Goal: Task Accomplishment & Management: Use online tool/utility

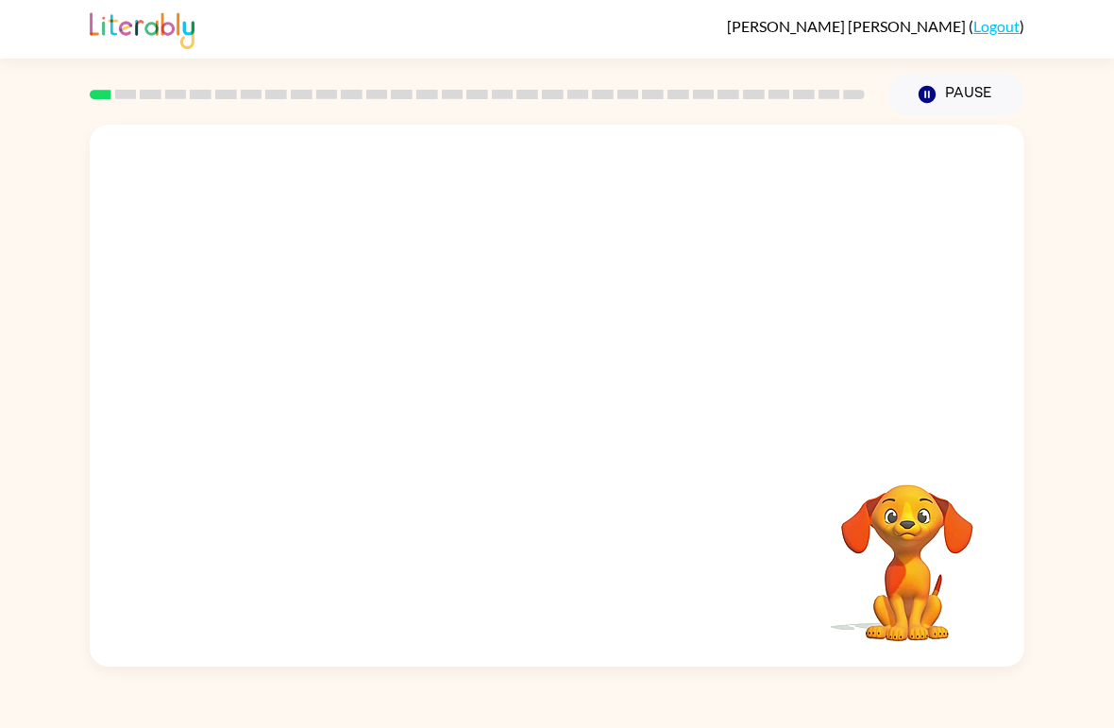
click at [504, 306] on video "Your browser must support playing .mp4 files to use Literably. Please try using…" at bounding box center [557, 285] width 935 height 320
click at [504, 296] on video "Your browser must support playing .mp4 files to use Literably. Please try using…" at bounding box center [557, 285] width 935 height 320
click at [593, 379] on div at bounding box center [557, 405] width 121 height 69
click at [585, 413] on div at bounding box center [557, 405] width 121 height 69
click at [558, 437] on button "button" at bounding box center [557, 405] width 121 height 69
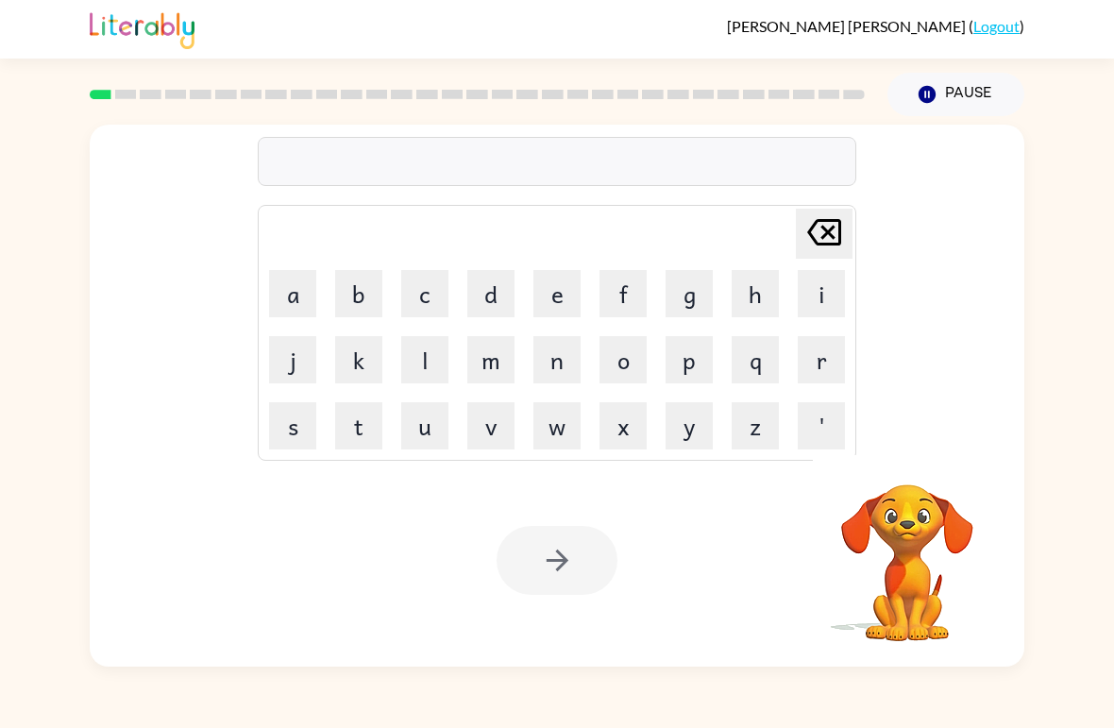
click at [381, 284] on button "b" at bounding box center [358, 293] width 47 height 47
click at [646, 339] on button "o" at bounding box center [623, 359] width 47 height 47
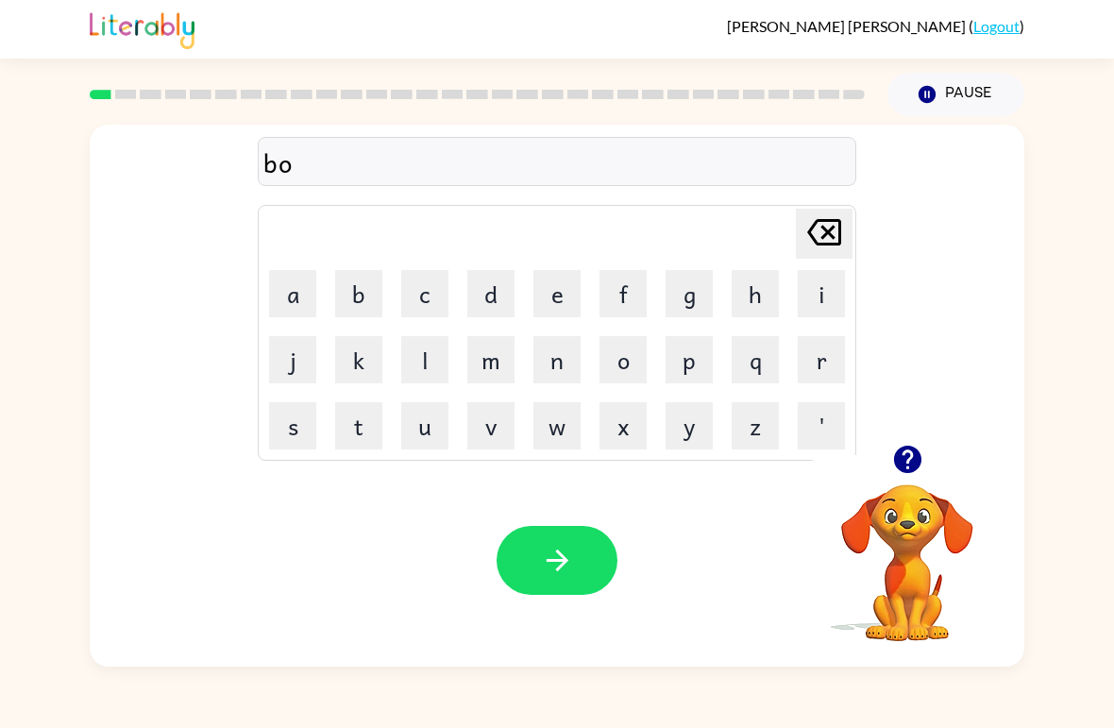
click at [829, 370] on button "r" at bounding box center [821, 359] width 47 height 47
click at [482, 290] on button "d" at bounding box center [490, 293] width 47 height 47
click at [567, 313] on button "e" at bounding box center [557, 293] width 47 height 47
click at [804, 360] on button "r" at bounding box center [821, 359] width 47 height 47
click at [557, 553] on icon "button" at bounding box center [557, 561] width 22 height 22
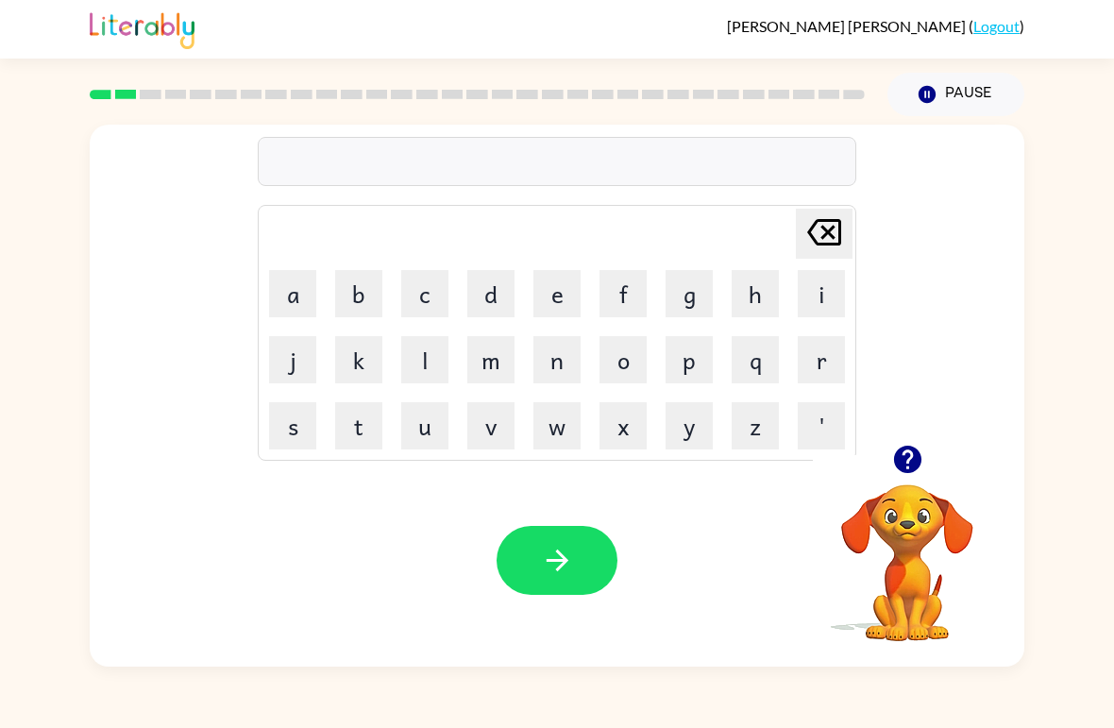
click at [427, 299] on button "c" at bounding box center [424, 293] width 47 height 47
click at [626, 358] on button "o" at bounding box center [623, 359] width 47 height 47
click at [426, 429] on button "u" at bounding box center [424, 425] width 47 height 47
click at [364, 428] on button "t" at bounding box center [358, 425] width 47 height 47
click at [532, 573] on button "button" at bounding box center [557, 560] width 121 height 69
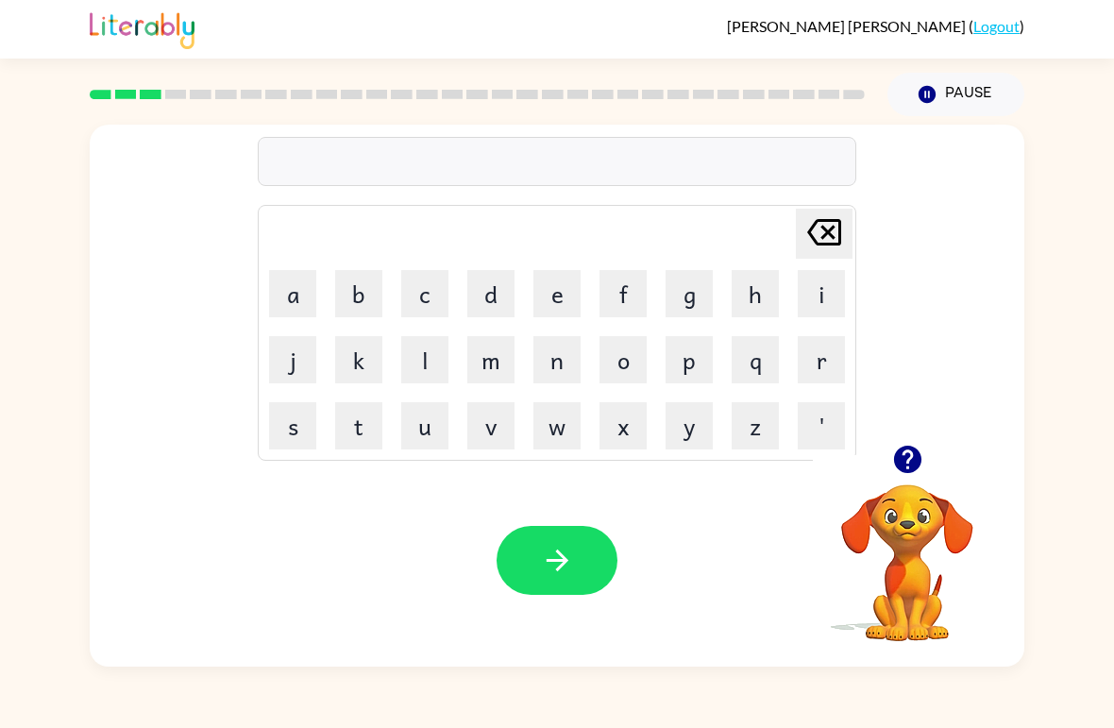
click at [432, 353] on button "l" at bounding box center [424, 359] width 47 height 47
click at [623, 358] on button "o" at bounding box center [623, 359] width 47 height 47
click at [435, 290] on button "c" at bounding box center [424, 293] width 47 height 47
click at [300, 289] on button "a" at bounding box center [292, 293] width 47 height 47
click at [337, 455] on td "t" at bounding box center [359, 426] width 64 height 64
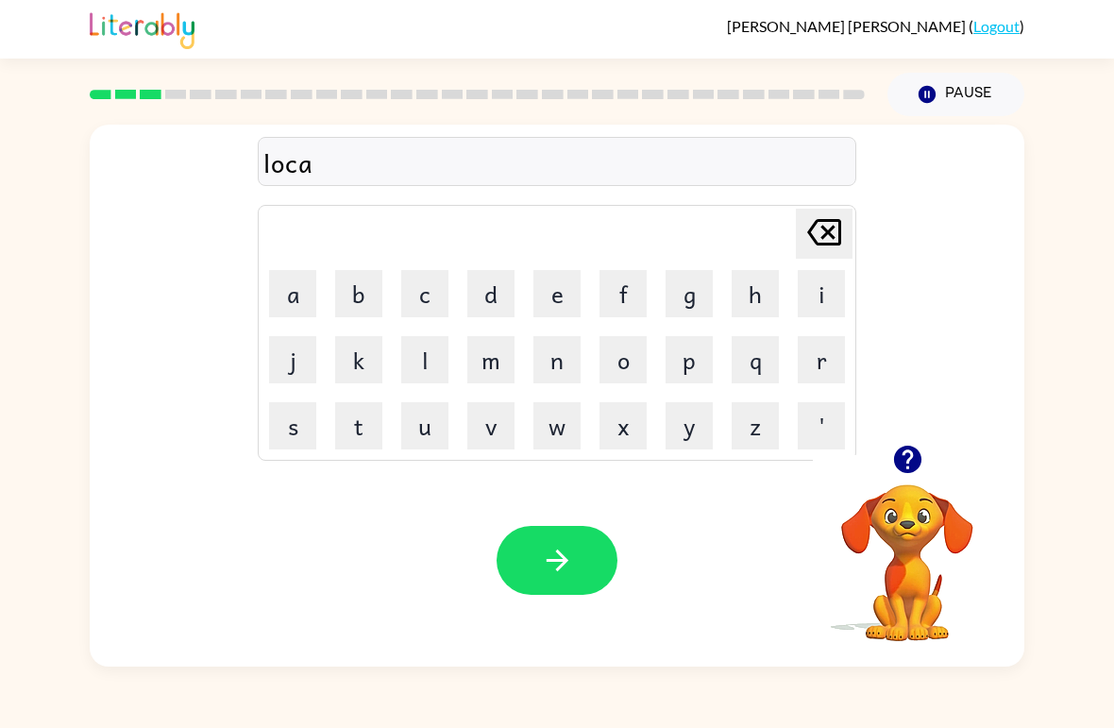
click at [350, 433] on button "t" at bounding box center [358, 425] width 47 height 47
click at [566, 300] on button "e" at bounding box center [557, 293] width 47 height 47
click at [580, 585] on button "button" at bounding box center [557, 560] width 121 height 69
click at [355, 439] on button "t" at bounding box center [358, 425] width 47 height 47
click at [567, 416] on button "w" at bounding box center [557, 425] width 47 height 47
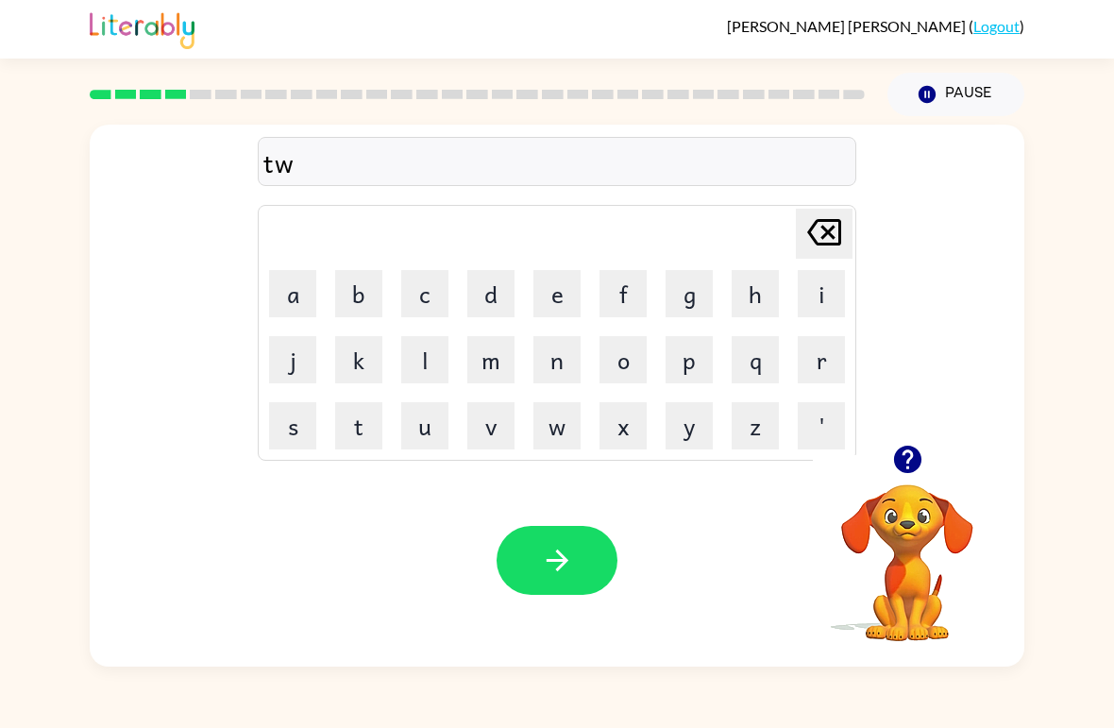
click at [799, 280] on button "i" at bounding box center [821, 293] width 47 height 47
click at [558, 366] on button "n" at bounding box center [557, 359] width 47 height 47
click at [571, 552] on icon "button" at bounding box center [557, 560] width 33 height 33
click at [573, 348] on button "n" at bounding box center [557, 359] width 47 height 47
click at [572, 301] on button "e" at bounding box center [557, 293] width 47 height 47
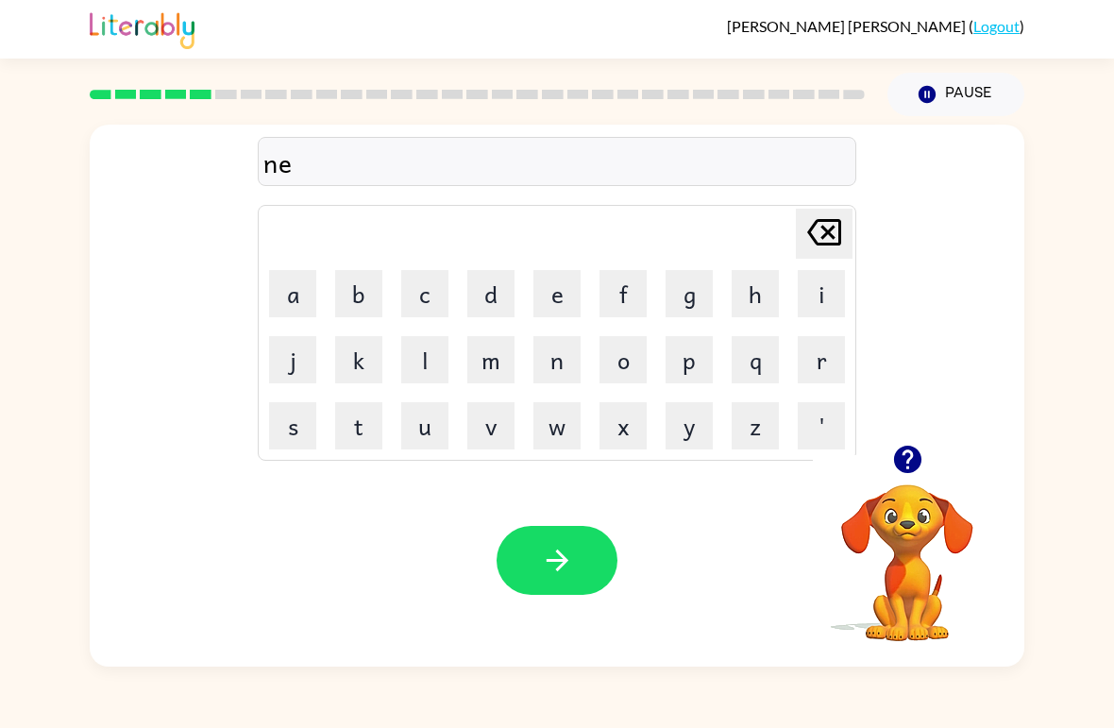
click at [314, 271] on button "a" at bounding box center [292, 293] width 47 height 47
click at [840, 351] on button "r" at bounding box center [821, 359] width 47 height 47
click at [427, 348] on button "l" at bounding box center [424, 359] width 47 height 47
click at [666, 440] on button "y" at bounding box center [689, 425] width 47 height 47
click at [578, 571] on button "button" at bounding box center [557, 560] width 121 height 69
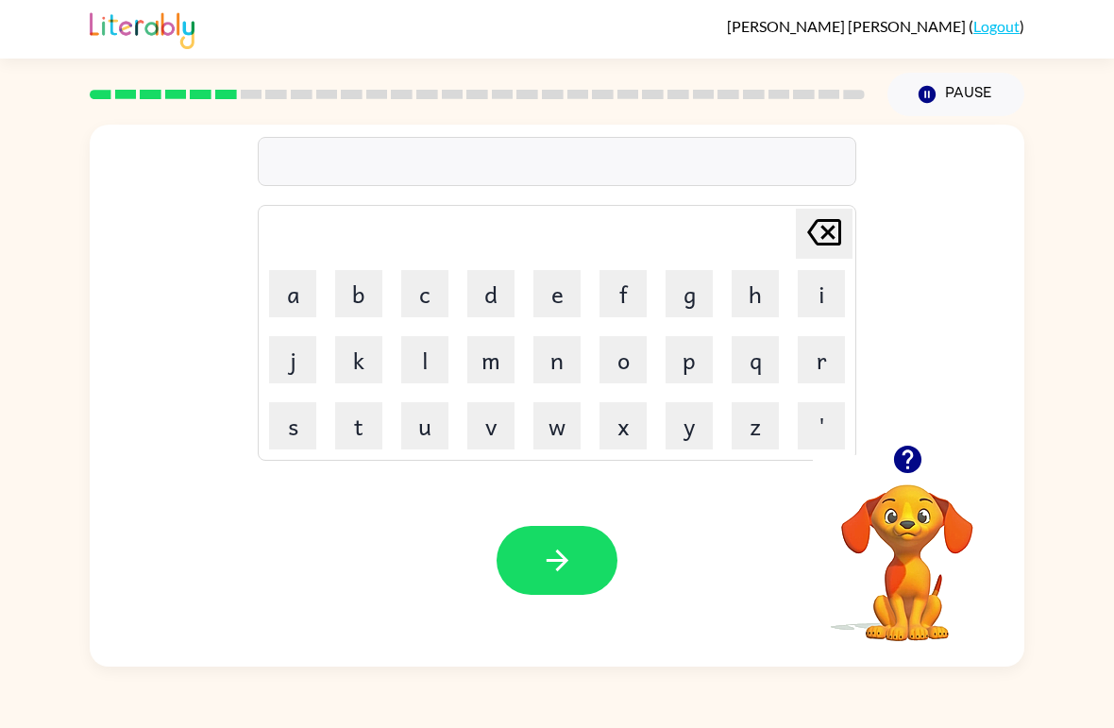
click at [360, 295] on button "b" at bounding box center [358, 293] width 47 height 47
click at [559, 290] on button "e" at bounding box center [557, 293] width 47 height 47
click at [756, 308] on button "h" at bounding box center [755, 293] width 47 height 47
click at [818, 314] on button "i" at bounding box center [821, 293] width 47 height 47
click at [578, 367] on button "n" at bounding box center [557, 359] width 47 height 47
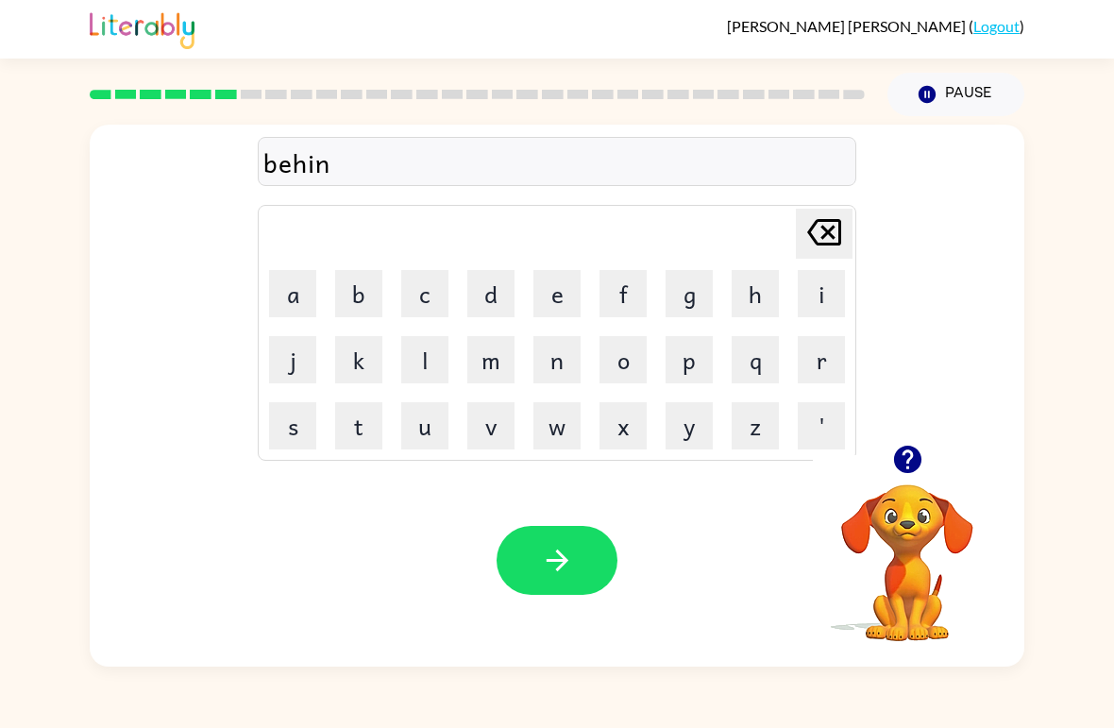
click at [491, 289] on button "d" at bounding box center [490, 293] width 47 height 47
click at [600, 539] on button "button" at bounding box center [557, 560] width 121 height 69
click at [344, 419] on button "t" at bounding box center [358, 425] width 47 height 47
click at [819, 347] on button "r" at bounding box center [821, 359] width 47 height 47
click at [812, 291] on button "i" at bounding box center [821, 293] width 47 height 47
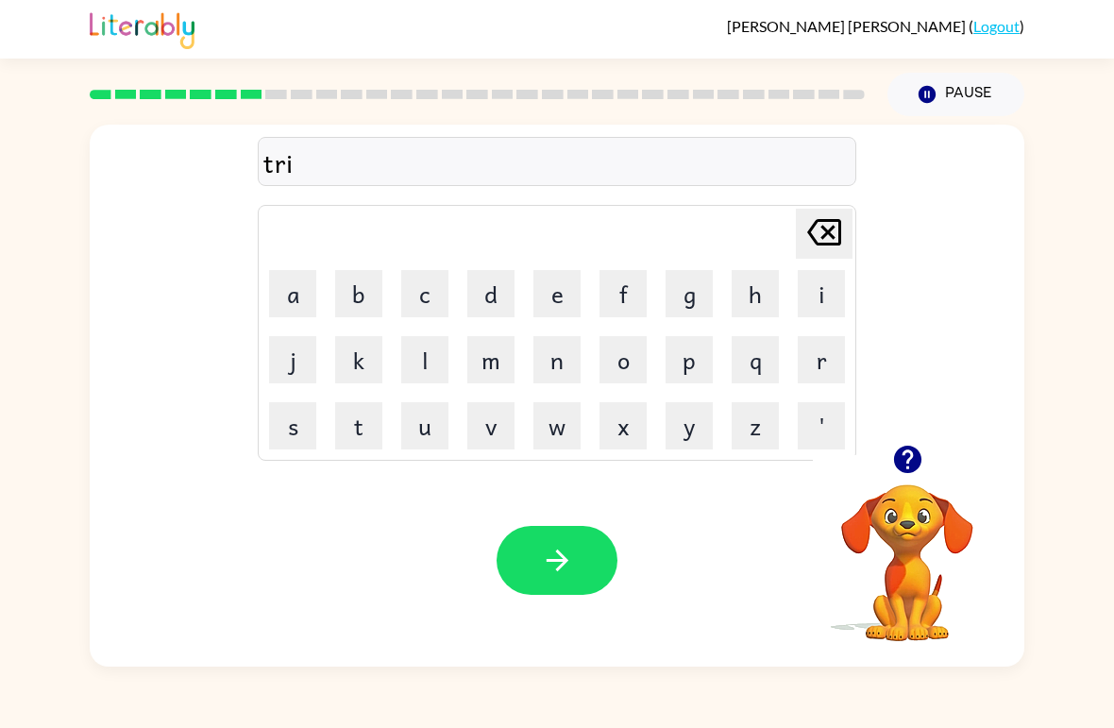
click at [406, 289] on button "c" at bounding box center [424, 293] width 47 height 47
click at [346, 374] on button "k" at bounding box center [358, 359] width 47 height 47
click at [439, 379] on button "l" at bounding box center [424, 359] width 47 height 47
click at [580, 299] on button "e" at bounding box center [557, 293] width 47 height 47
click at [582, 558] on button "button" at bounding box center [557, 560] width 121 height 69
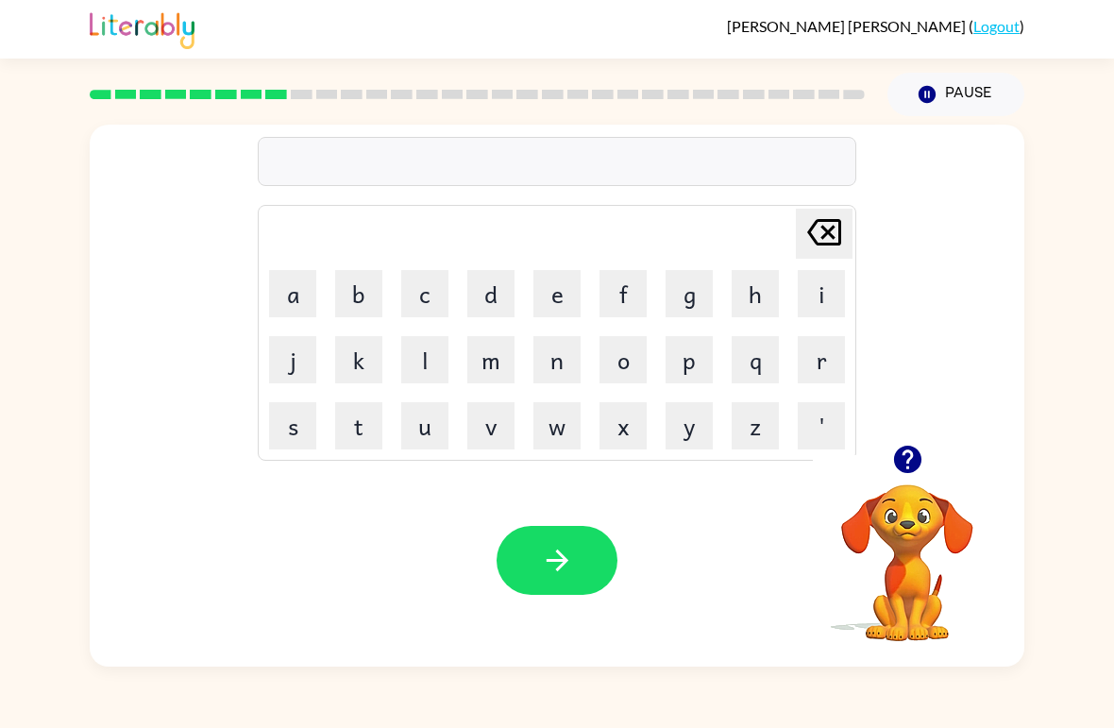
click at [560, 367] on button "n" at bounding box center [557, 359] width 47 height 47
click at [544, 287] on button "e" at bounding box center [557, 293] width 47 height 47
click at [300, 280] on button "a" at bounding box center [292, 293] width 47 height 47
click at [825, 375] on button "r" at bounding box center [821, 359] width 47 height 47
click at [423, 291] on button "c" at bounding box center [424, 293] width 47 height 47
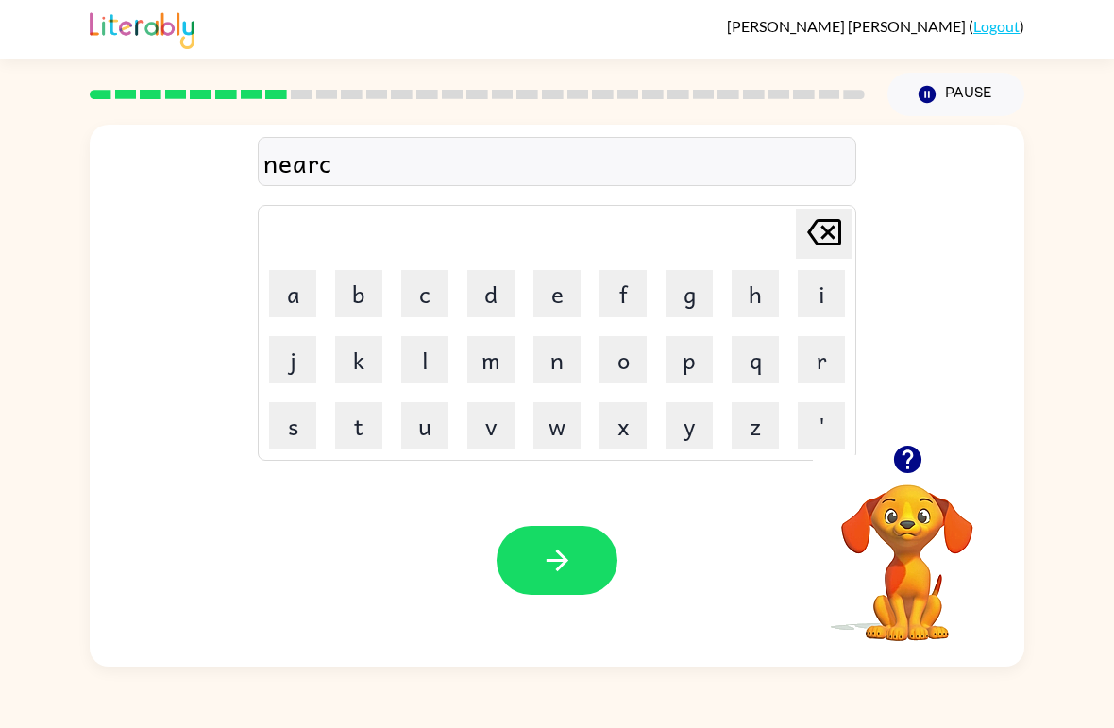
click at [304, 315] on button "a" at bounding box center [292, 293] width 47 height 47
click at [432, 360] on button "l" at bounding box center [424, 359] width 47 height 47
click at [431, 360] on button "l" at bounding box center [424, 359] width 47 height 47
click at [511, 561] on button "button" at bounding box center [557, 560] width 121 height 69
click at [543, 365] on button "n" at bounding box center [557, 359] width 47 height 47
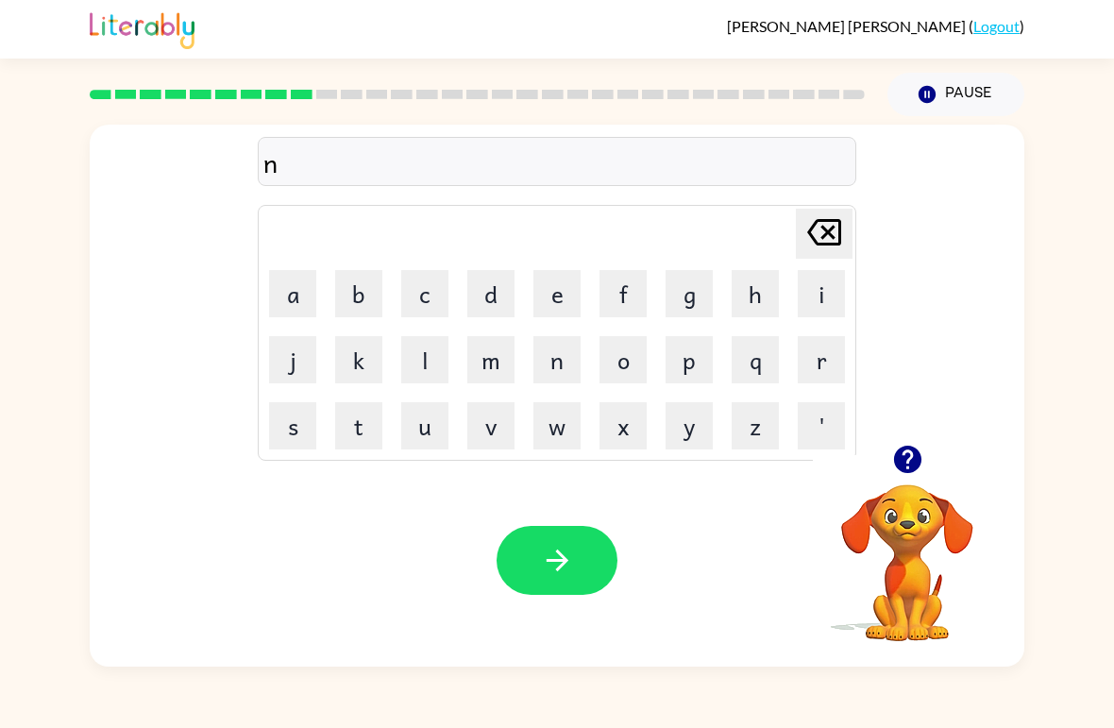
click at [811, 286] on button "i" at bounding box center [821, 293] width 47 height 47
click at [501, 348] on button "m" at bounding box center [490, 359] width 47 height 47
click at [378, 280] on button "b" at bounding box center [358, 293] width 47 height 47
click at [415, 345] on button "l" at bounding box center [424, 359] width 47 height 47
click at [567, 290] on button "e" at bounding box center [557, 293] width 47 height 47
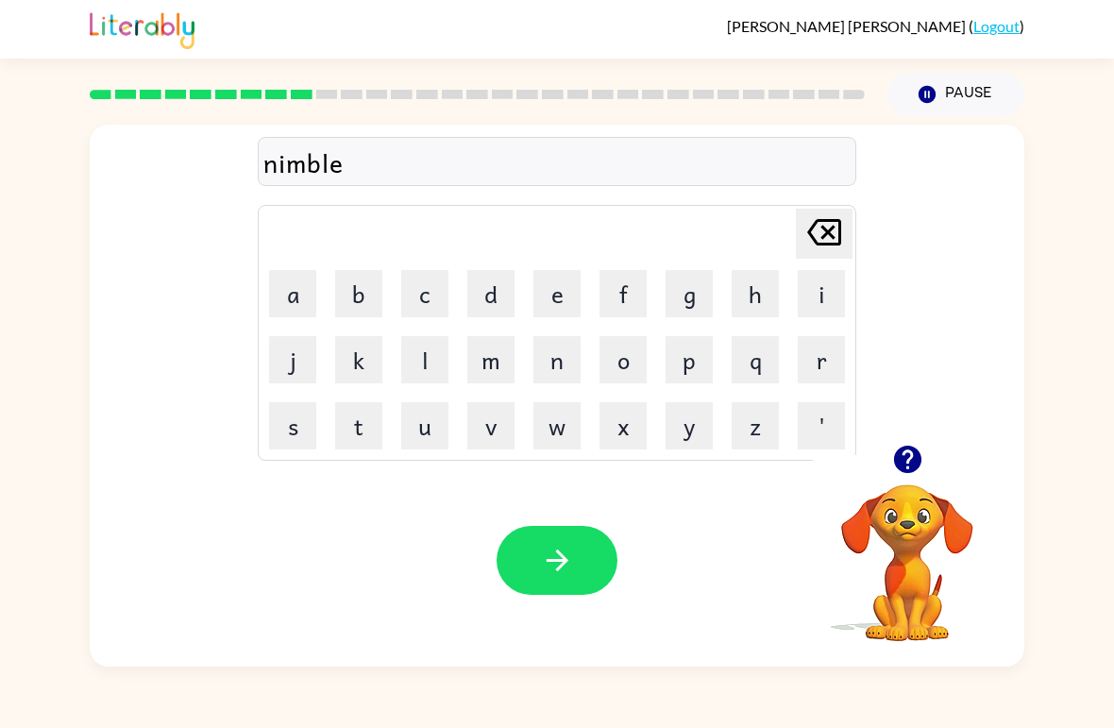
click at [561, 586] on button "button" at bounding box center [557, 560] width 121 height 69
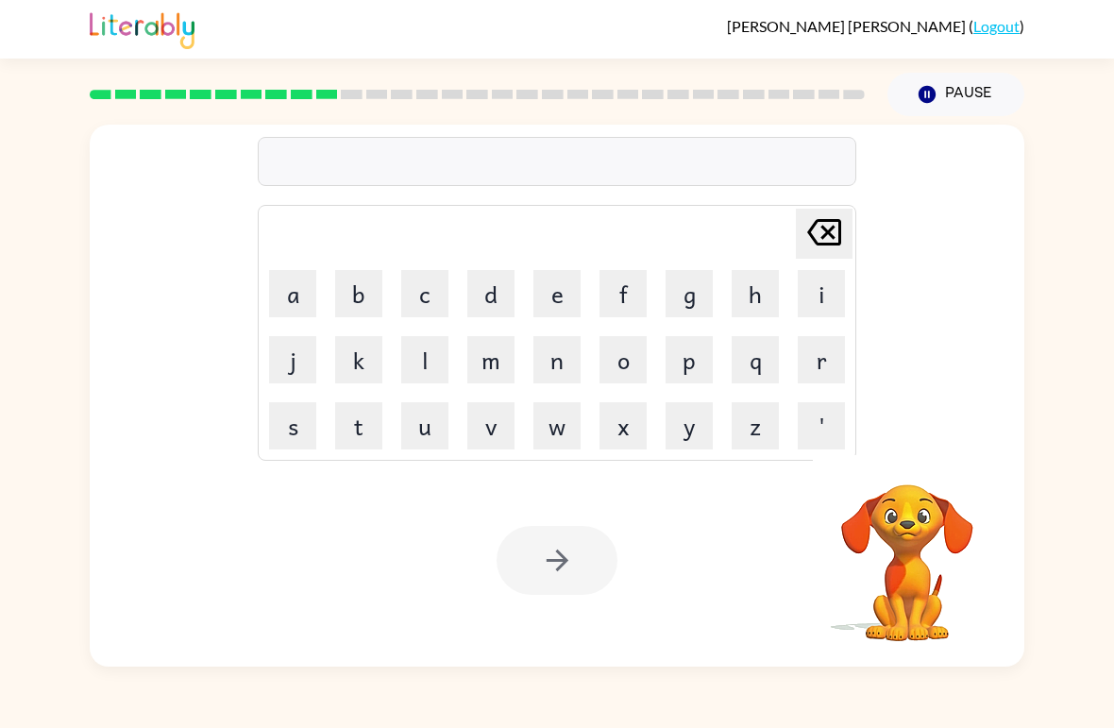
click at [422, 445] on button "u" at bounding box center [424, 425] width 47 height 47
click at [548, 351] on button "n" at bounding box center [557, 359] width 47 height 47
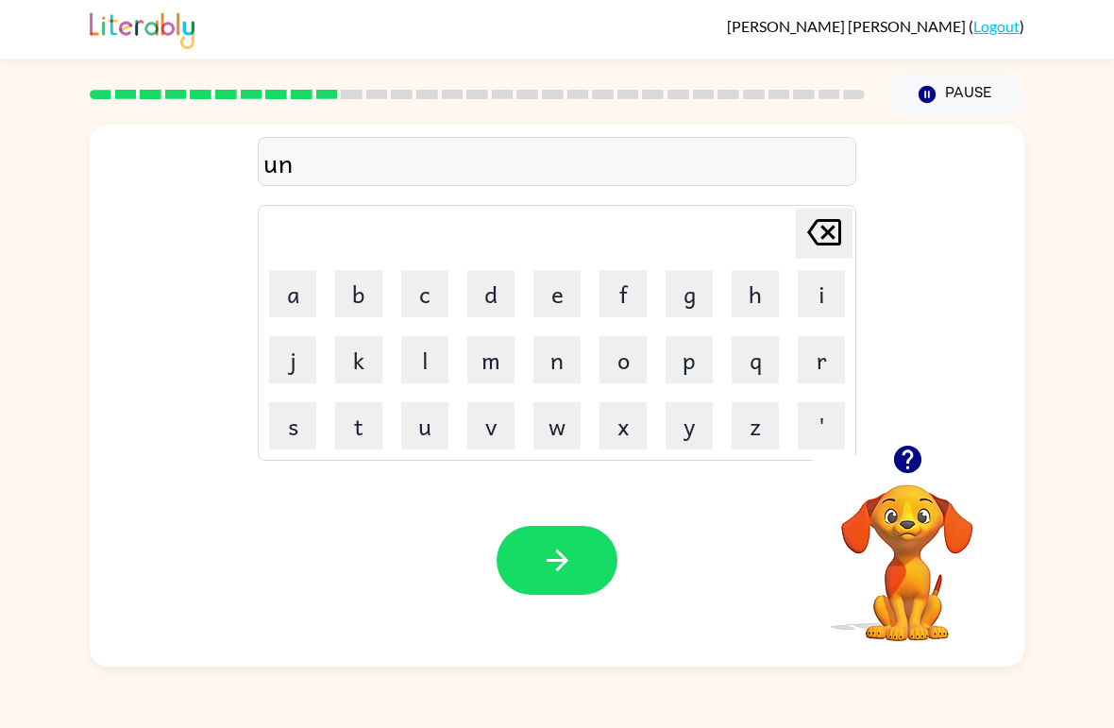
click at [631, 288] on button "f" at bounding box center [623, 293] width 47 height 47
click at [615, 360] on button "o" at bounding box center [623, 359] width 47 height 47
click at [431, 363] on button "l" at bounding box center [424, 359] width 47 height 47
click at [430, 363] on button "l" at bounding box center [424, 359] width 47 height 47
click at [816, 235] on icon "Delete Delete last character input" at bounding box center [824, 232] width 45 height 45
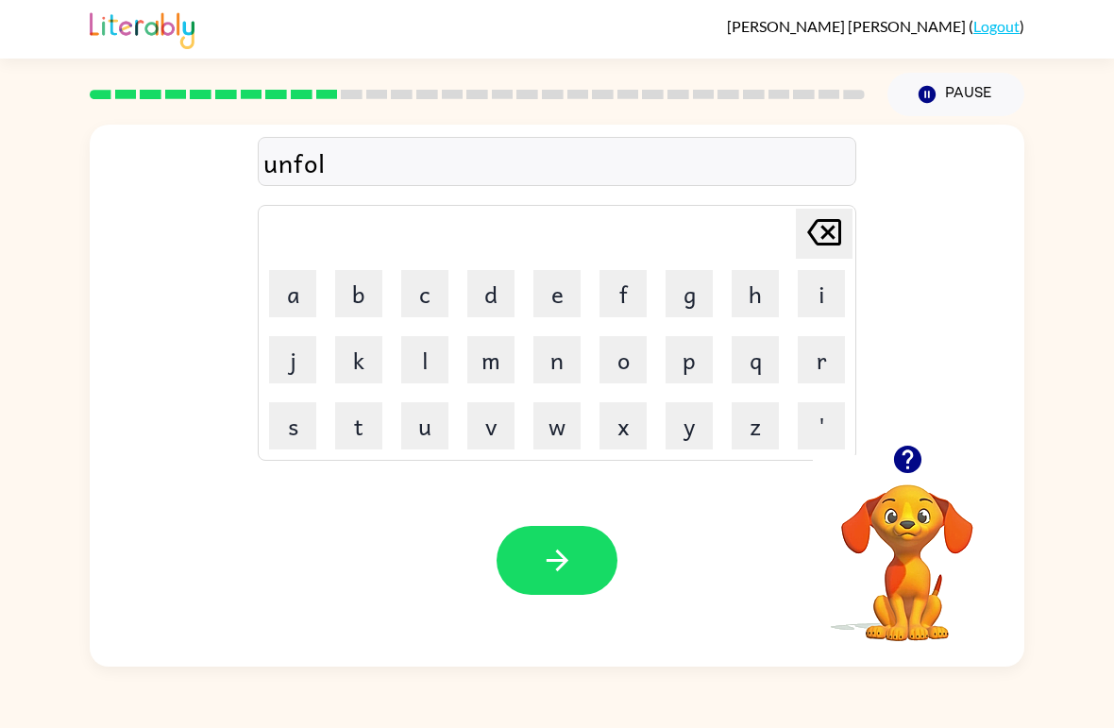
click at [495, 278] on button "d" at bounding box center [490, 293] width 47 height 47
click at [590, 528] on button "button" at bounding box center [557, 560] width 121 height 69
click at [885, 539] on video "Your browser must support playing .mp4 files to use Literably. Please try using…" at bounding box center [907, 549] width 189 height 189
click at [923, 545] on video "Your browser must support playing .mp4 files to use Literably. Please try using…" at bounding box center [907, 549] width 189 height 189
click at [918, 498] on video "Your browser must support playing .mp4 files to use Literably. Please try using…" at bounding box center [907, 549] width 189 height 189
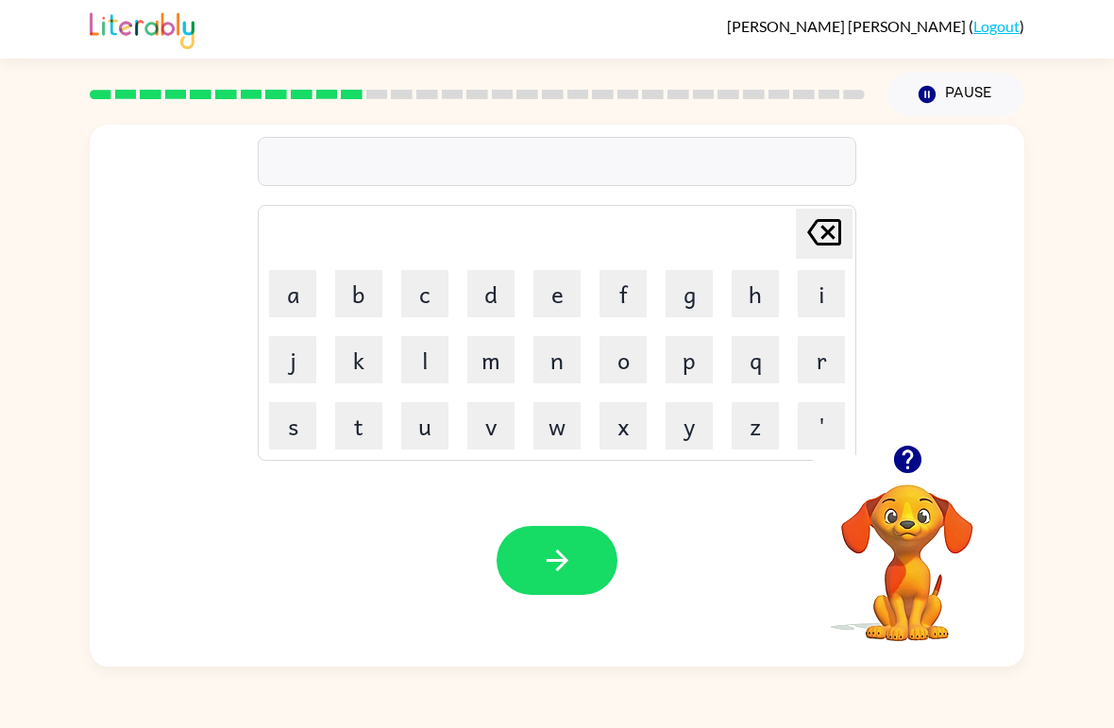
click at [901, 439] on button "button" at bounding box center [908, 459] width 48 height 48
click at [909, 481] on video "Your browser must support playing .mp4 files to use Literably. Please try using…" at bounding box center [907, 549] width 189 height 189
click at [498, 439] on button "v" at bounding box center [490, 425] width 47 height 47
click at [636, 369] on button "o" at bounding box center [623, 359] width 47 height 47
click at [377, 419] on button "t" at bounding box center [358, 425] width 47 height 47
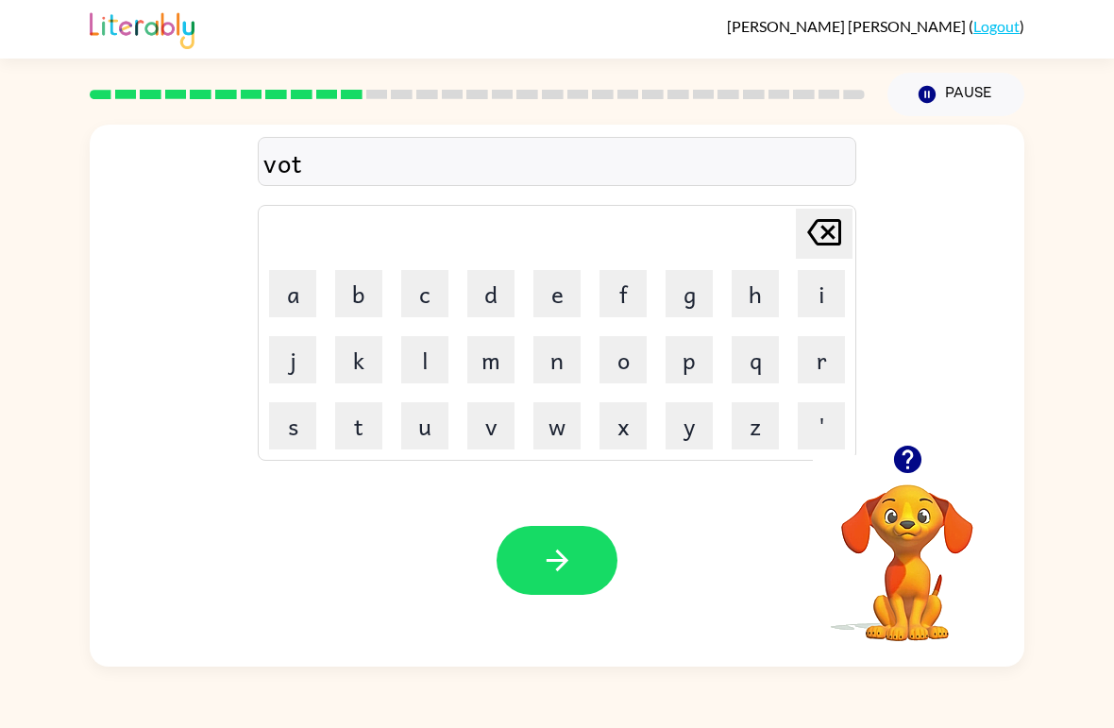
click at [576, 291] on button "e" at bounding box center [557, 293] width 47 height 47
click at [558, 527] on button "button" at bounding box center [557, 560] width 121 height 69
click at [880, 629] on video "Your browser must support playing .mp4 files to use Literably. Please try using…" at bounding box center [907, 549] width 189 height 189
click at [936, 546] on video "Your browser must support playing .mp4 files to use Literably. Please try using…" at bounding box center [907, 549] width 189 height 189
click at [904, 551] on video "Your browser must support playing .mp4 files to use Literably. Please try using…" at bounding box center [907, 549] width 189 height 189
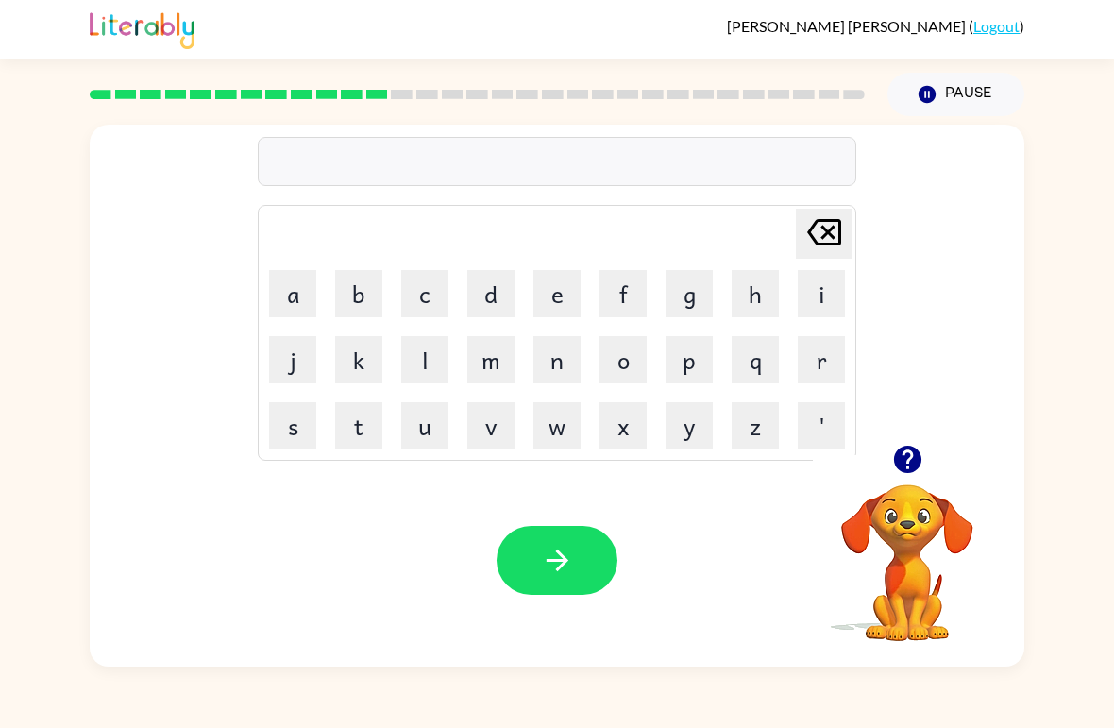
click at [888, 515] on video "Your browser must support playing .mp4 files to use Literably. Please try using…" at bounding box center [907, 549] width 189 height 189
click at [920, 459] on icon "button" at bounding box center [906, 459] width 27 height 27
click at [371, 287] on button "b" at bounding box center [358, 293] width 47 height 47
click at [555, 290] on button "e" at bounding box center [557, 293] width 47 height 47
click at [498, 297] on button "d" at bounding box center [490, 293] width 47 height 47
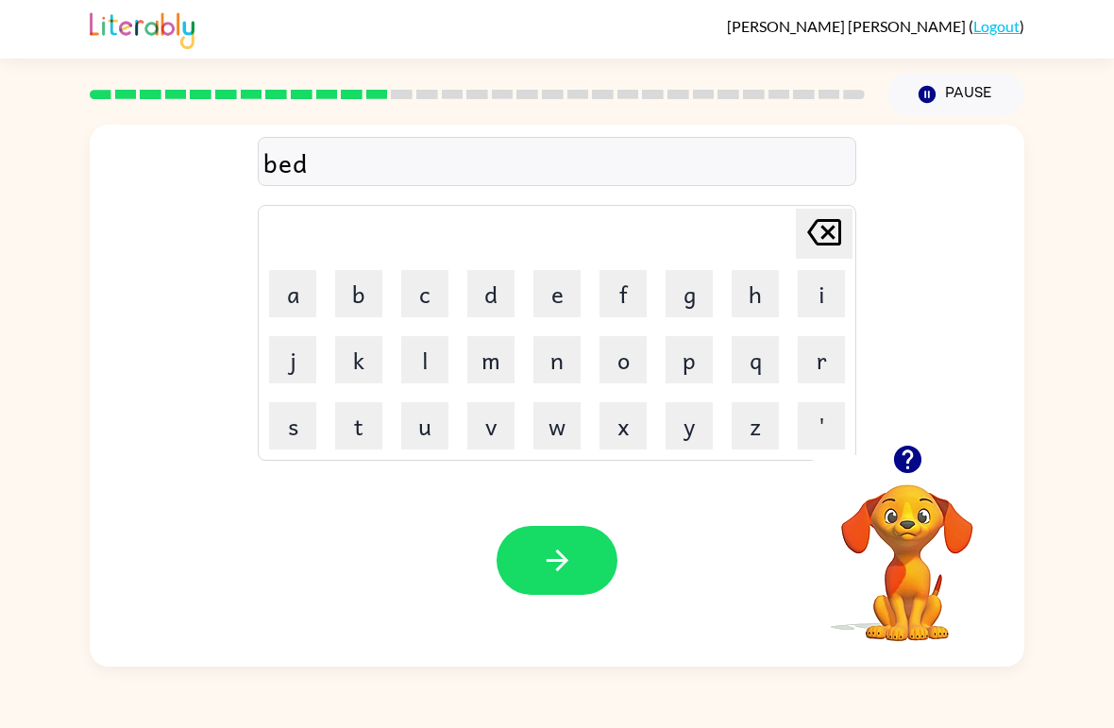
click at [816, 290] on button "i" at bounding box center [821, 293] width 47 height 47
click at [495, 379] on button "m" at bounding box center [490, 359] width 47 height 47
click at [544, 304] on button "e" at bounding box center [557, 293] width 47 height 47
click at [575, 572] on button "button" at bounding box center [557, 560] width 121 height 69
click at [628, 292] on button "f" at bounding box center [623, 293] width 47 height 47
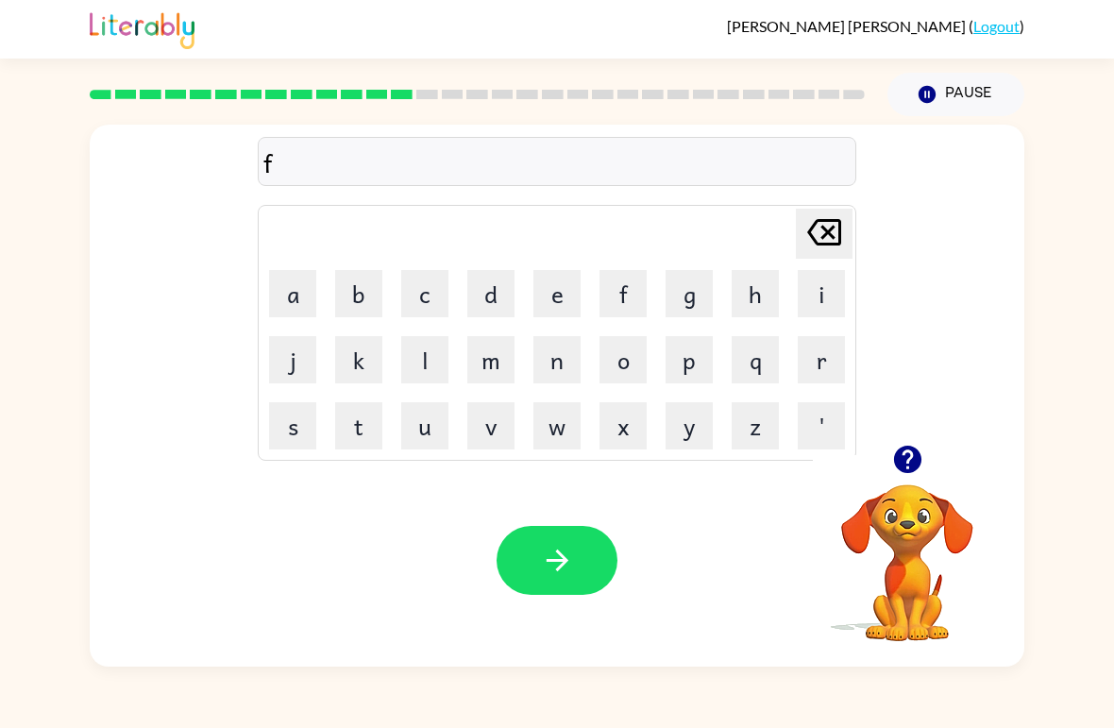
click at [811, 300] on button "i" at bounding box center [821, 293] width 47 height 47
click at [356, 437] on button "t" at bounding box center [358, 425] width 47 height 47
click at [569, 358] on button "n" at bounding box center [557, 359] width 47 height 47
click at [566, 297] on button "e" at bounding box center [557, 293] width 47 height 47
click at [283, 420] on button "s" at bounding box center [292, 425] width 47 height 47
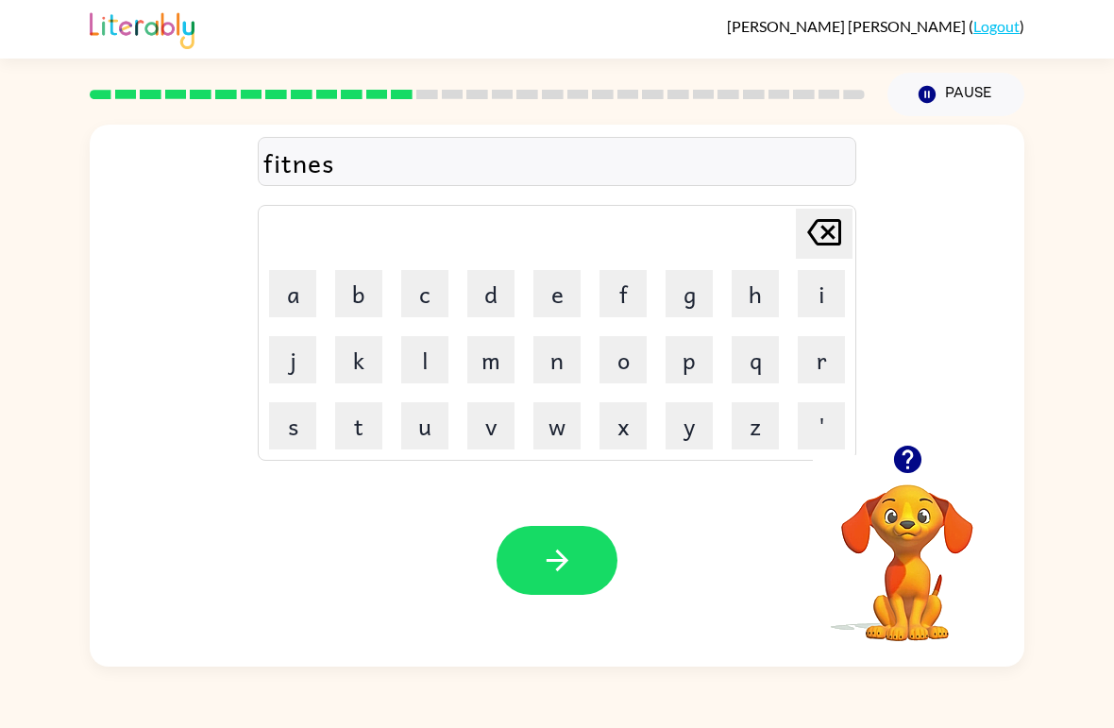
click at [283, 420] on button "s" at bounding box center [292, 425] width 47 height 47
click at [569, 578] on button "button" at bounding box center [557, 560] width 121 height 69
click at [499, 287] on button "d" at bounding box center [490, 293] width 47 height 47
click at [553, 297] on button "e" at bounding box center [557, 293] width 47 height 47
click at [416, 359] on button "l" at bounding box center [424, 359] width 47 height 47
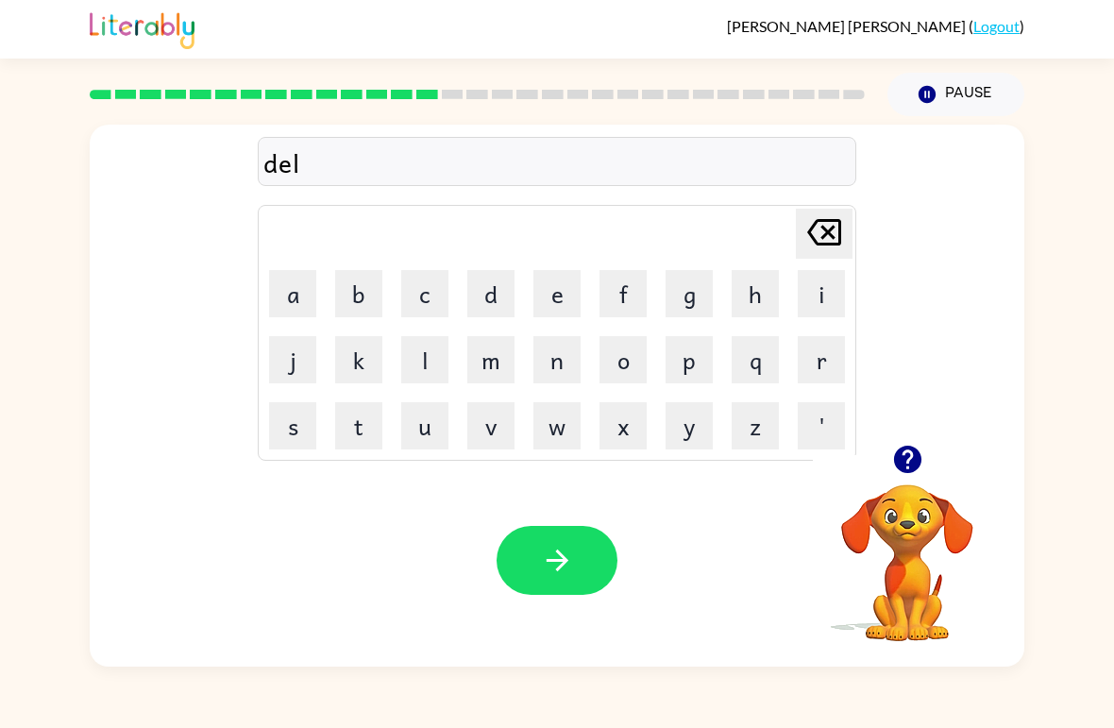
click at [303, 292] on button "a" at bounding box center [292, 293] width 47 height 47
click at [704, 409] on button "y" at bounding box center [689, 425] width 47 height 47
click at [573, 573] on icon "button" at bounding box center [557, 560] width 33 height 33
click at [364, 435] on button "t" at bounding box center [358, 425] width 47 height 47
click at [580, 285] on button "e" at bounding box center [557, 293] width 47 height 47
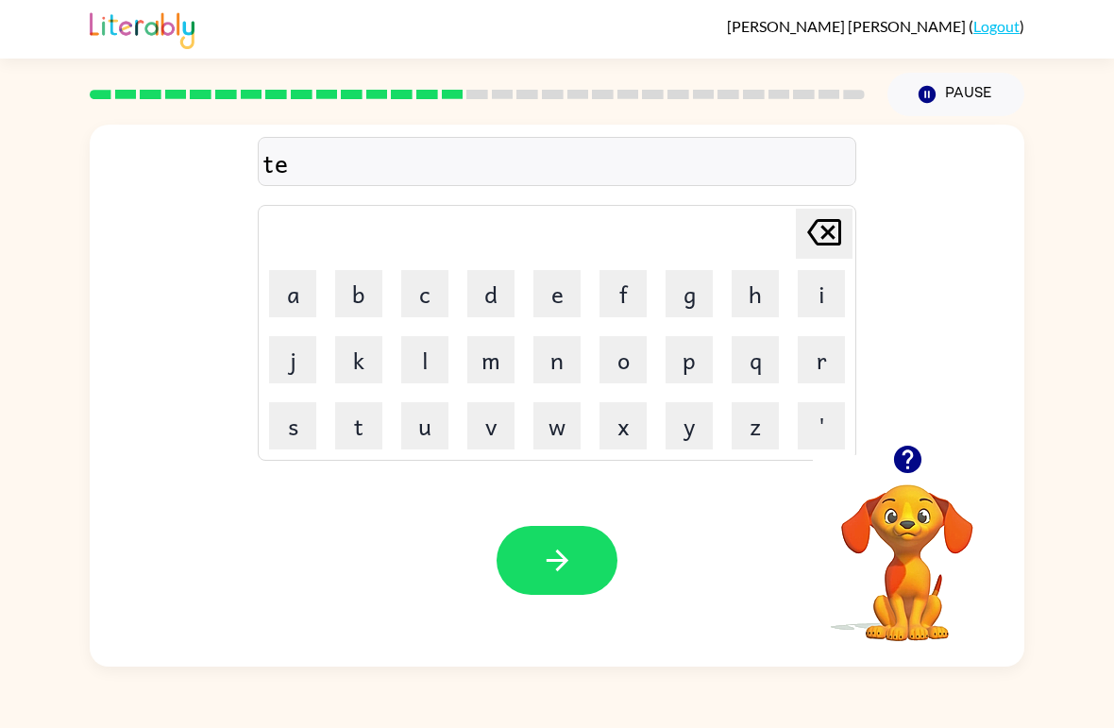
click at [834, 353] on button "r" at bounding box center [821, 359] width 47 height 47
click at [479, 329] on td "m" at bounding box center [491, 360] width 64 height 64
click at [480, 340] on button "m" at bounding box center [490, 359] width 47 height 47
click at [554, 518] on div "Your browser must support playing .mp4 files to use Literably. Please try using…" at bounding box center [557, 560] width 935 height 212
click at [535, 539] on button "button" at bounding box center [557, 560] width 121 height 69
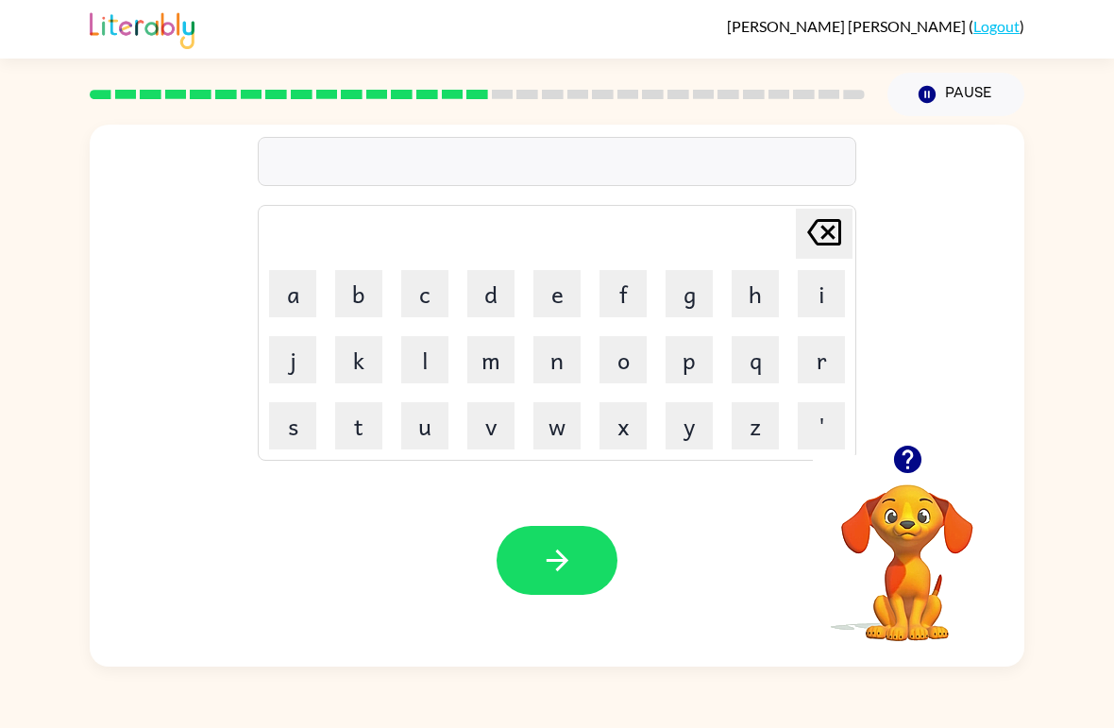
click at [293, 433] on button "s" at bounding box center [292, 425] width 47 height 47
click at [570, 288] on button "e" at bounding box center [557, 293] width 47 height 47
click at [364, 427] on button "t" at bounding box center [358, 425] width 47 height 47
click at [551, 582] on button "button" at bounding box center [557, 560] width 121 height 69
click at [903, 569] on video "Your browser must support playing .mp4 files to use Literably. Please try using…" at bounding box center [907, 549] width 189 height 189
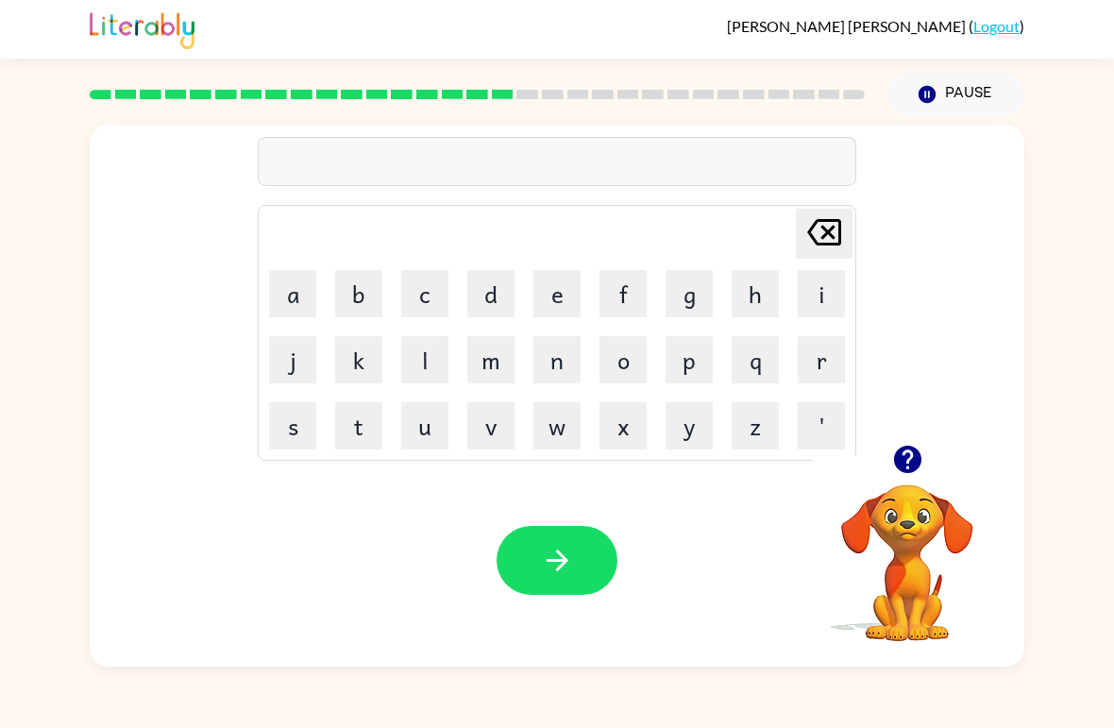
click at [929, 575] on video "Your browser must support playing .mp4 files to use Literably. Please try using…" at bounding box center [907, 549] width 189 height 189
click at [930, 546] on video "Your browser must support playing .mp4 files to use Literably. Please try using…" at bounding box center [907, 549] width 189 height 189
click at [909, 460] on icon "button" at bounding box center [908, 459] width 33 height 33
click at [362, 294] on button "b" at bounding box center [358, 293] width 47 height 47
click at [826, 356] on button "r" at bounding box center [821, 359] width 47 height 47
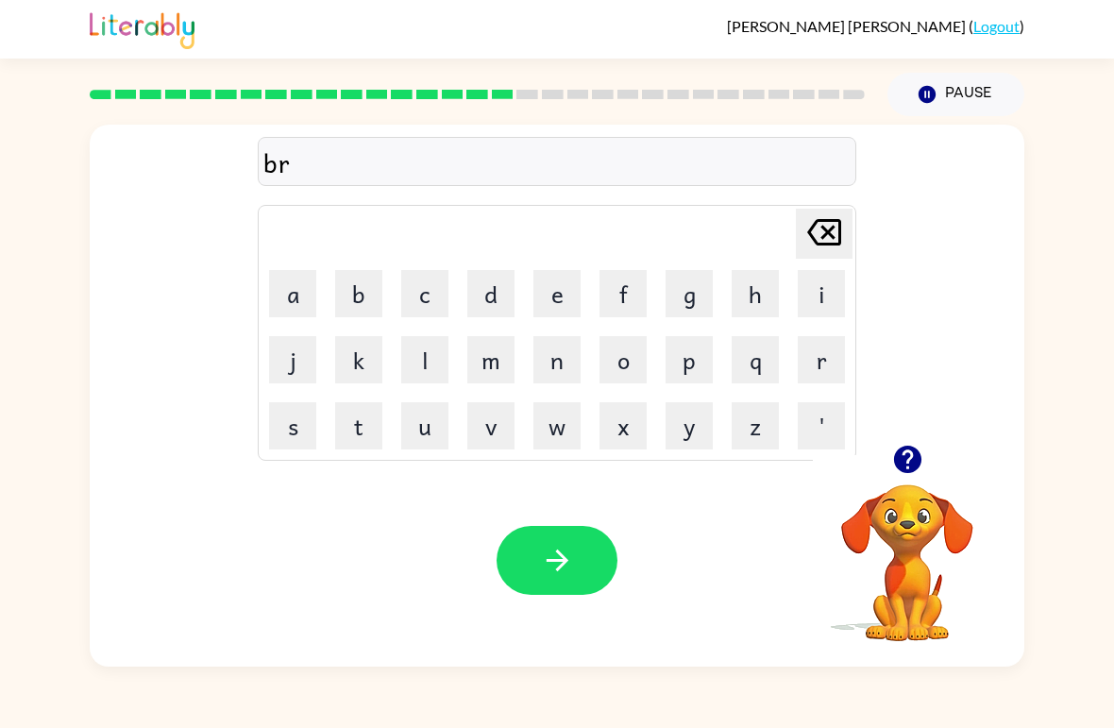
click at [565, 296] on button "e" at bounding box center [557, 293] width 47 height 47
click at [300, 280] on button "a" at bounding box center [292, 293] width 47 height 47
click at [481, 348] on button "m" at bounding box center [490, 359] width 47 height 47
click at [802, 293] on button "i" at bounding box center [821, 293] width 47 height 47
click at [554, 360] on button "n" at bounding box center [557, 359] width 47 height 47
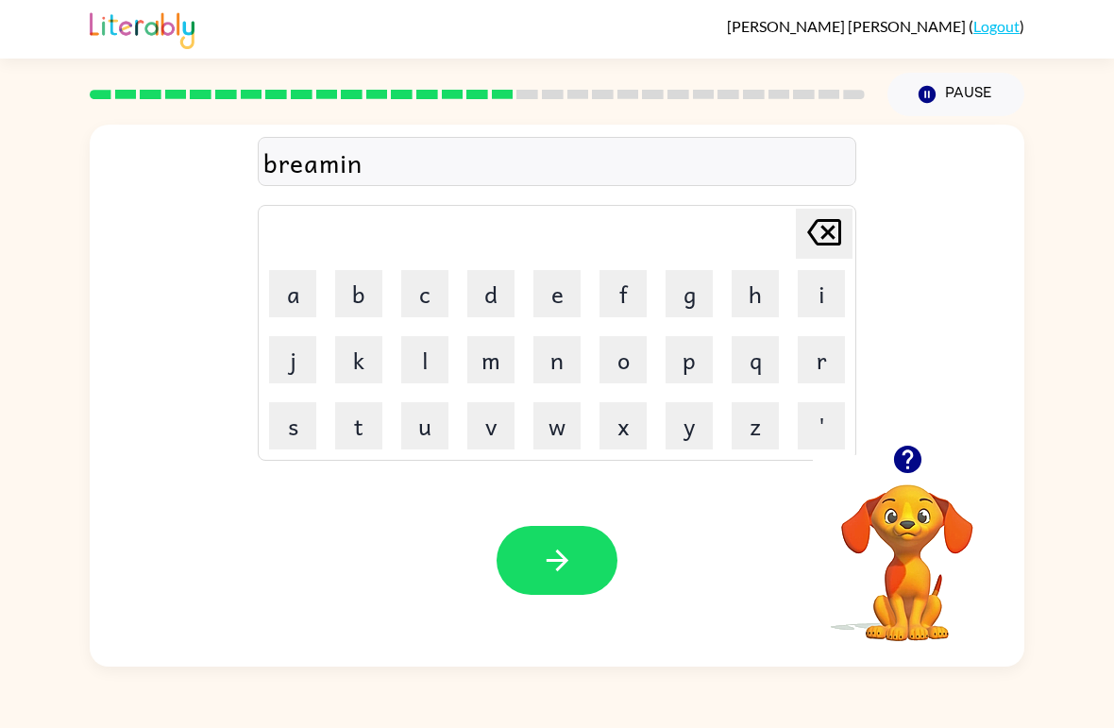
click at [680, 295] on button "g" at bounding box center [689, 293] width 47 height 47
click at [546, 571] on icon "button" at bounding box center [557, 560] width 33 height 33
click at [692, 376] on button "p" at bounding box center [689, 359] width 47 height 47
click at [434, 382] on button "l" at bounding box center [424, 359] width 47 height 47
click at [312, 315] on button "a" at bounding box center [292, 293] width 47 height 47
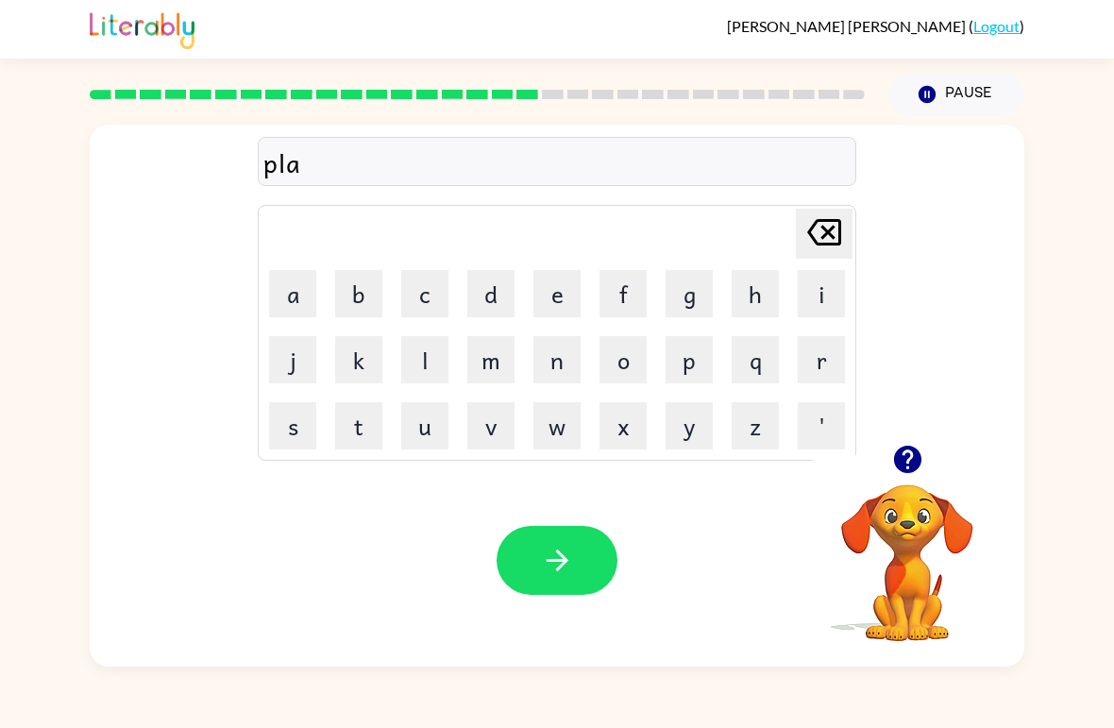
click at [293, 434] on button "s" at bounding box center [292, 425] width 47 height 47
click at [368, 399] on td "t" at bounding box center [359, 426] width 64 height 64
click at [362, 434] on button "t" at bounding box center [358, 425] width 47 height 47
click at [802, 284] on button "i" at bounding box center [821, 293] width 47 height 47
click at [411, 308] on button "c" at bounding box center [424, 293] width 47 height 47
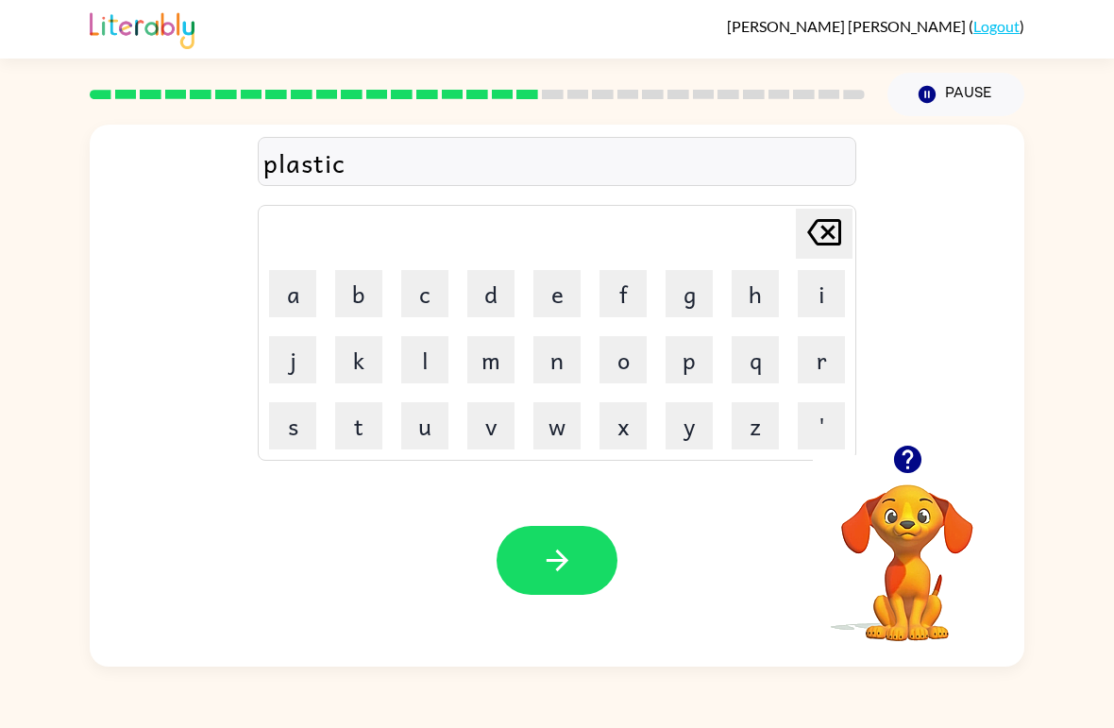
click at [530, 551] on button "button" at bounding box center [557, 560] width 121 height 69
click at [486, 294] on button "d" at bounding box center [490, 293] width 47 height 47
click at [810, 291] on button "i" at bounding box center [821, 293] width 47 height 47
click at [295, 411] on button "s" at bounding box center [292, 425] width 47 height 47
click at [676, 366] on button "p" at bounding box center [689, 359] width 47 height 47
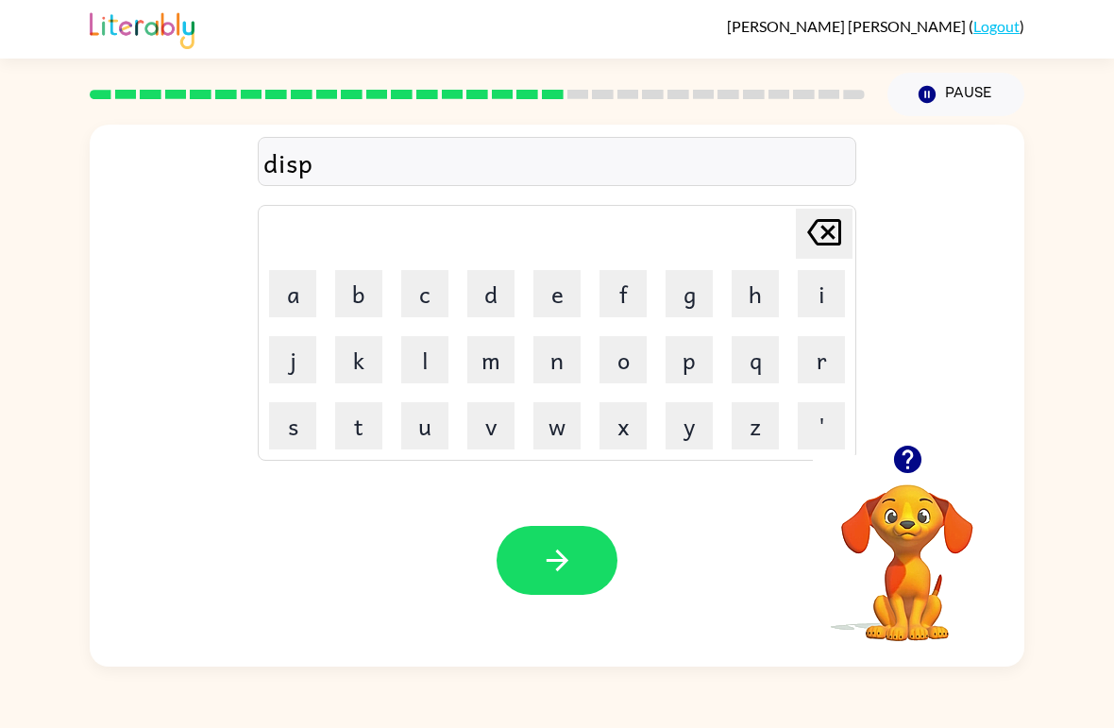
click at [416, 355] on button "l" at bounding box center [424, 359] width 47 height 47
click at [302, 306] on button "a" at bounding box center [292, 293] width 47 height 47
click at [686, 430] on button "y" at bounding box center [689, 425] width 47 height 47
click at [542, 573] on icon "button" at bounding box center [557, 560] width 33 height 33
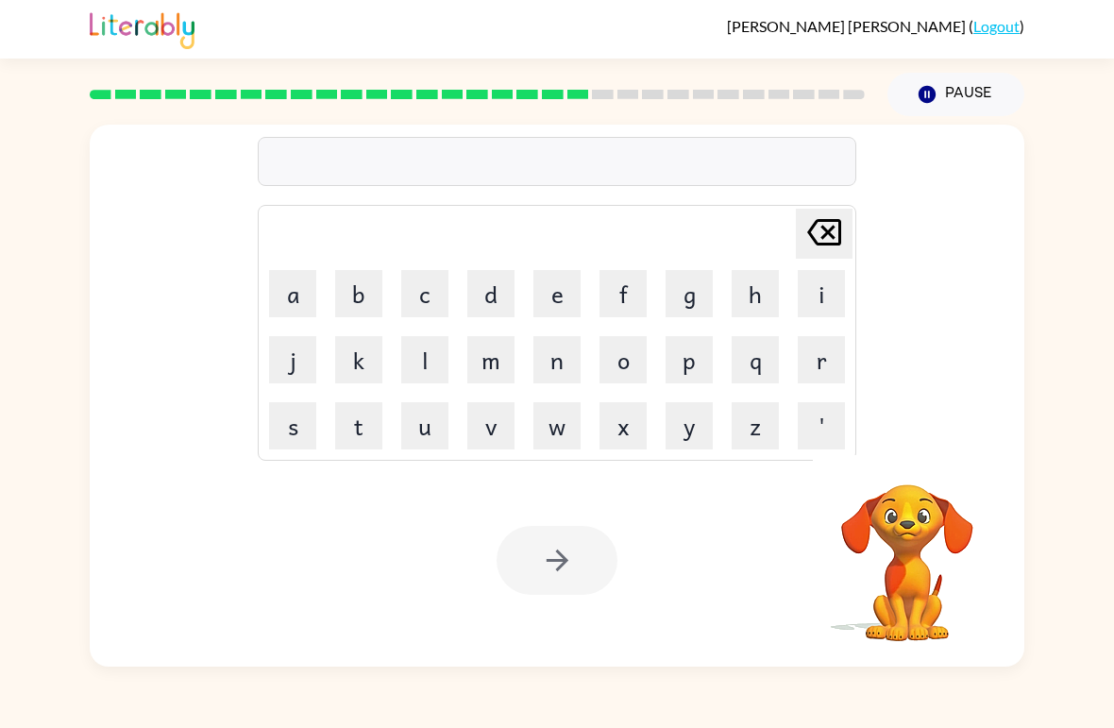
click at [527, 551] on div at bounding box center [557, 560] width 121 height 69
click at [493, 289] on button "d" at bounding box center [490, 293] width 47 height 47
click at [422, 422] on button "u" at bounding box center [424, 425] width 47 height 47
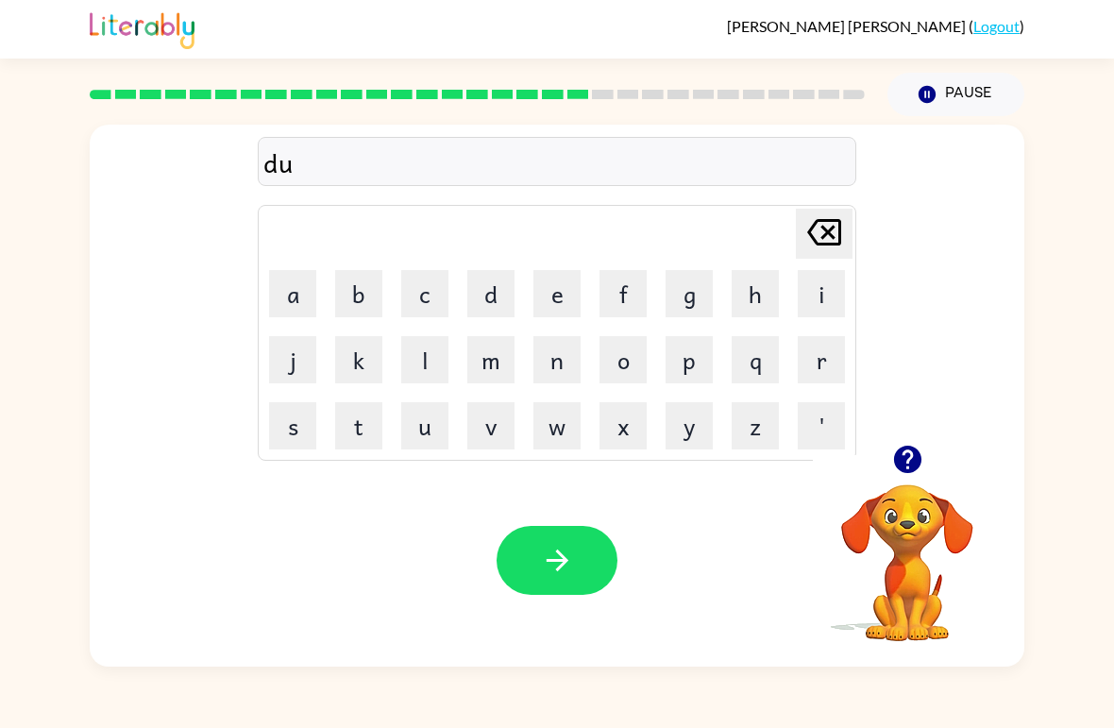
click at [301, 420] on button "s" at bounding box center [292, 425] width 47 height 47
click at [364, 431] on button "t" at bounding box center [358, 425] width 47 height 47
click at [556, 287] on button "e" at bounding box center [557, 293] width 47 height 47
click at [513, 295] on button "d" at bounding box center [490, 293] width 47 height 47
click at [569, 560] on icon "button" at bounding box center [557, 560] width 33 height 33
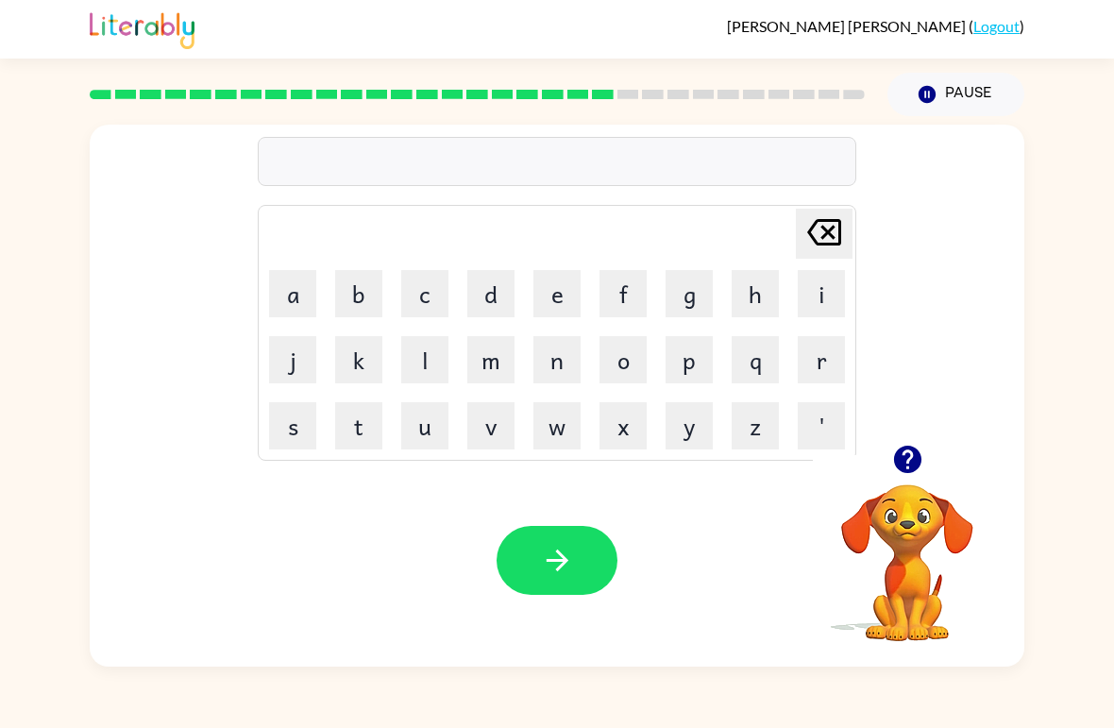
click at [430, 296] on button "c" at bounding box center [424, 293] width 47 height 47
click at [570, 296] on button "e" at bounding box center [557, 293] width 47 height 47
click at [570, 360] on button "n" at bounding box center [557, 359] width 47 height 47
click at [360, 435] on button "t" at bounding box center [358, 425] width 47 height 47
click at [565, 304] on button "e" at bounding box center [557, 293] width 47 height 47
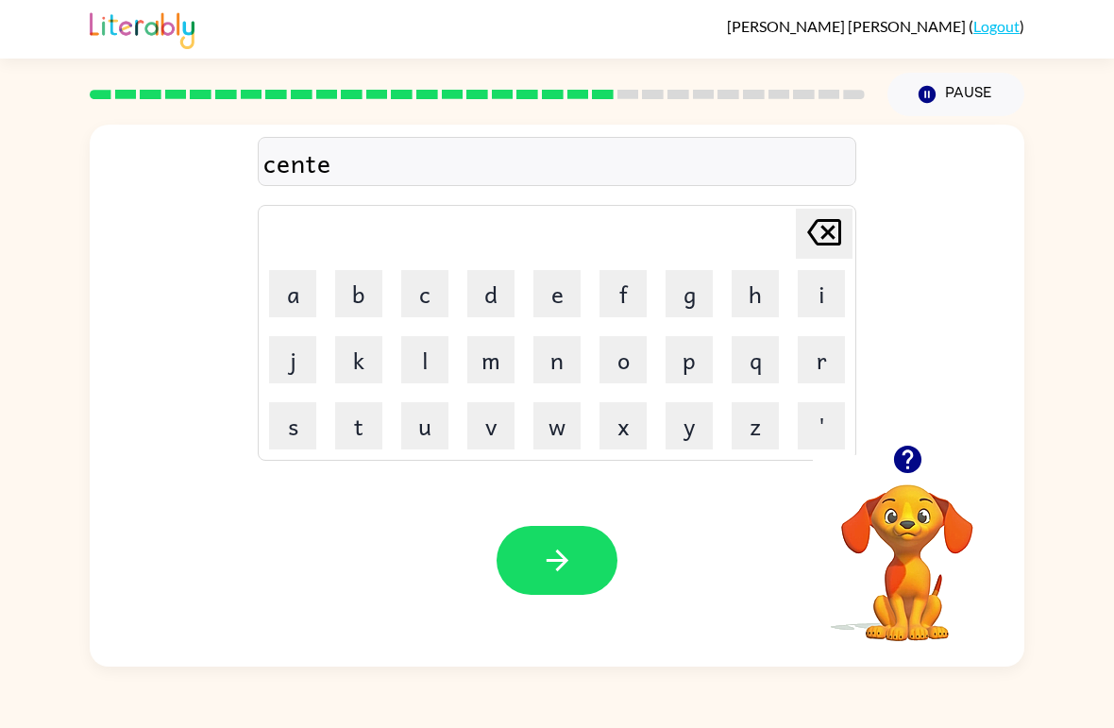
click at [694, 370] on button "p" at bounding box center [689, 359] width 47 height 47
click at [559, 314] on button "e" at bounding box center [557, 293] width 47 height 47
click at [558, 314] on button "e" at bounding box center [557, 293] width 47 height 47
click at [488, 316] on button "d" at bounding box center [490, 293] width 47 height 47
click at [566, 538] on button "button" at bounding box center [557, 560] width 121 height 69
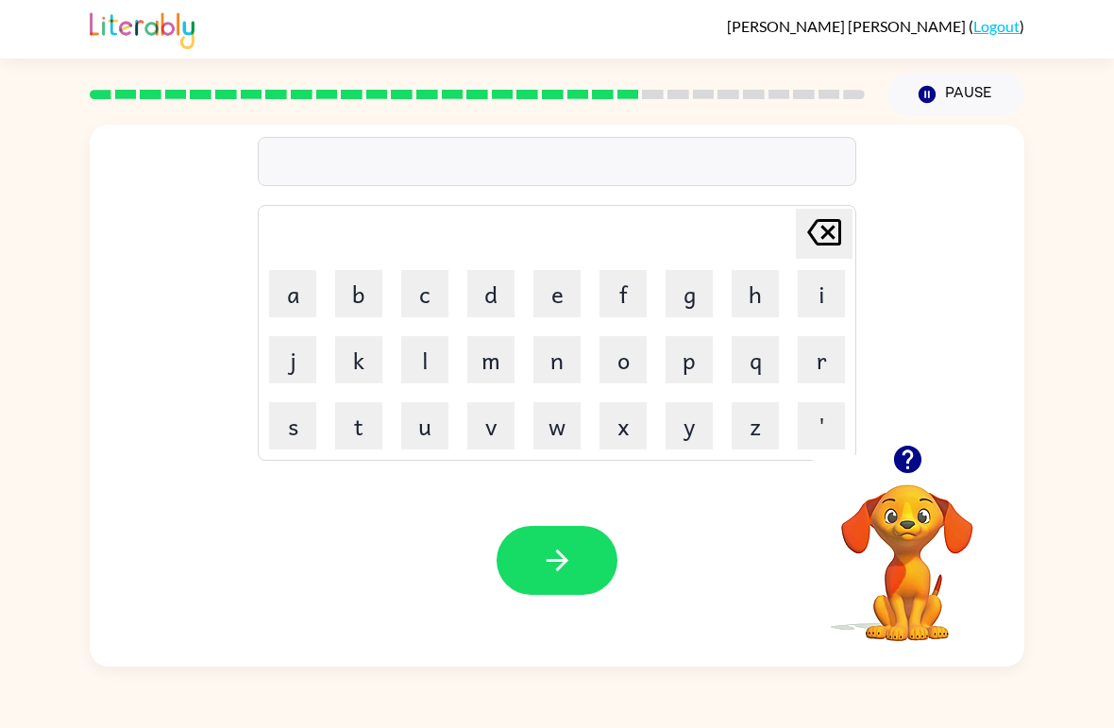
click at [820, 372] on button "r" at bounding box center [821, 359] width 47 height 47
click at [295, 288] on button "a" at bounding box center [292, 293] width 47 height 47
click at [811, 296] on button "i" at bounding box center [821, 293] width 47 height 47
click at [562, 361] on button "n" at bounding box center [557, 359] width 47 height 47
click at [435, 294] on button "c" at bounding box center [424, 293] width 47 height 47
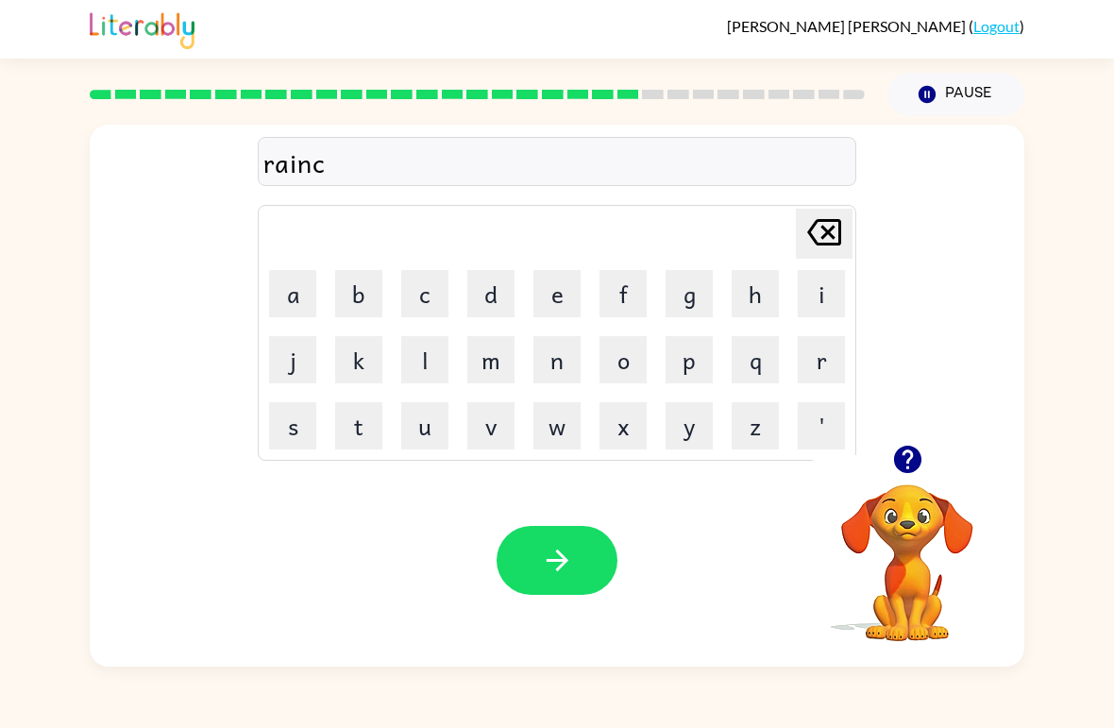
click at [642, 357] on button "o" at bounding box center [623, 359] width 47 height 47
click at [295, 297] on button "a" at bounding box center [292, 293] width 47 height 47
click at [361, 433] on button "t" at bounding box center [358, 425] width 47 height 47
click at [525, 575] on button "button" at bounding box center [557, 560] width 121 height 69
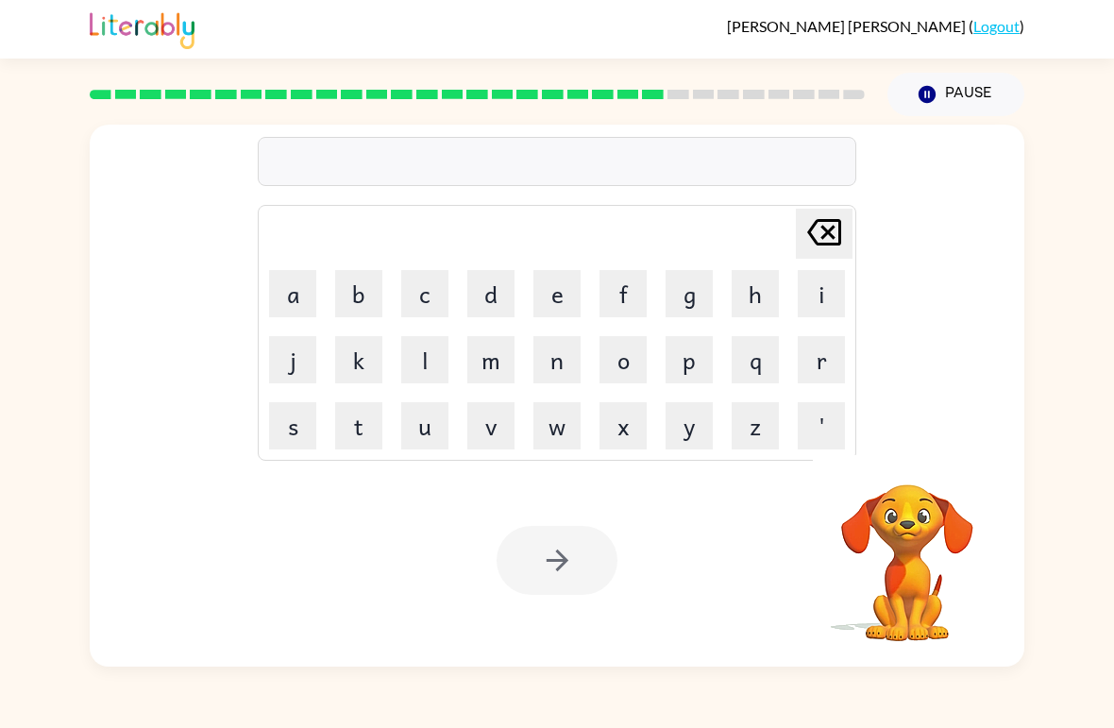
click at [504, 355] on button "m" at bounding box center [490, 359] width 47 height 47
click at [298, 299] on button "a" at bounding box center [292, 293] width 47 height 47
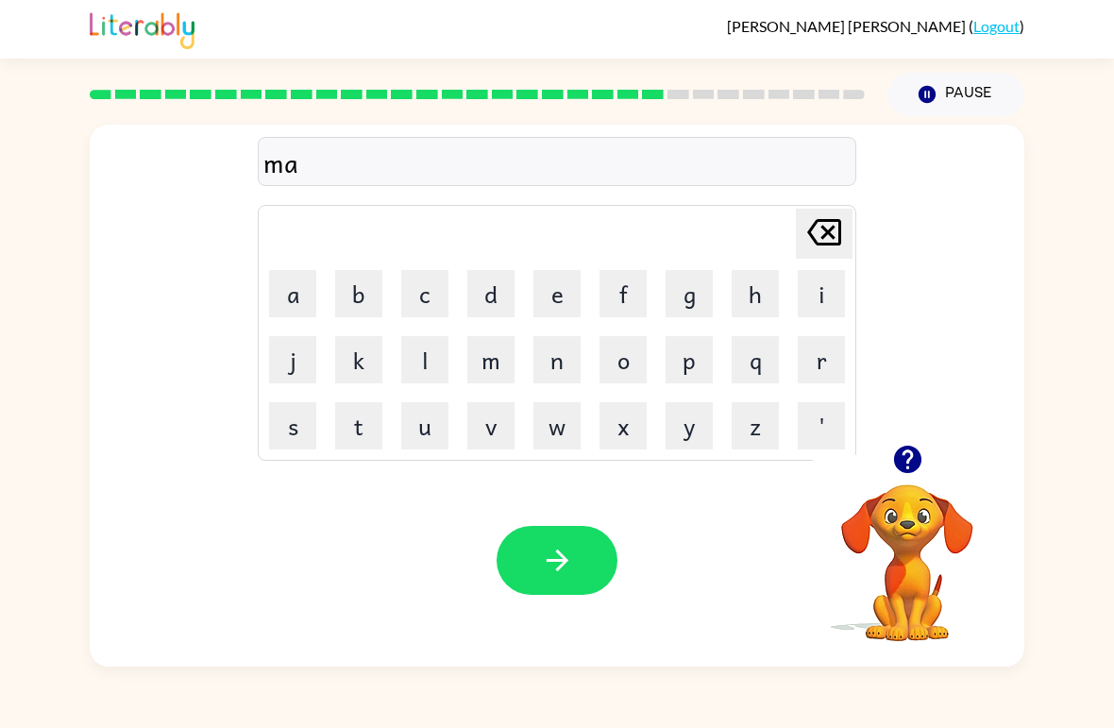
click at [820, 355] on button "r" at bounding box center [821, 359] width 47 height 47
click at [377, 358] on button "k" at bounding box center [358, 359] width 47 height 47
click at [553, 301] on button "e" at bounding box center [557, 293] width 47 height 47
click at [824, 353] on button "r" at bounding box center [821, 359] width 47 height 47
click at [530, 576] on button "button" at bounding box center [557, 560] width 121 height 69
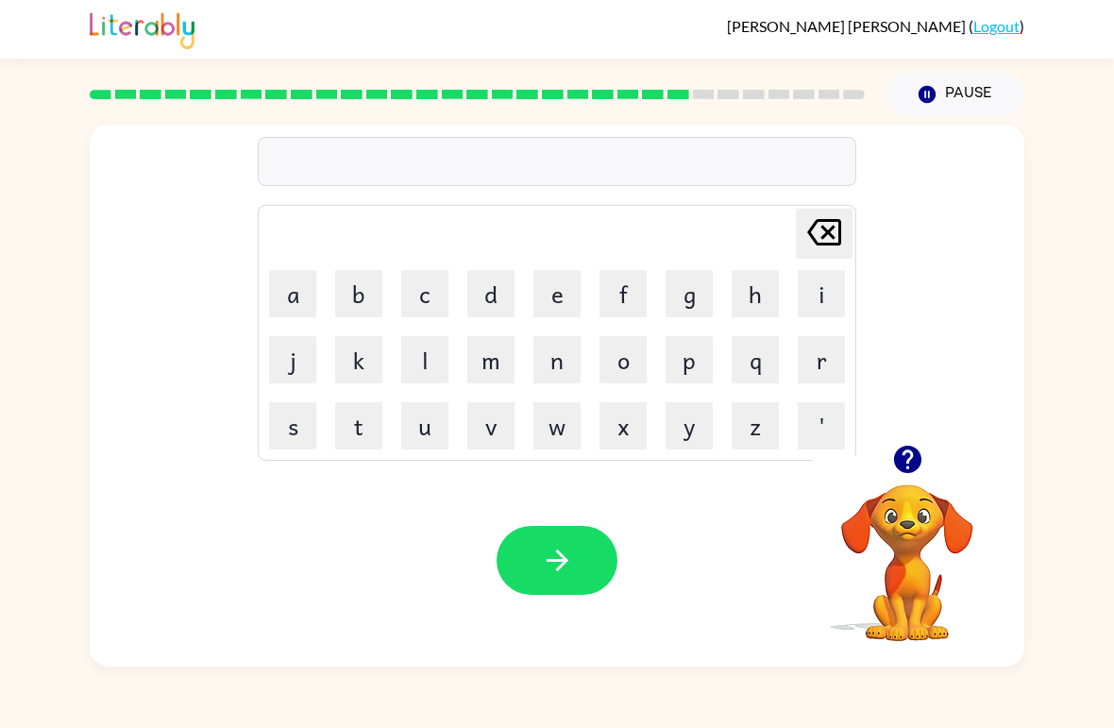
click at [295, 302] on button "a" at bounding box center [292, 293] width 47 height 47
click at [491, 419] on button "v" at bounding box center [490, 425] width 47 height 47
click at [290, 292] on button "a" at bounding box center [292, 293] width 47 height 47
click at [564, 363] on button "n" at bounding box center [557, 359] width 47 height 47
click at [443, 299] on button "c" at bounding box center [424, 293] width 47 height 47
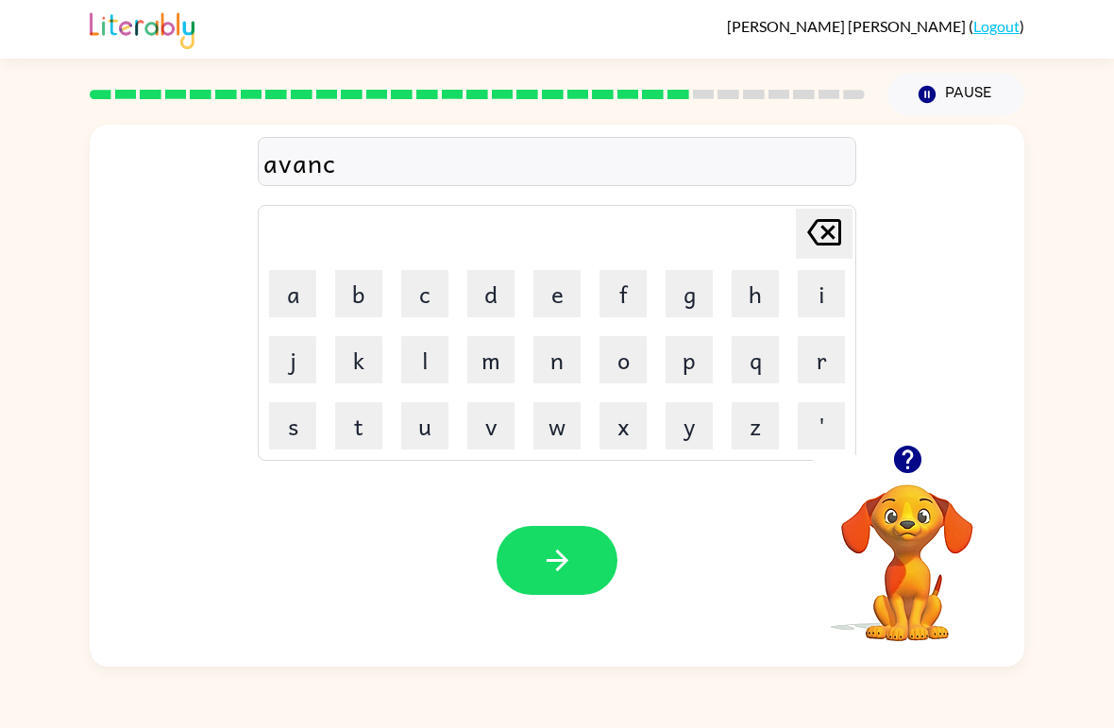
click at [791, 312] on td "i" at bounding box center [822, 294] width 64 height 64
click at [803, 307] on button "i" at bounding box center [821, 293] width 47 height 47
click at [571, 348] on button "n" at bounding box center [557, 359] width 47 height 47
click at [696, 296] on button "g" at bounding box center [689, 293] width 47 height 47
click at [560, 569] on icon "button" at bounding box center [557, 561] width 22 height 22
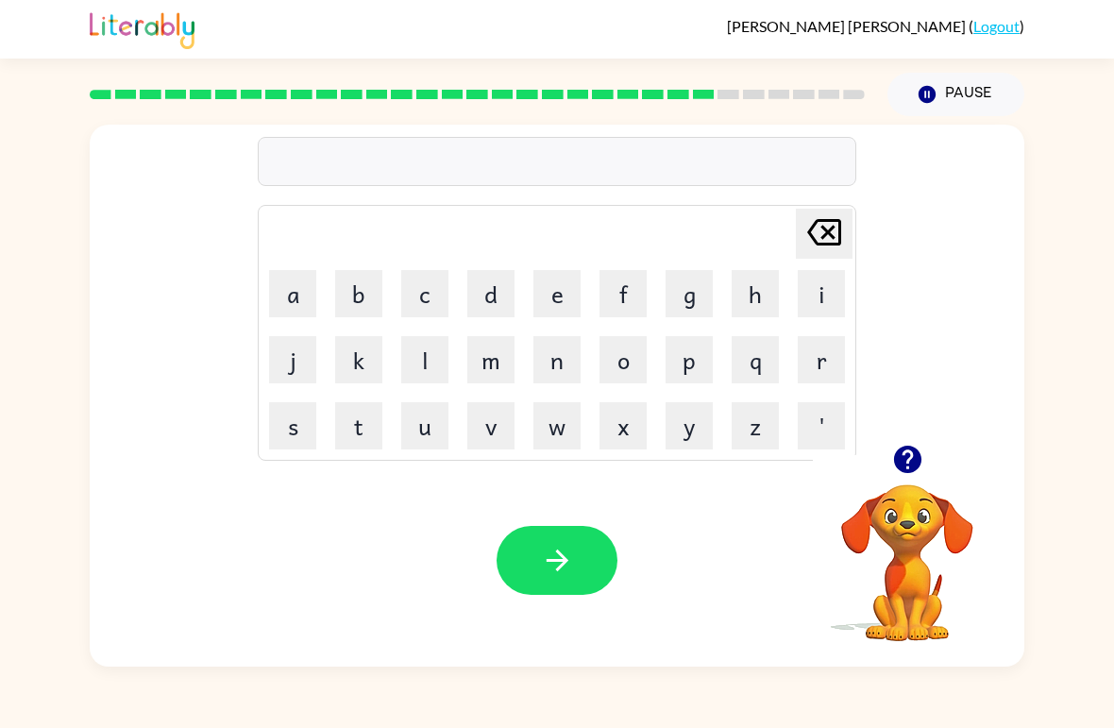
click at [677, 293] on button "g" at bounding box center [689, 293] width 47 height 47
click at [637, 358] on button "o" at bounding box center [623, 359] width 47 height 47
click at [371, 314] on button "b" at bounding box center [358, 293] width 47 height 47
click at [427, 369] on button "l" at bounding box center [424, 359] width 47 height 47
click at [800, 295] on button "i" at bounding box center [821, 293] width 47 height 47
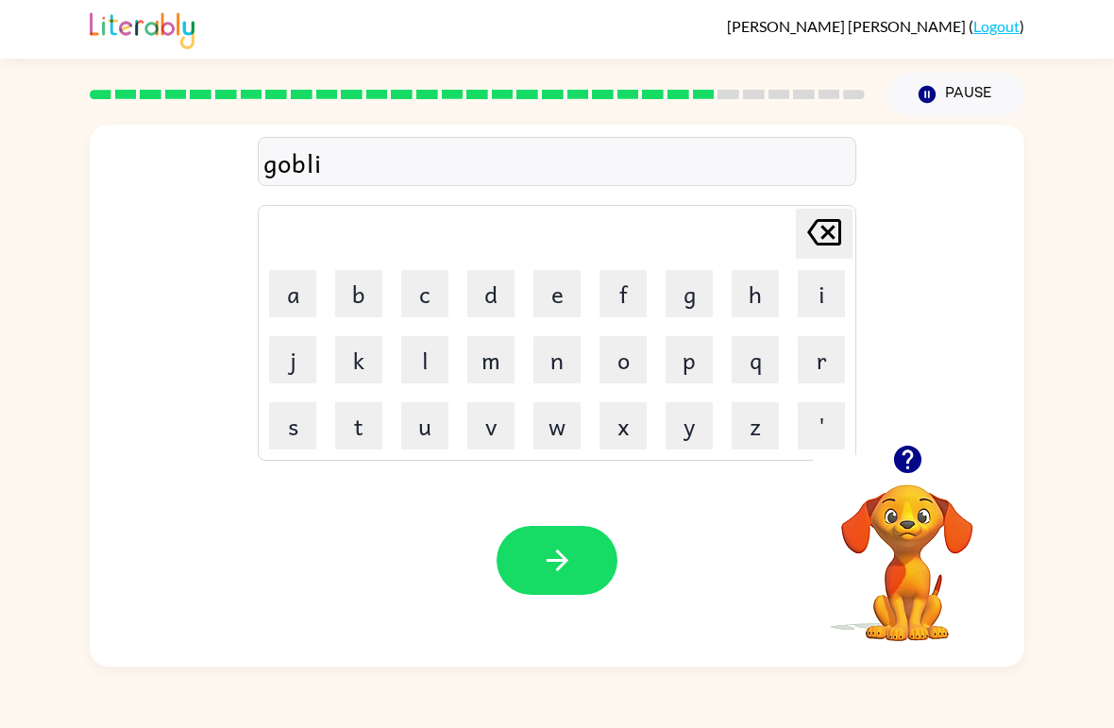
click at [568, 364] on button "n" at bounding box center [557, 359] width 47 height 47
click at [543, 517] on div "Your browser must support playing .mp4 files to use Literably. Please try using…" at bounding box center [557, 560] width 935 height 212
click at [569, 578] on button "button" at bounding box center [557, 560] width 121 height 69
click at [926, 472] on button "button" at bounding box center [908, 459] width 48 height 48
click at [699, 307] on button "g" at bounding box center [689, 293] width 47 height 47
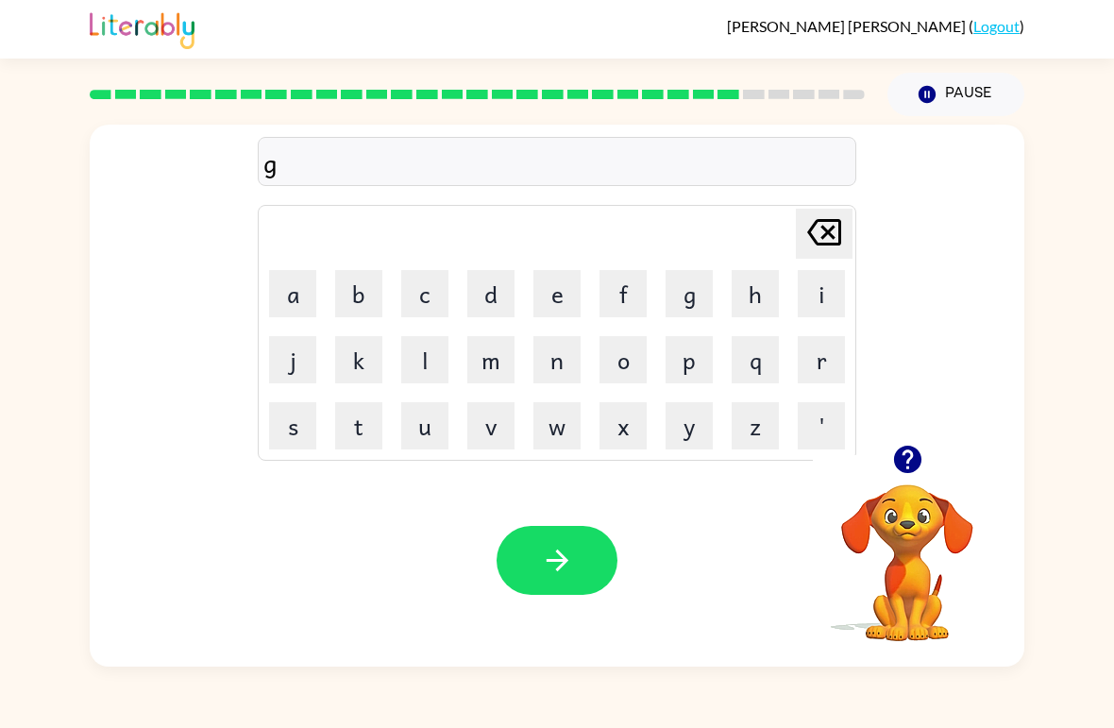
click at [629, 364] on button "o" at bounding box center [623, 359] width 47 height 47
click at [500, 448] on button "v" at bounding box center [490, 425] width 47 height 47
click at [552, 294] on button "e" at bounding box center [557, 293] width 47 height 47
click at [806, 345] on button "r" at bounding box center [821, 359] width 47 height 47
click at [479, 367] on button "m" at bounding box center [490, 359] width 47 height 47
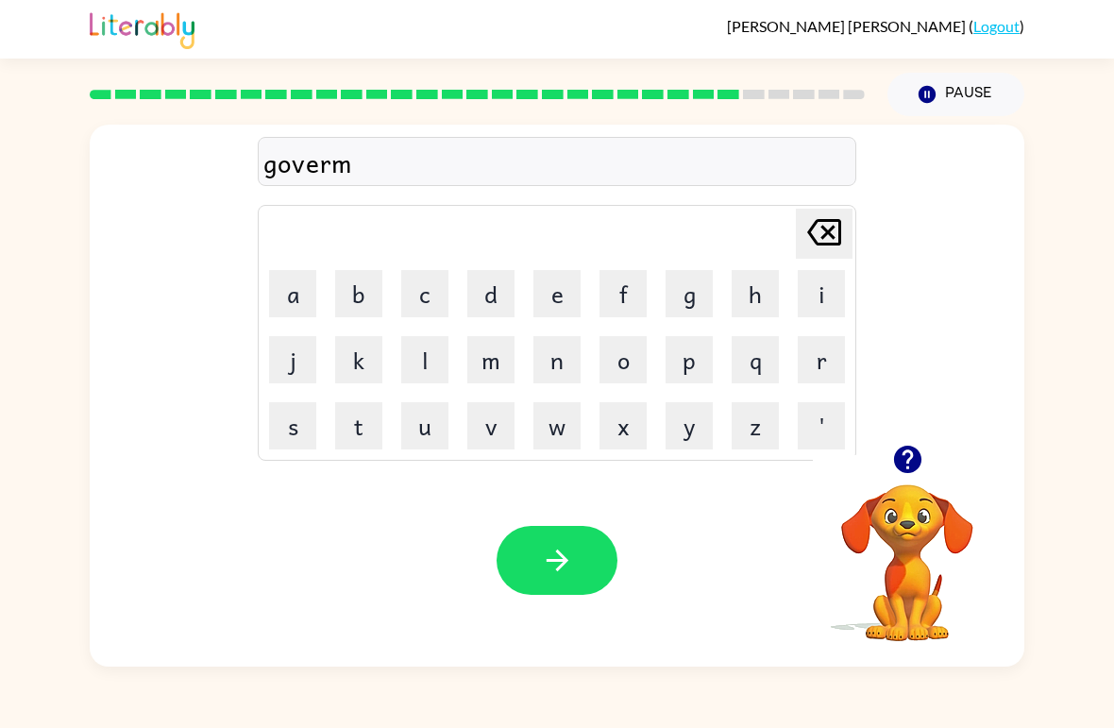
click at [577, 308] on button "e" at bounding box center [557, 293] width 47 height 47
click at [525, 348] on td "n" at bounding box center [557, 360] width 64 height 64
click at [558, 363] on button "n" at bounding box center [557, 359] width 47 height 47
click at [358, 427] on button "t" at bounding box center [358, 425] width 47 height 47
click at [599, 586] on button "button" at bounding box center [557, 560] width 121 height 69
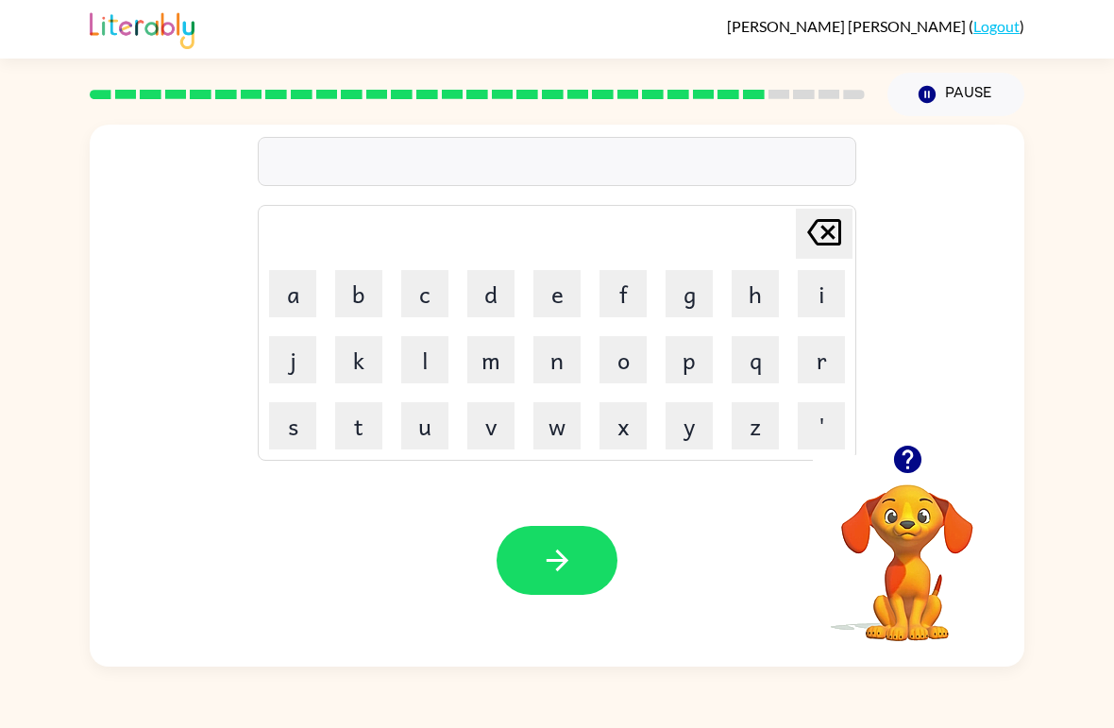
click at [293, 435] on button "s" at bounding box center [292, 425] width 47 height 47
click at [359, 421] on button "t" at bounding box center [358, 425] width 47 height 47
click at [830, 347] on button "r" at bounding box center [821, 359] width 47 height 47
click at [297, 289] on button "a" at bounding box center [292, 293] width 47 height 47
click at [828, 284] on button "i" at bounding box center [821, 293] width 47 height 47
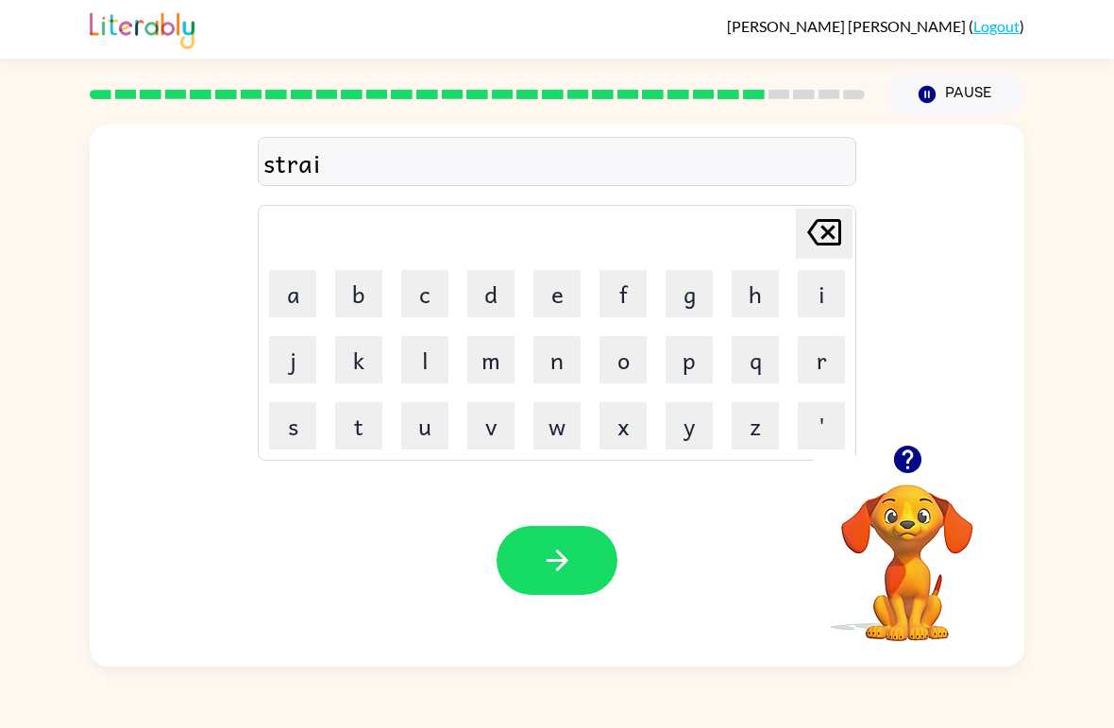
click at [562, 368] on button "n" at bounding box center [557, 359] width 47 height 47
click at [536, 567] on button "button" at bounding box center [557, 560] width 121 height 69
click at [289, 429] on button "s" at bounding box center [292, 425] width 47 height 47
click at [747, 291] on button "h" at bounding box center [755, 293] width 47 height 47
click at [306, 297] on button "a" at bounding box center [292, 293] width 47 height 47
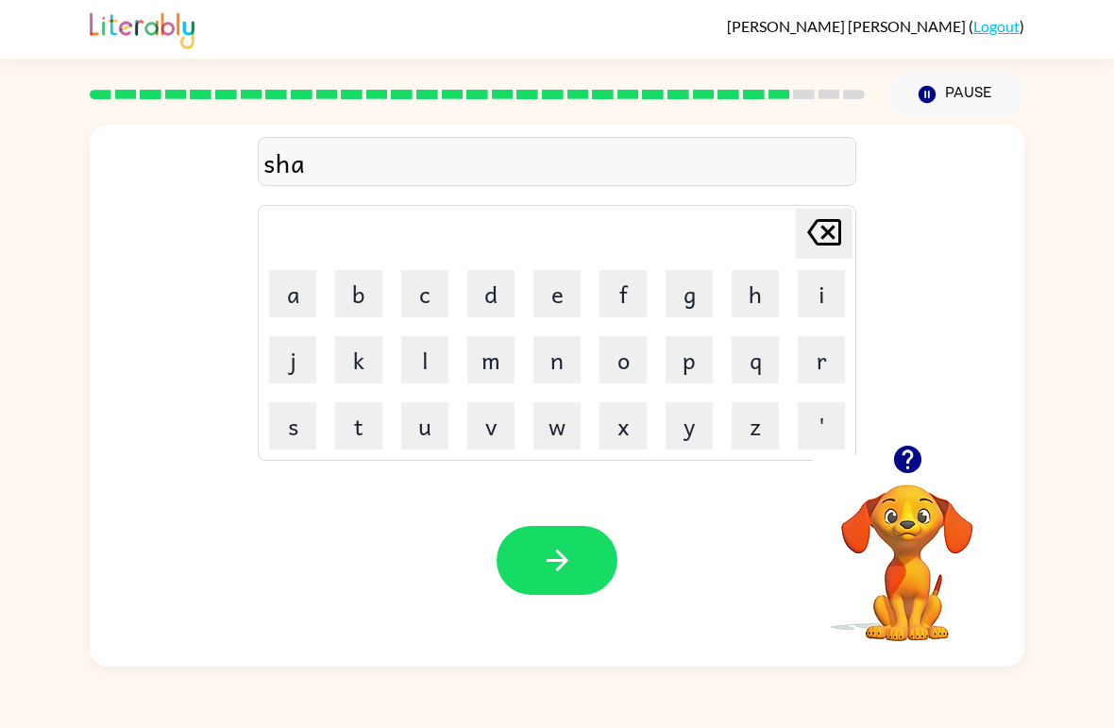
click at [694, 381] on button "p" at bounding box center [689, 359] width 47 height 47
click at [538, 311] on button "e" at bounding box center [557, 293] width 47 height 47
click at [609, 530] on div at bounding box center [557, 560] width 121 height 69
click at [574, 519] on div "Your browser must support playing .mp4 files to use Literably. Please try using…" at bounding box center [557, 560] width 935 height 212
click at [576, 578] on button "button" at bounding box center [557, 560] width 121 height 69
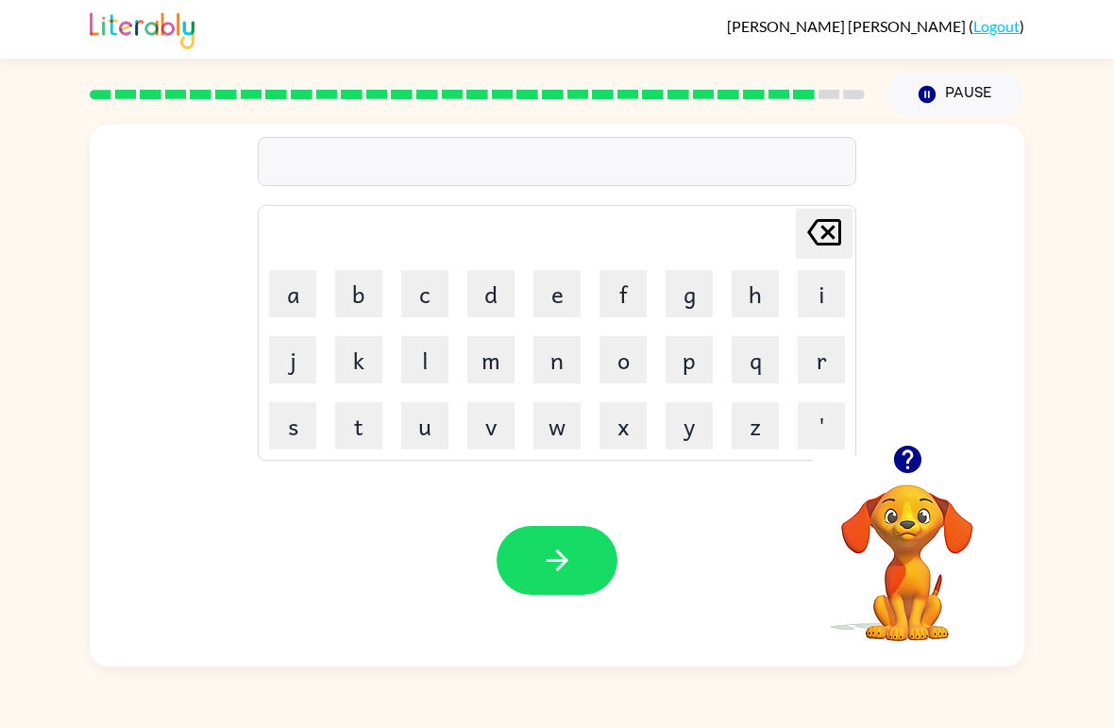
click at [559, 291] on button "e" at bounding box center [557, 293] width 47 height 47
click at [619, 432] on button "x" at bounding box center [623, 425] width 47 height 47
click at [550, 310] on button "e" at bounding box center [557, 293] width 47 height 47
click at [436, 348] on button "l" at bounding box center [424, 359] width 47 height 47
click at [562, 300] on button "e" at bounding box center [557, 293] width 47 height 47
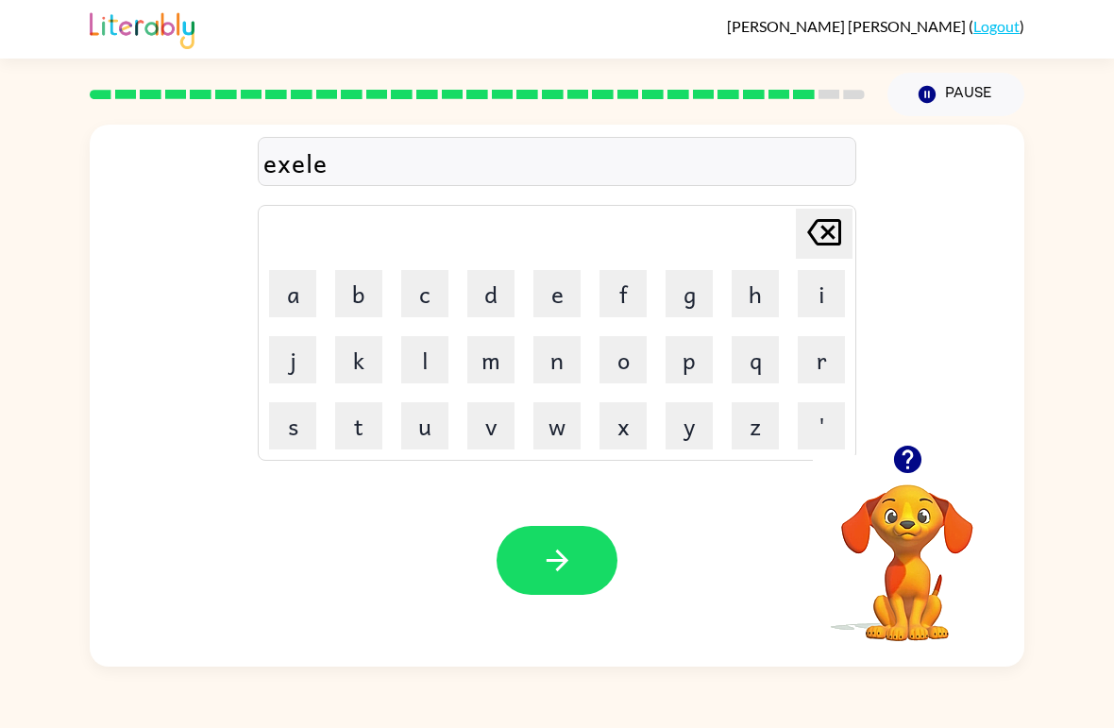
click at [546, 380] on button "n" at bounding box center [557, 359] width 47 height 47
click at [498, 297] on button "d" at bounding box center [490, 293] width 47 height 47
click at [807, 213] on icon "Delete Delete last character input" at bounding box center [824, 232] width 45 height 45
click at [365, 443] on button "t" at bounding box center [358, 425] width 47 height 47
click at [565, 566] on icon "button" at bounding box center [557, 560] width 33 height 33
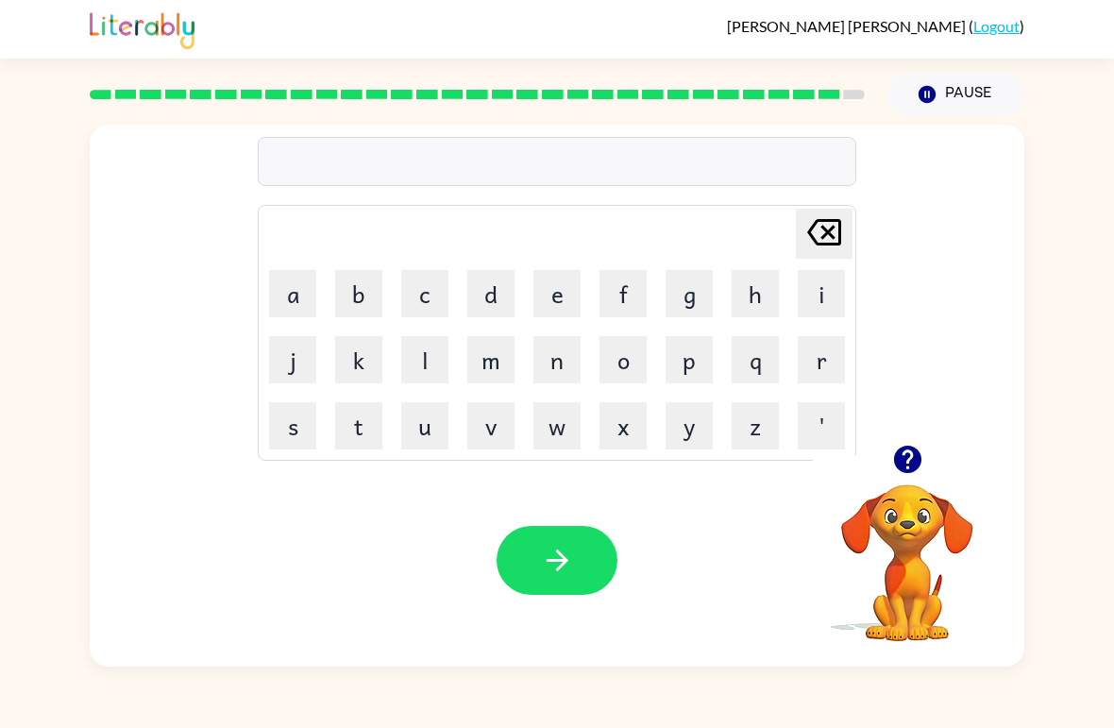
click at [911, 465] on icon "button" at bounding box center [906, 459] width 27 height 27
click at [293, 360] on button "j" at bounding box center [292, 359] width 47 height 47
click at [628, 382] on button "o" at bounding box center [623, 359] width 47 height 47
click at [379, 297] on button "b" at bounding box center [358, 293] width 47 height 47
click at [810, 369] on button "r" at bounding box center [821, 359] width 47 height 47
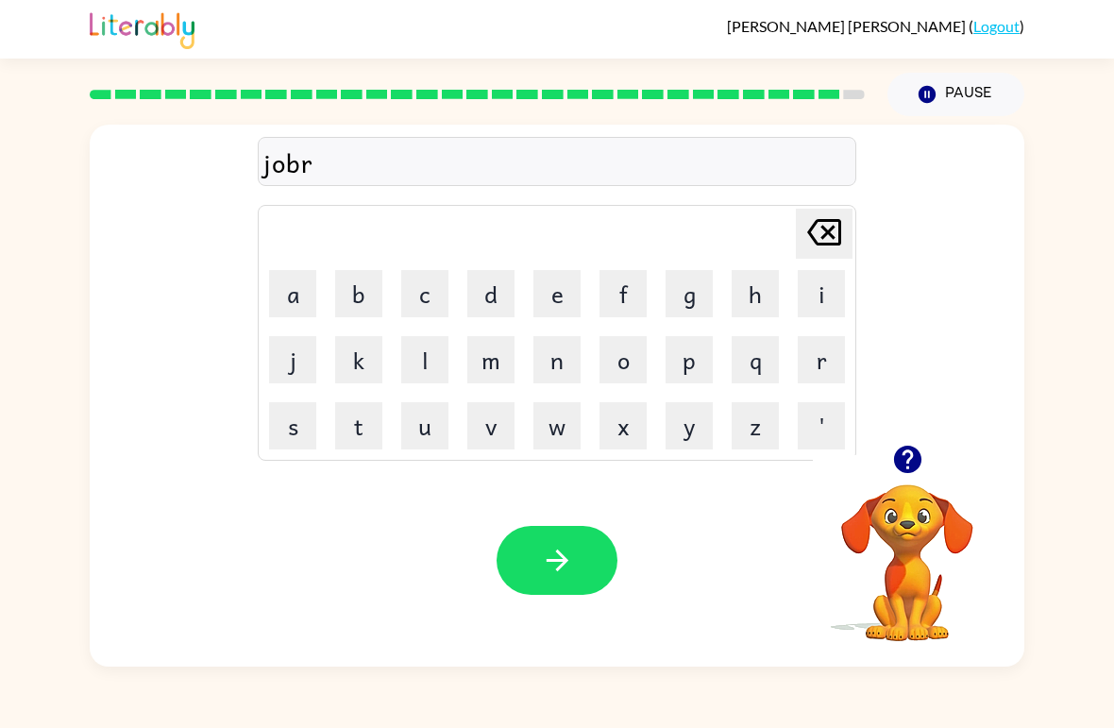
click at [815, 289] on button "i" at bounding box center [821, 293] width 47 height 47
click at [363, 353] on button "k" at bounding box center [358, 359] width 47 height 47
click at [551, 300] on button "e" at bounding box center [557, 293] width 47 height 47
click at [816, 359] on button "r" at bounding box center [821, 359] width 47 height 47
click at [577, 571] on button "button" at bounding box center [557, 560] width 121 height 69
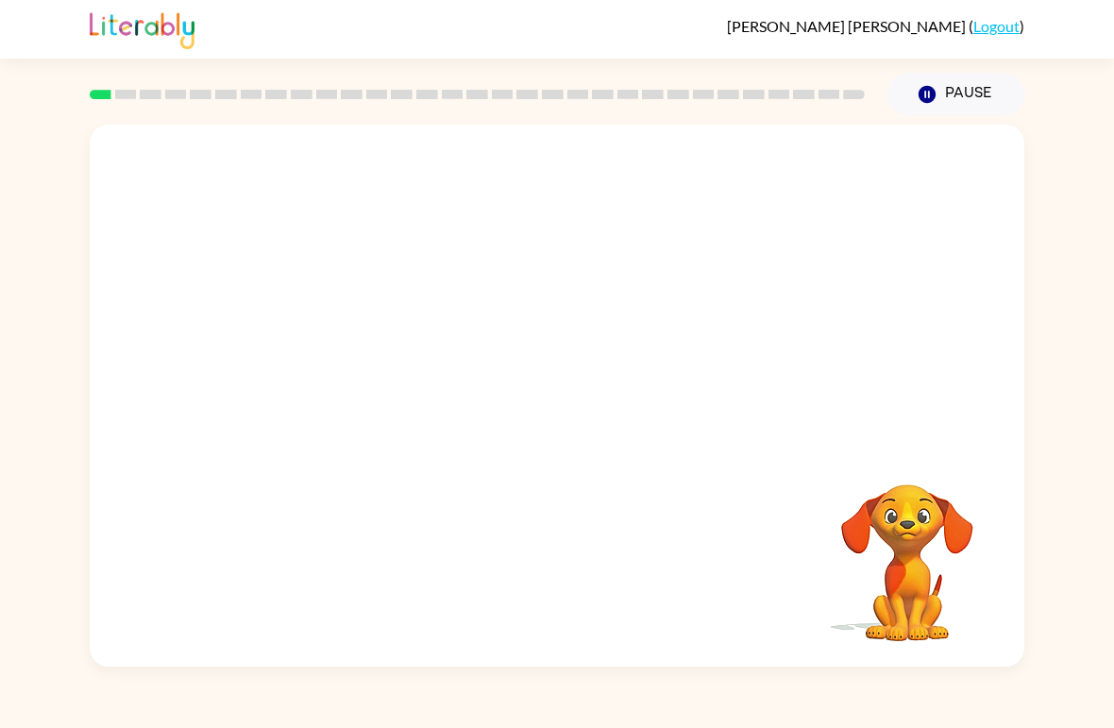
click at [21, 137] on div "Your browser must support playing .mp4 files to use Literably. Please try using…" at bounding box center [557, 391] width 1114 height 551
click at [569, 403] on div at bounding box center [557, 405] width 121 height 69
click at [559, 415] on div at bounding box center [557, 405] width 121 height 69
click at [559, 402] on icon "button" at bounding box center [557, 405] width 33 height 33
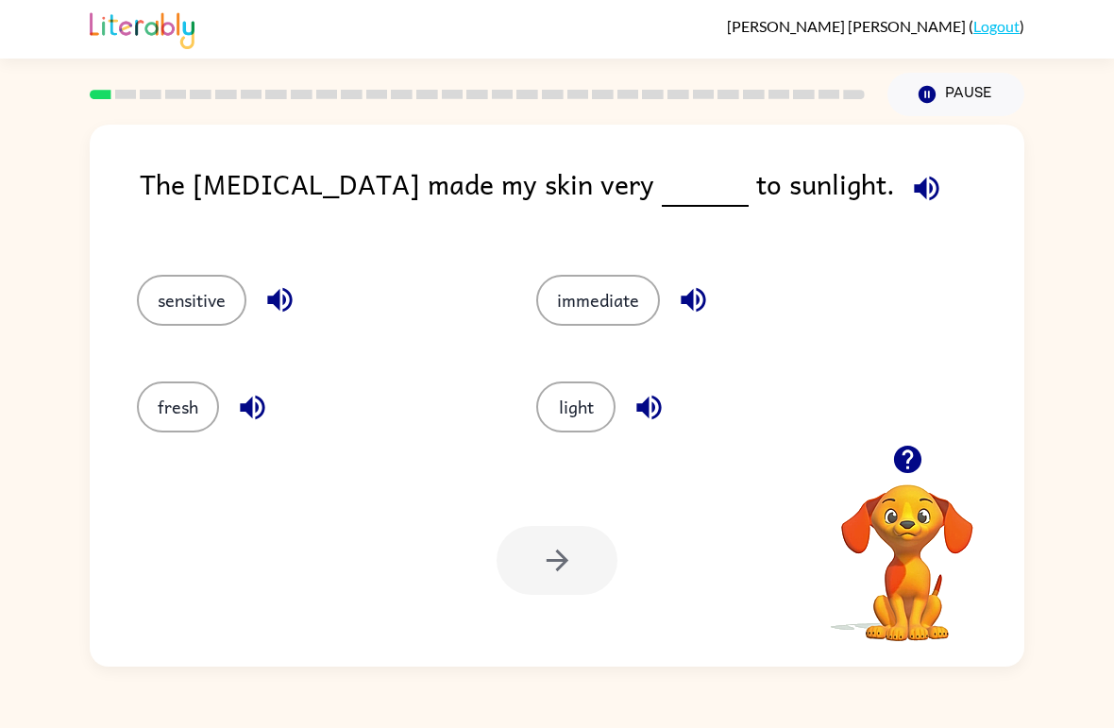
click at [575, 431] on button "light" at bounding box center [575, 407] width 79 height 51
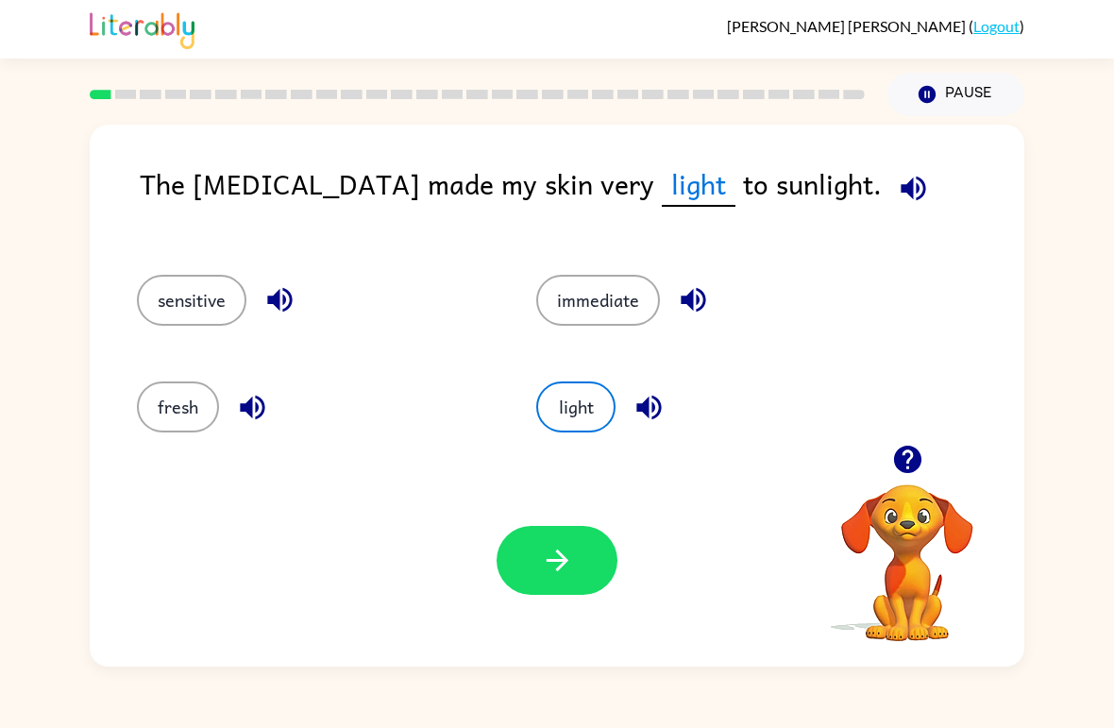
click at [583, 404] on button "light" at bounding box center [575, 407] width 79 height 51
click at [531, 555] on button "button" at bounding box center [557, 560] width 121 height 69
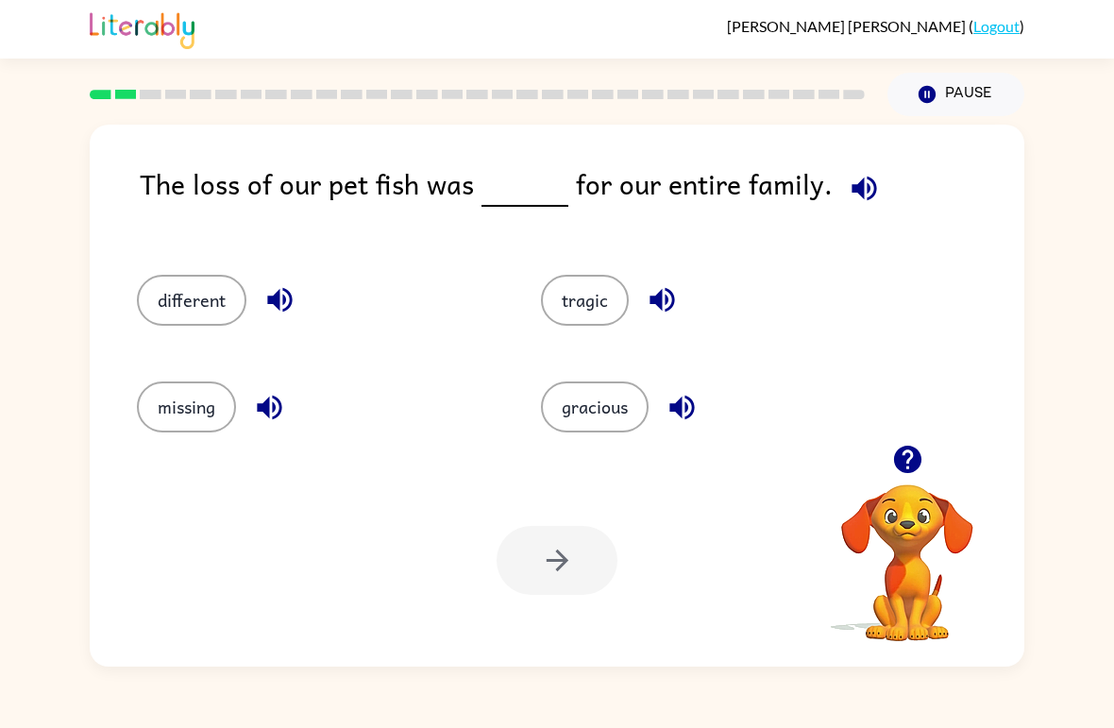
click at [168, 416] on button "missing" at bounding box center [186, 407] width 99 height 51
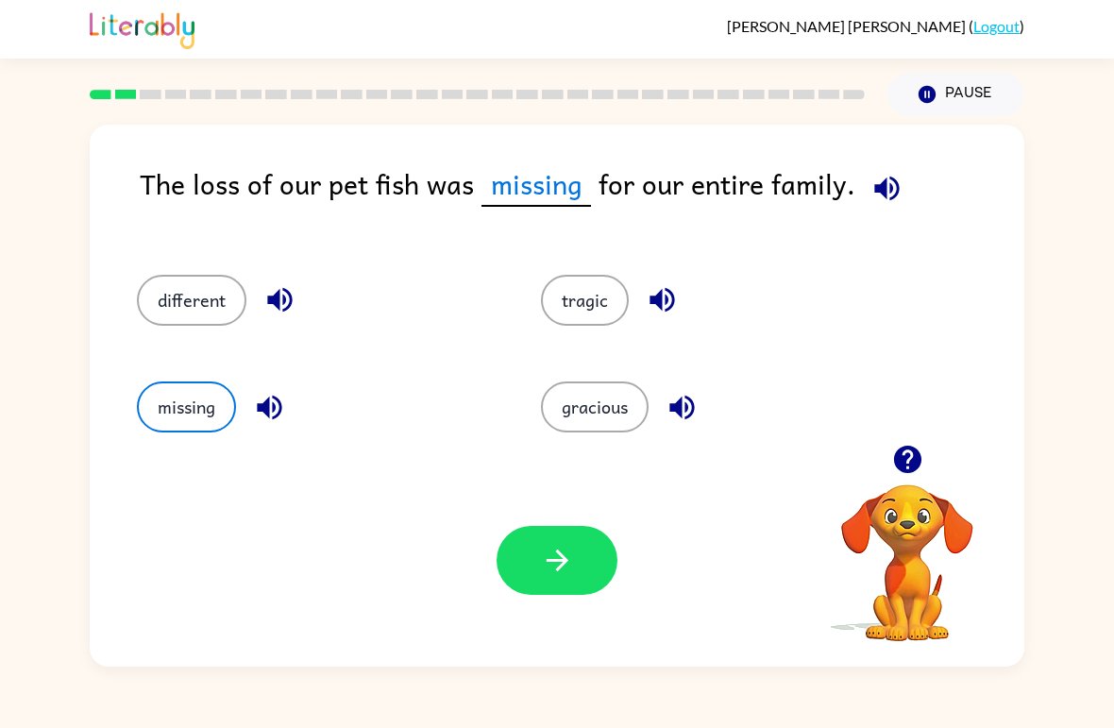
click at [557, 550] on icon "button" at bounding box center [557, 560] width 33 height 33
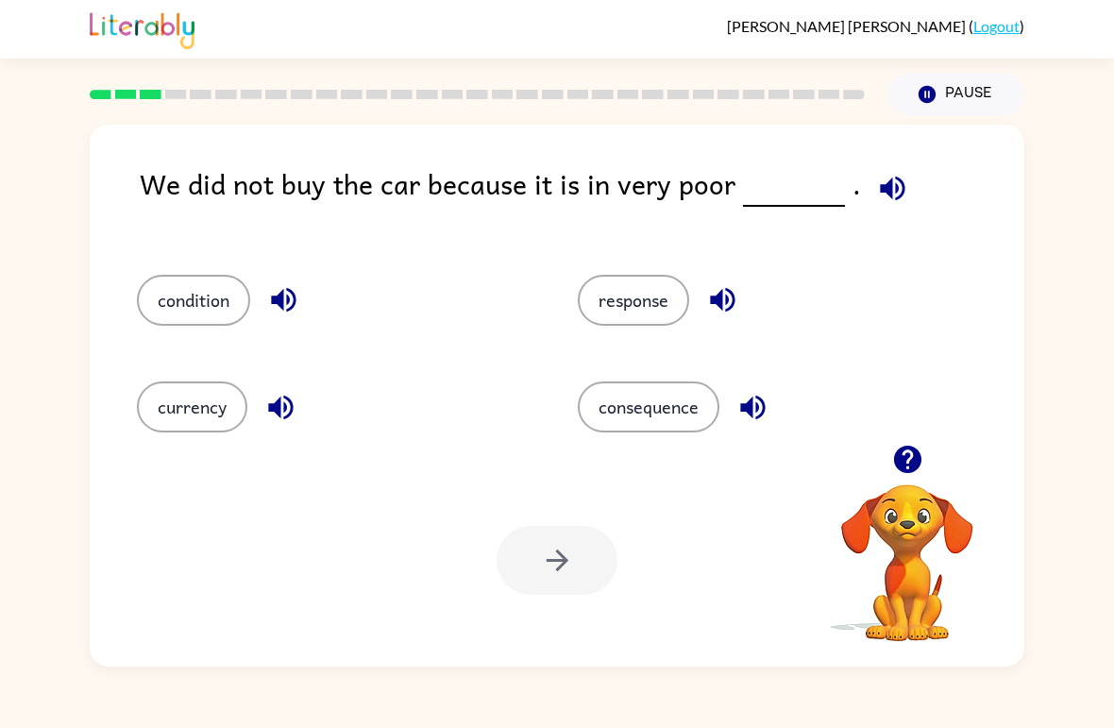
click at [166, 305] on button "condition" at bounding box center [193, 300] width 113 height 51
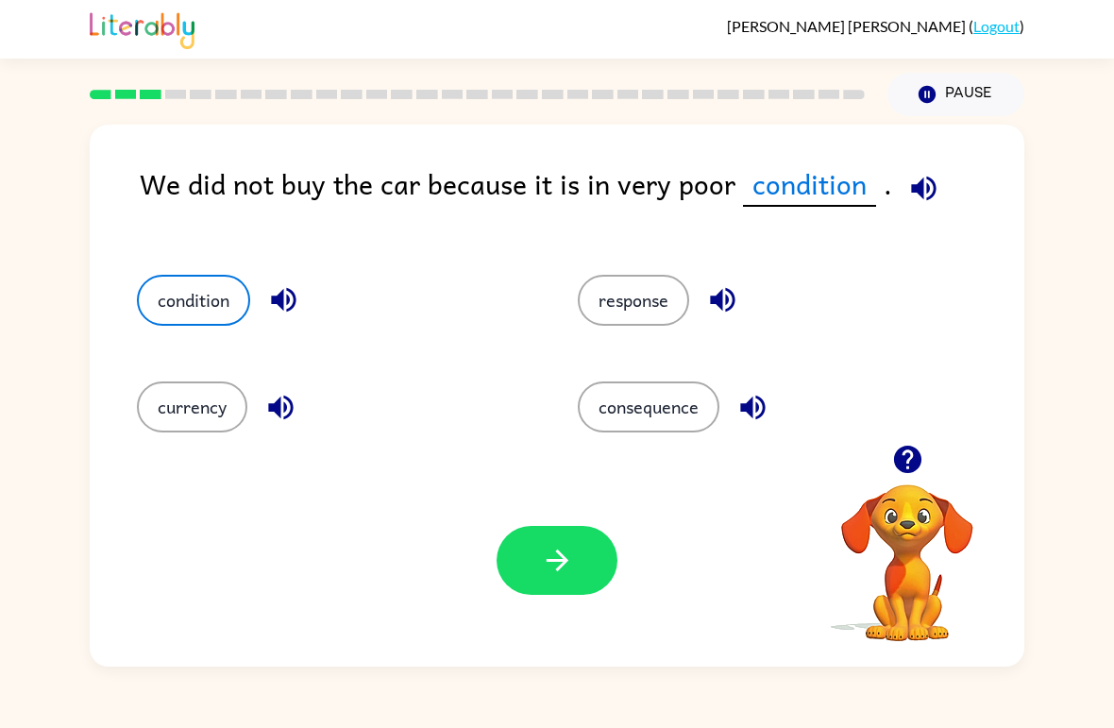
click at [212, 420] on button "currency" at bounding box center [192, 407] width 110 height 51
click at [581, 553] on button "button" at bounding box center [557, 560] width 121 height 69
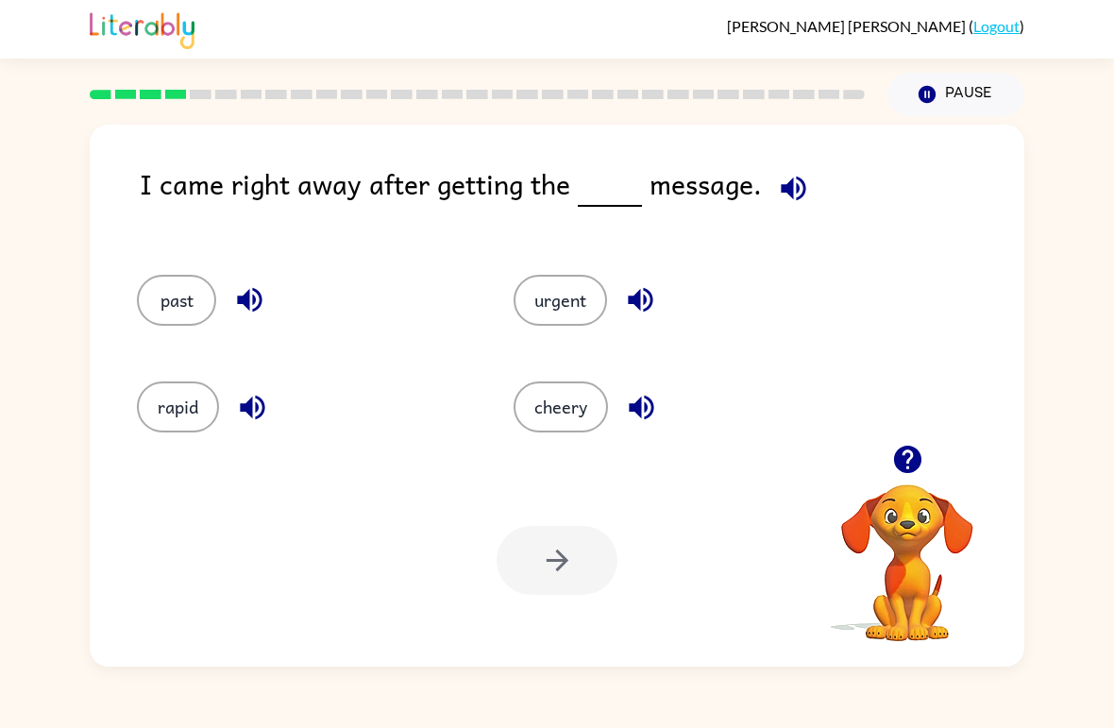
click at [563, 289] on button "urgent" at bounding box center [560, 300] width 93 height 51
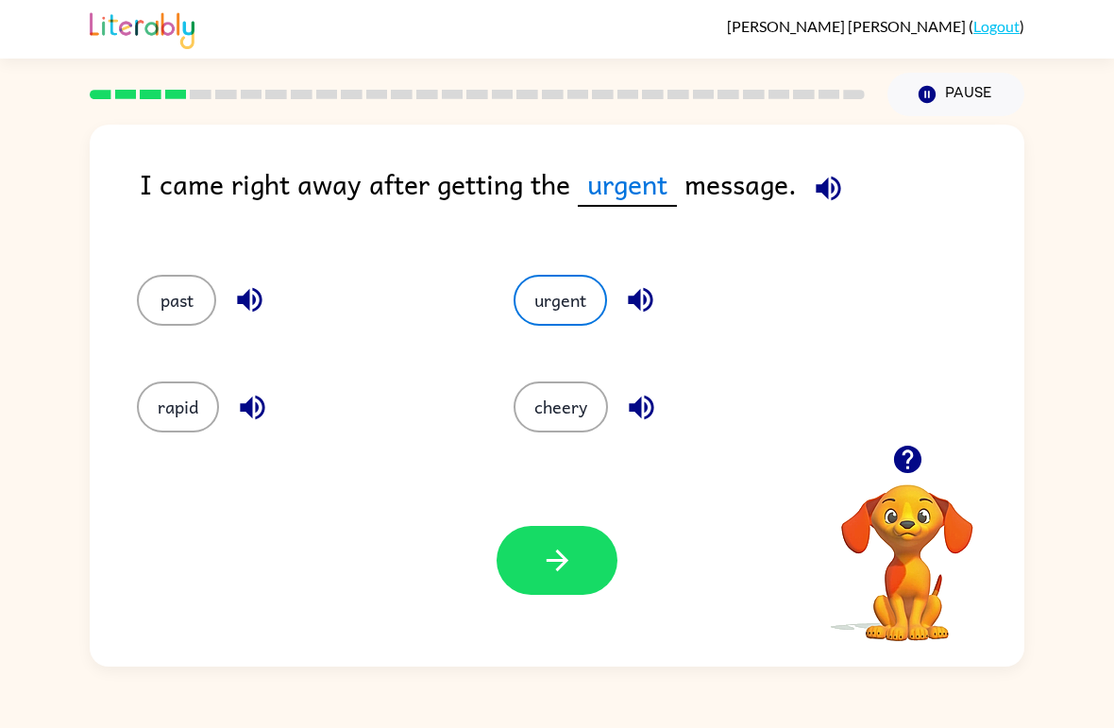
click at [560, 554] on icon "button" at bounding box center [557, 561] width 22 height 22
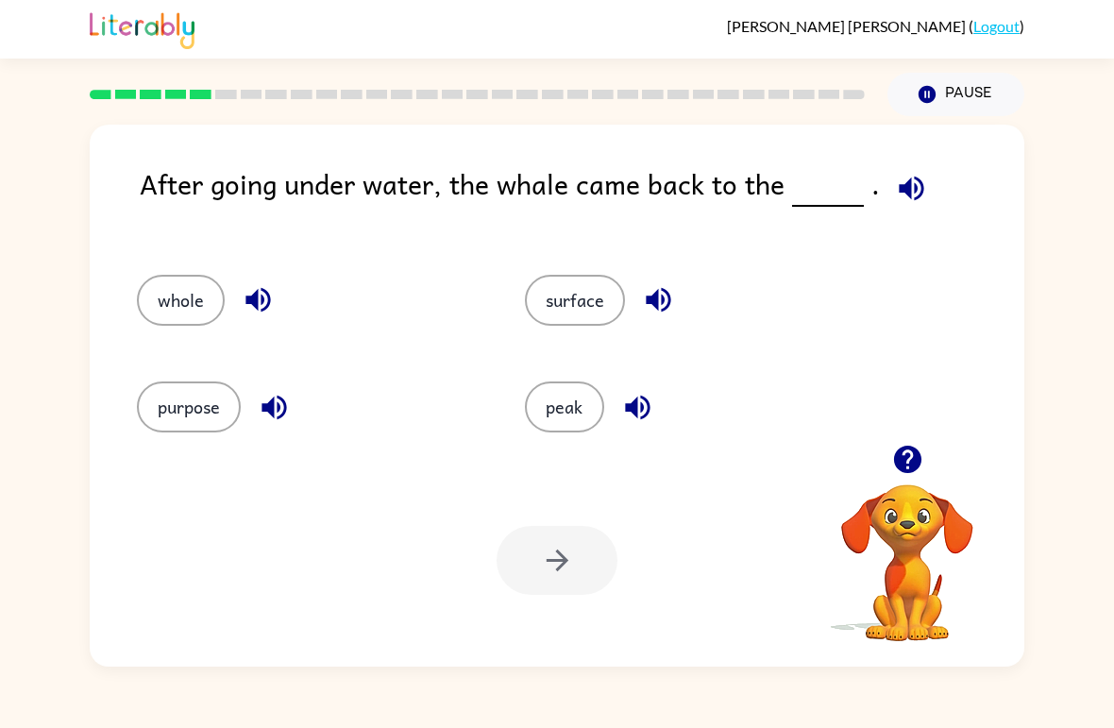
click at [602, 277] on button "surface" at bounding box center [575, 300] width 100 height 51
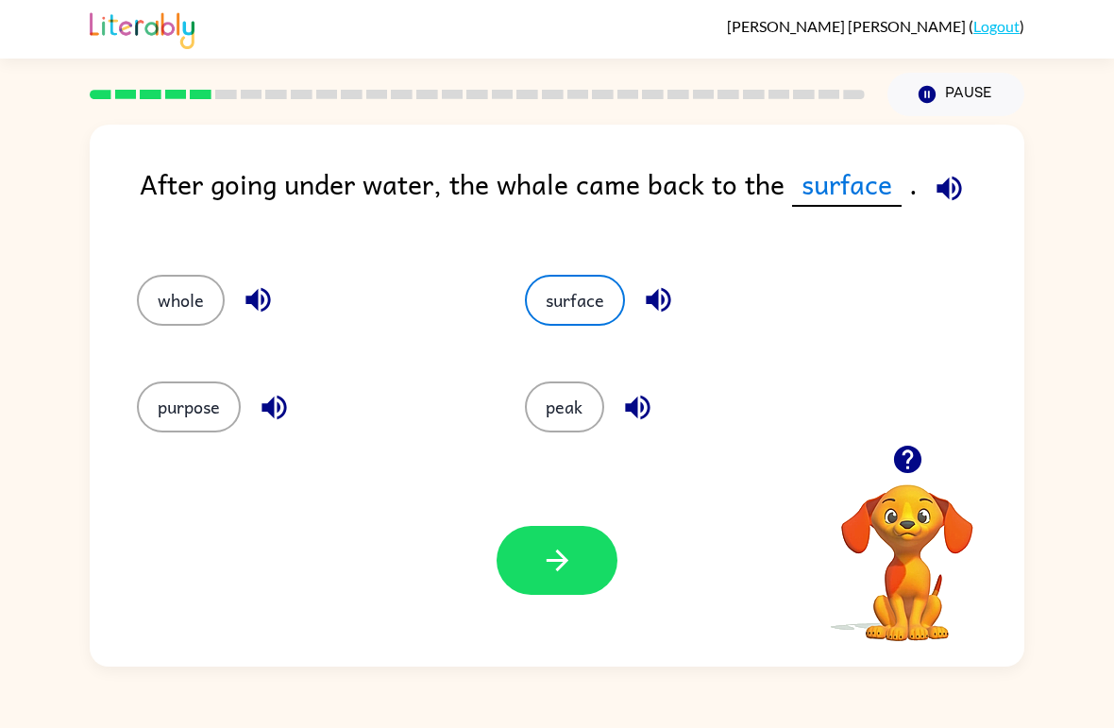
click at [586, 563] on button "button" at bounding box center [557, 560] width 121 height 69
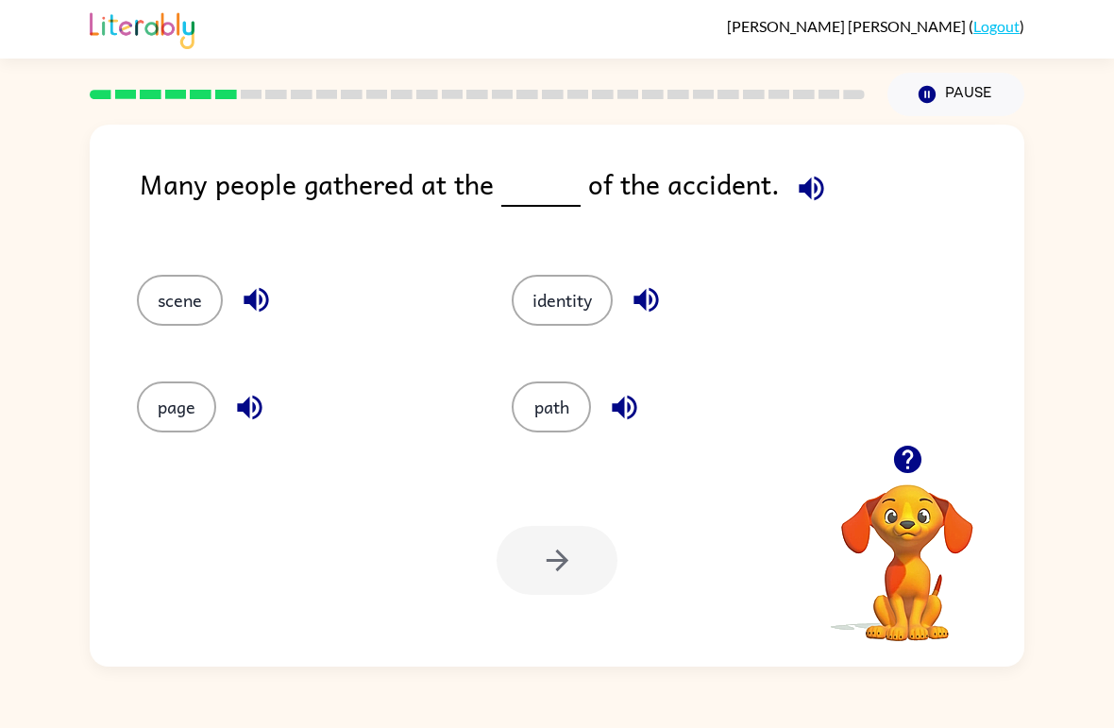
click at [580, 304] on button "identity" at bounding box center [562, 300] width 101 height 51
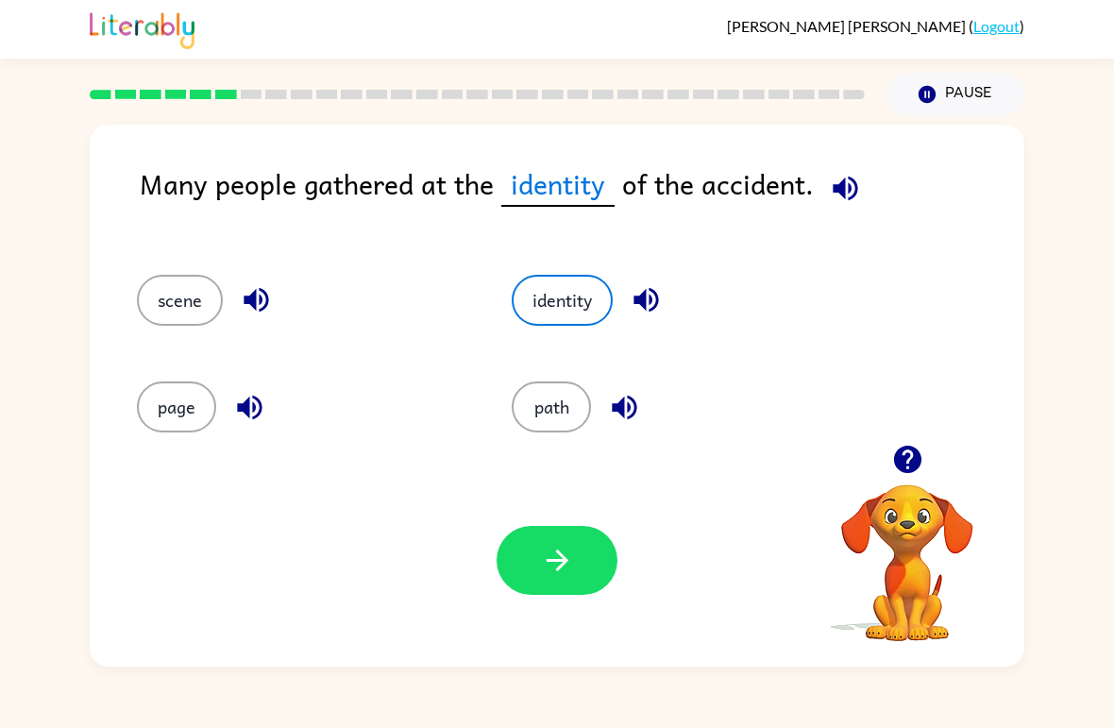
click at [546, 394] on button "path" at bounding box center [551, 407] width 79 height 51
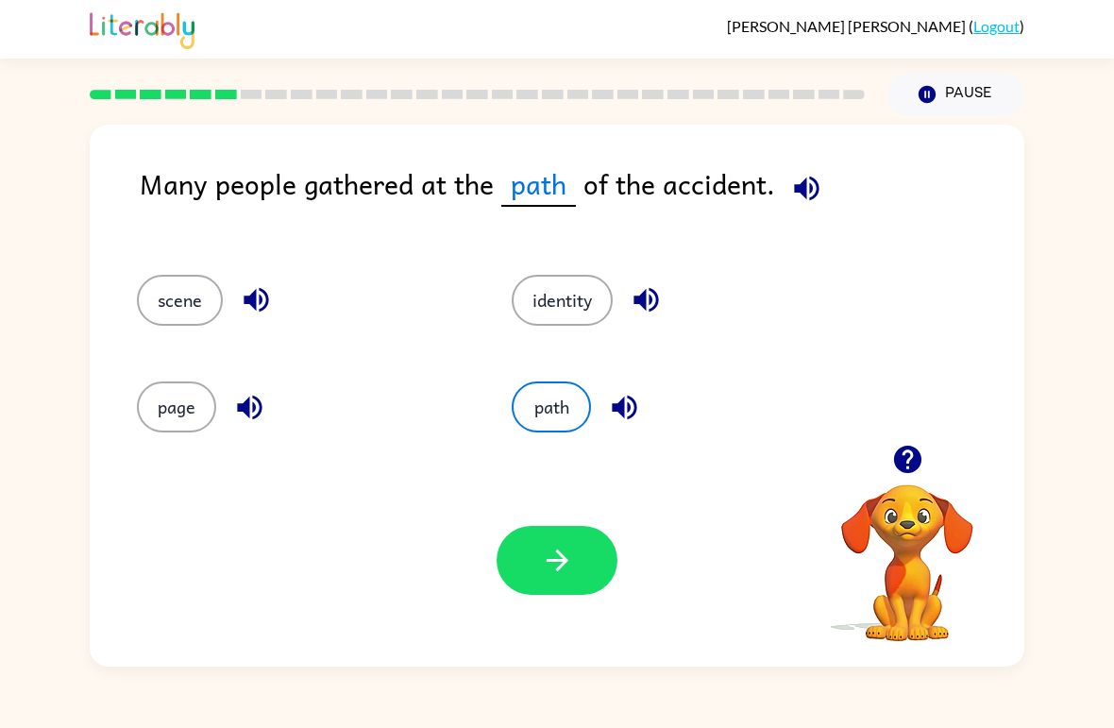
click at [537, 539] on button "button" at bounding box center [557, 560] width 121 height 69
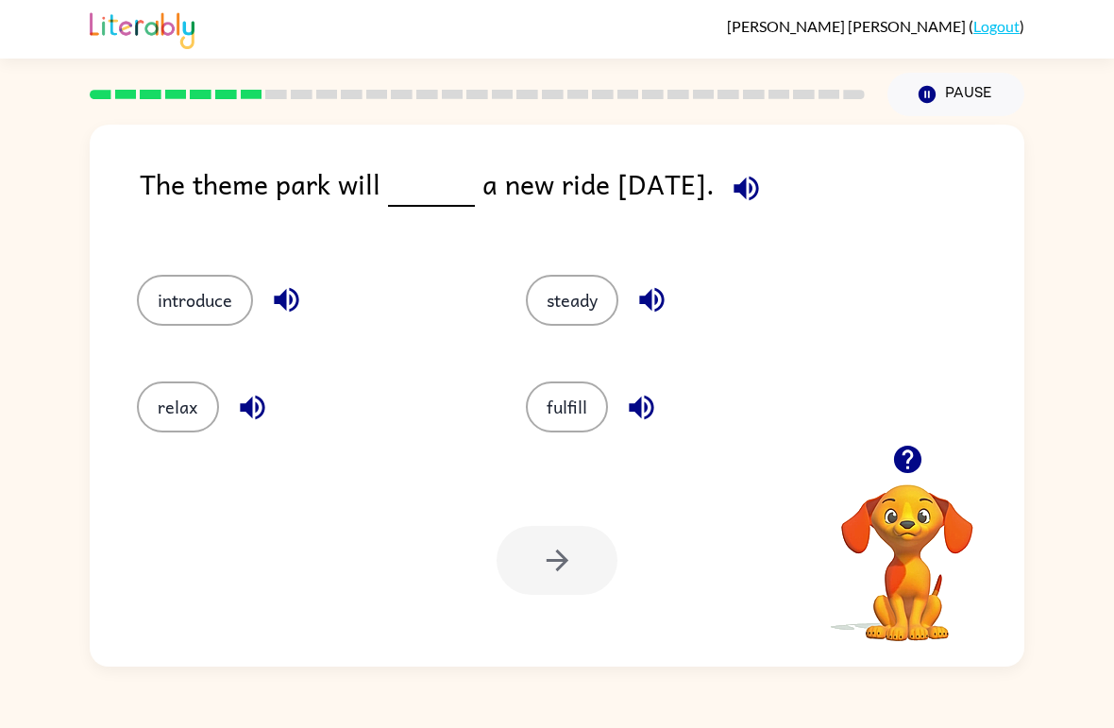
click at [144, 295] on button "introduce" at bounding box center [195, 300] width 116 height 51
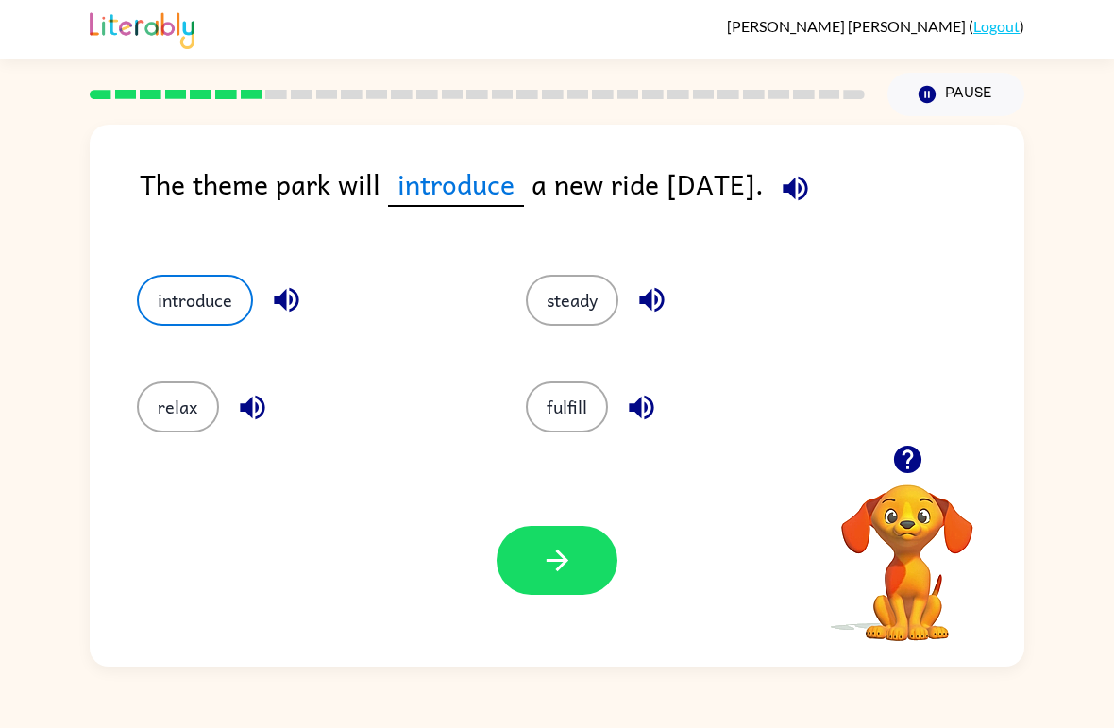
click at [540, 509] on div "Your browser must support playing .mp4 files to use Literably. Please try using…" at bounding box center [557, 560] width 935 height 212
click at [533, 562] on button "button" at bounding box center [557, 560] width 121 height 69
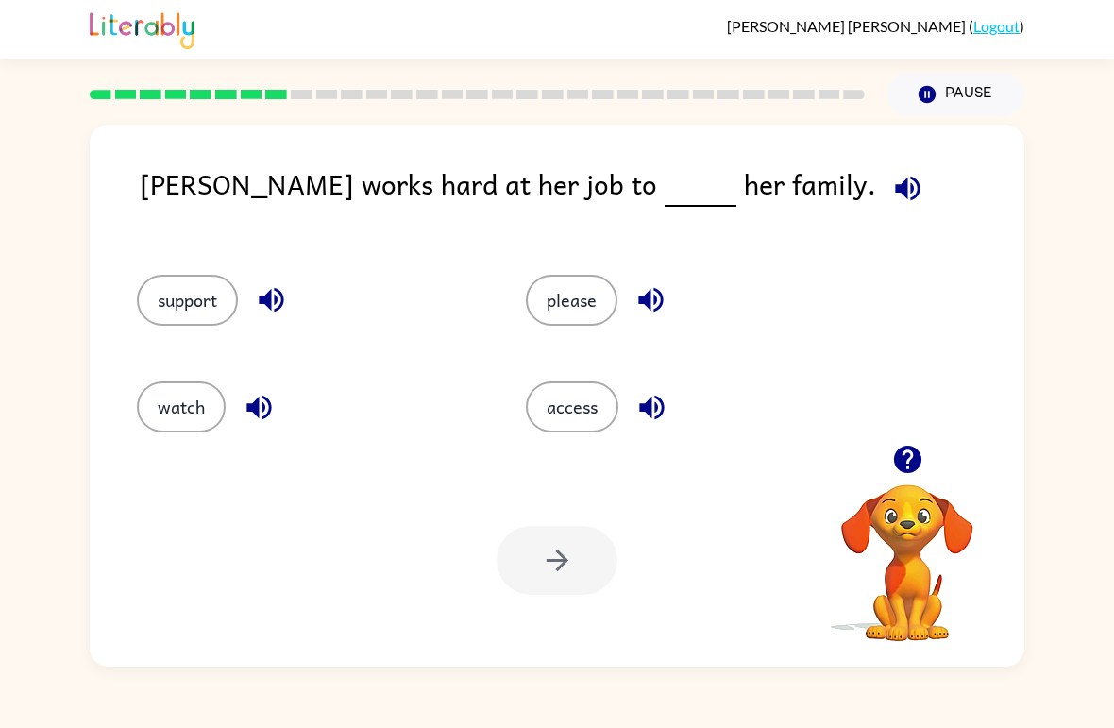
click at [195, 300] on button "support" at bounding box center [187, 300] width 101 height 51
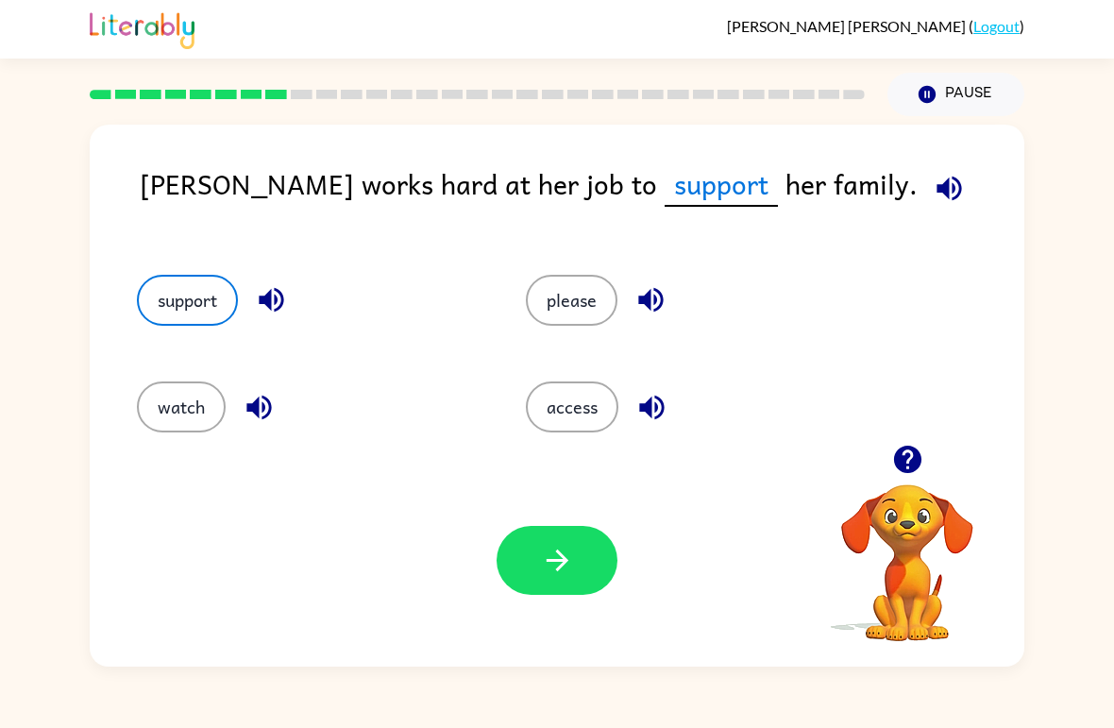
click at [569, 432] on button "access" at bounding box center [572, 407] width 93 height 51
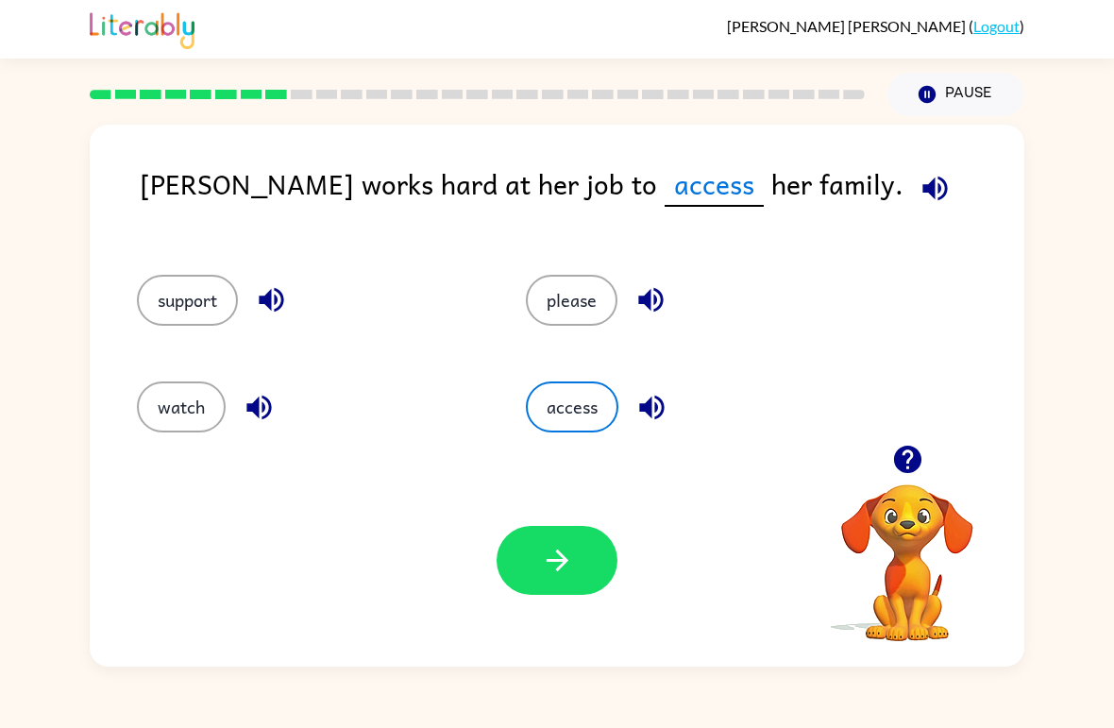
click at [166, 408] on button "watch" at bounding box center [181, 407] width 89 height 51
click at [155, 291] on button "support" at bounding box center [187, 300] width 101 height 51
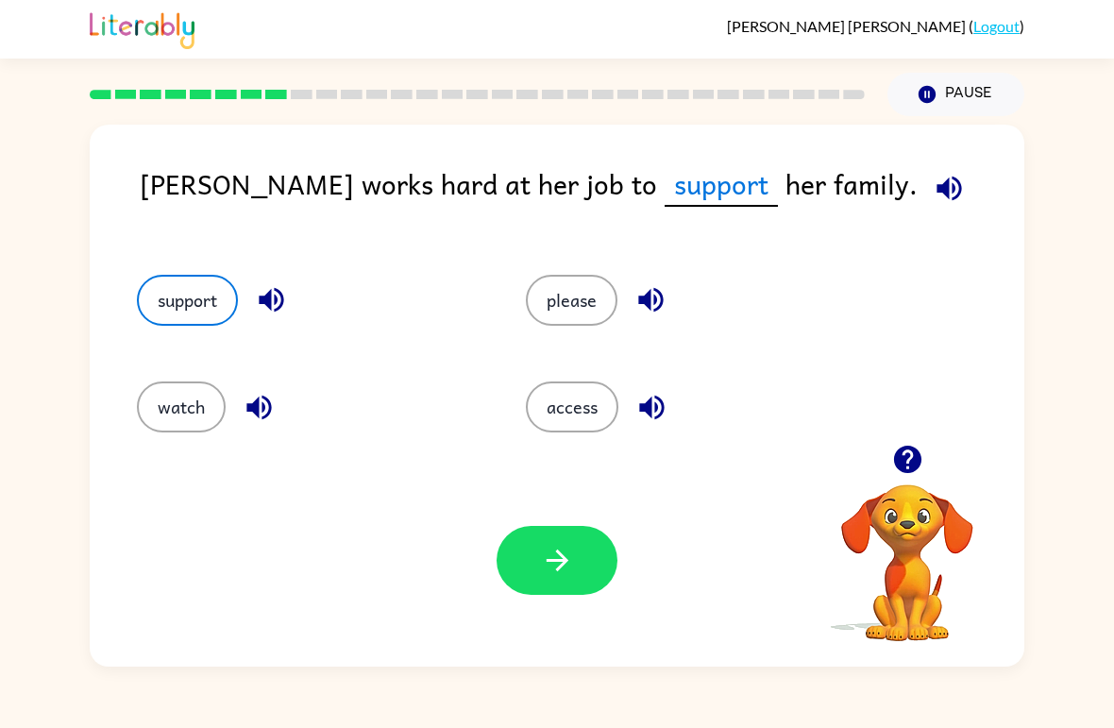
click at [601, 385] on button "access" at bounding box center [572, 407] width 93 height 51
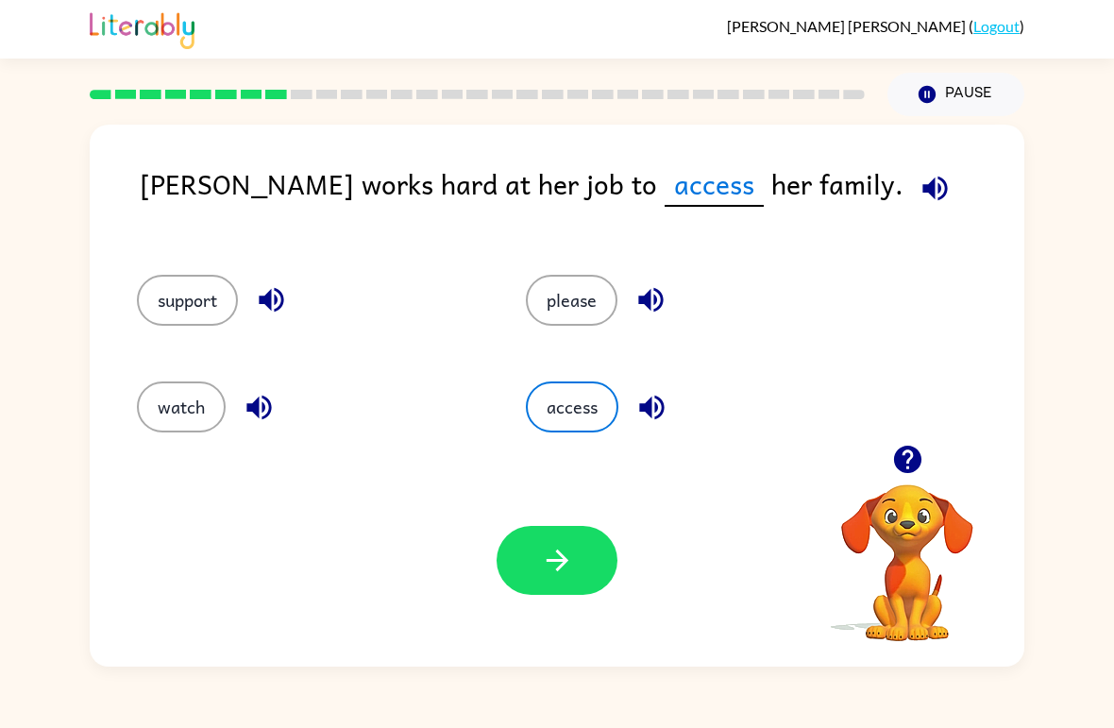
click at [585, 556] on button "button" at bounding box center [557, 560] width 121 height 69
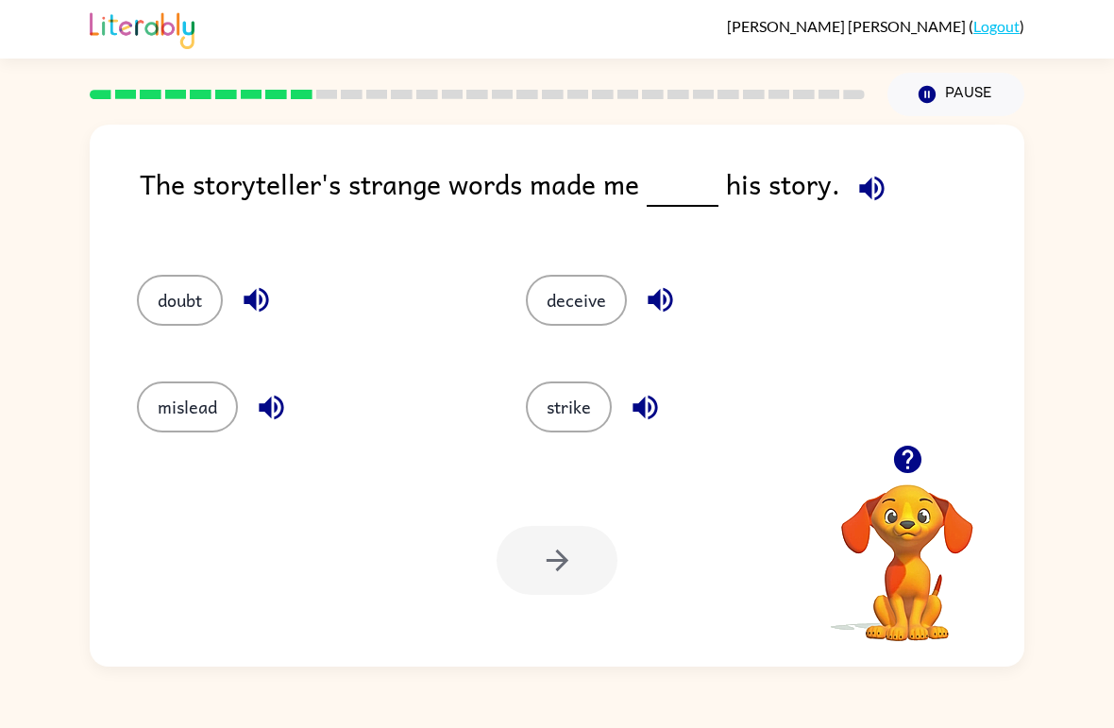
click at [146, 290] on button "doubt" at bounding box center [180, 300] width 86 height 51
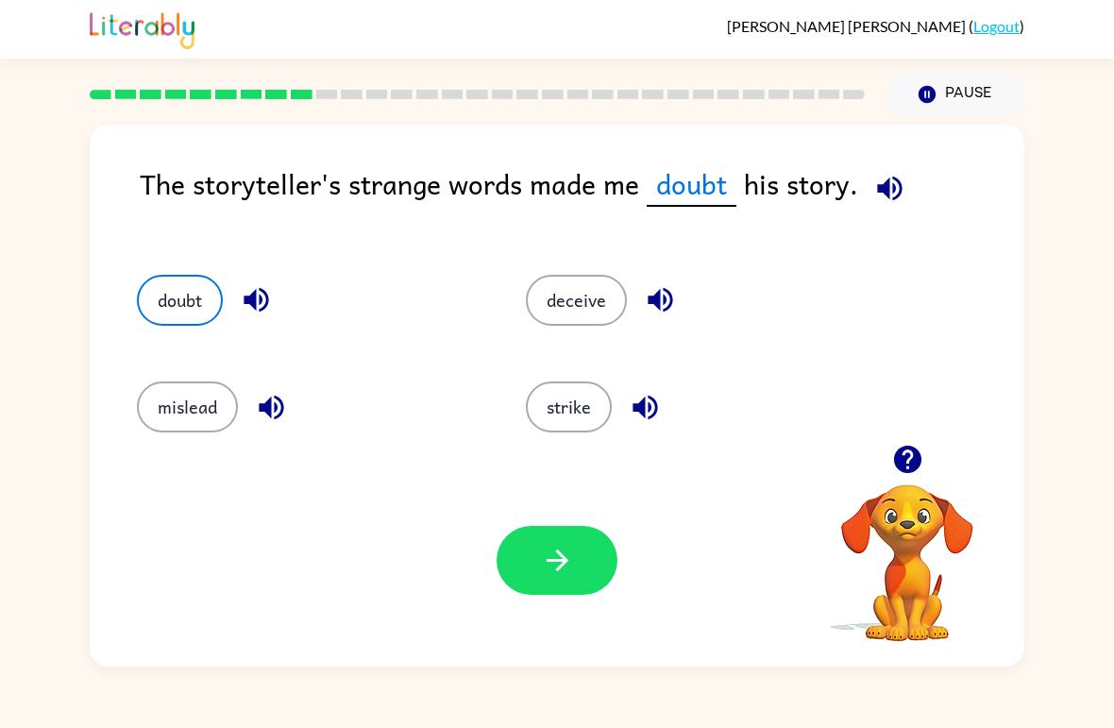
click at [165, 420] on button "mislead" at bounding box center [187, 407] width 101 height 51
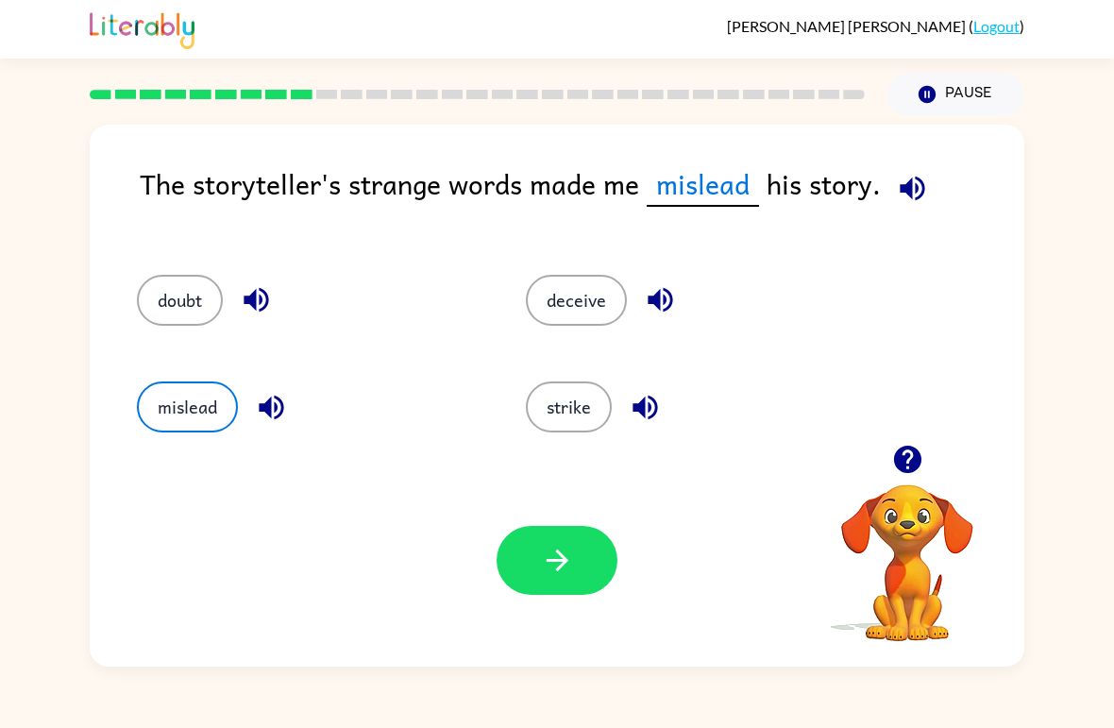
click at [539, 559] on button "button" at bounding box center [557, 560] width 121 height 69
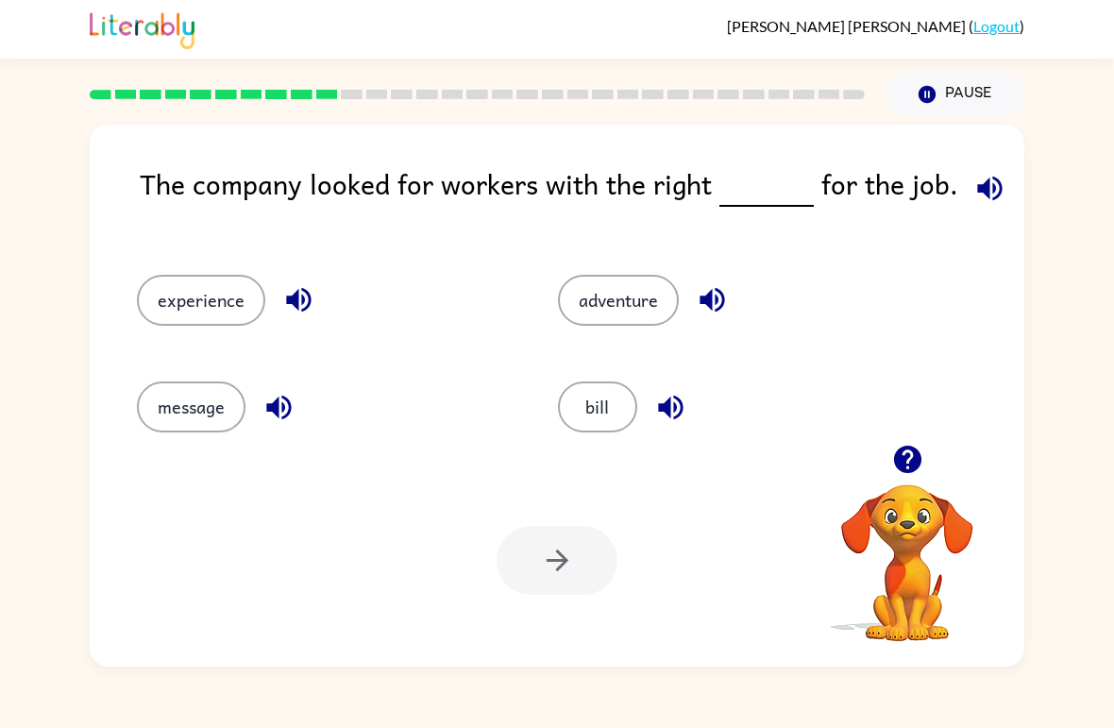
click at [588, 393] on button "bill" at bounding box center [597, 407] width 79 height 51
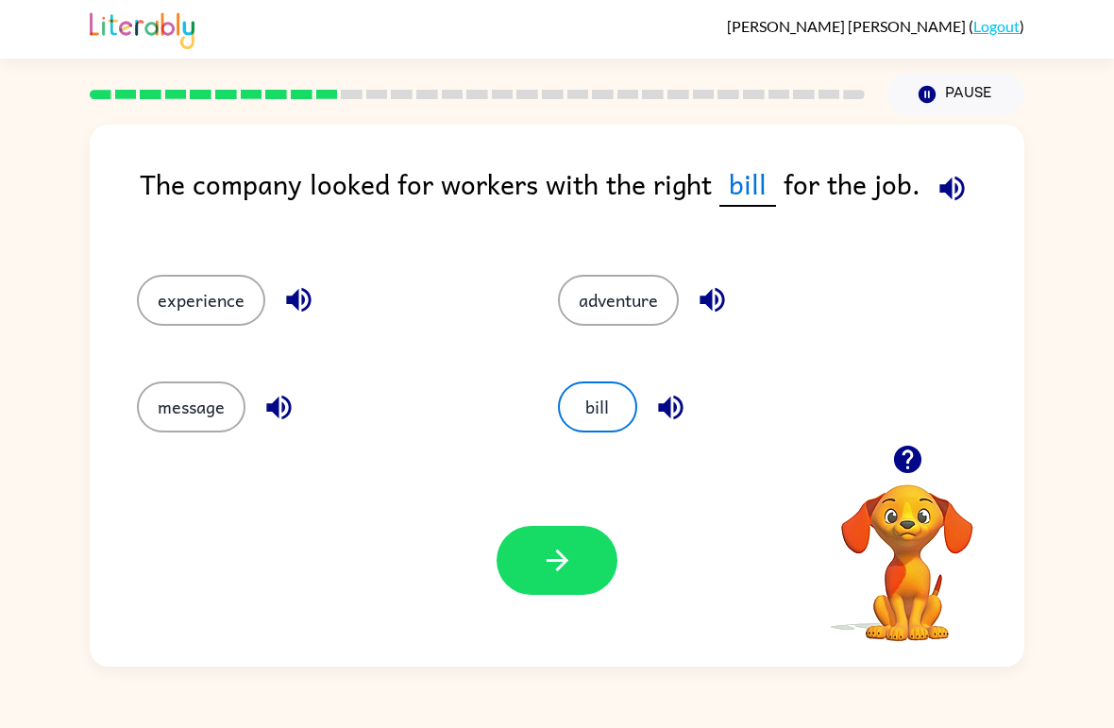
click at [586, 552] on button "button" at bounding box center [557, 560] width 121 height 69
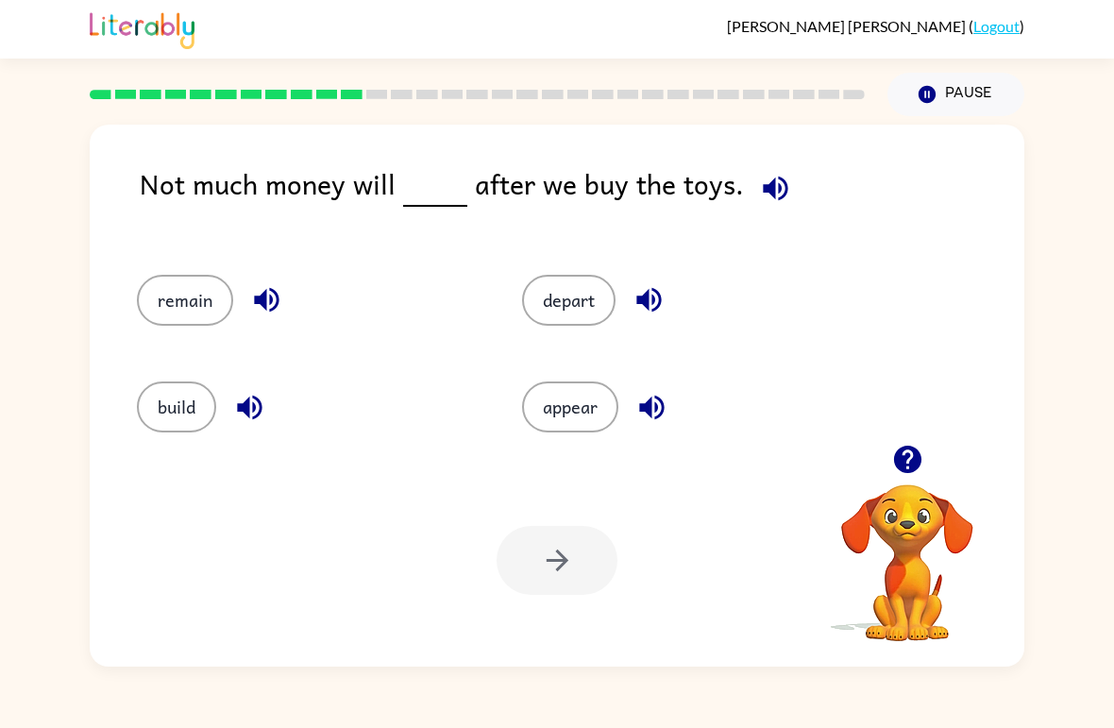
click at [177, 290] on button "remain" at bounding box center [185, 300] width 96 height 51
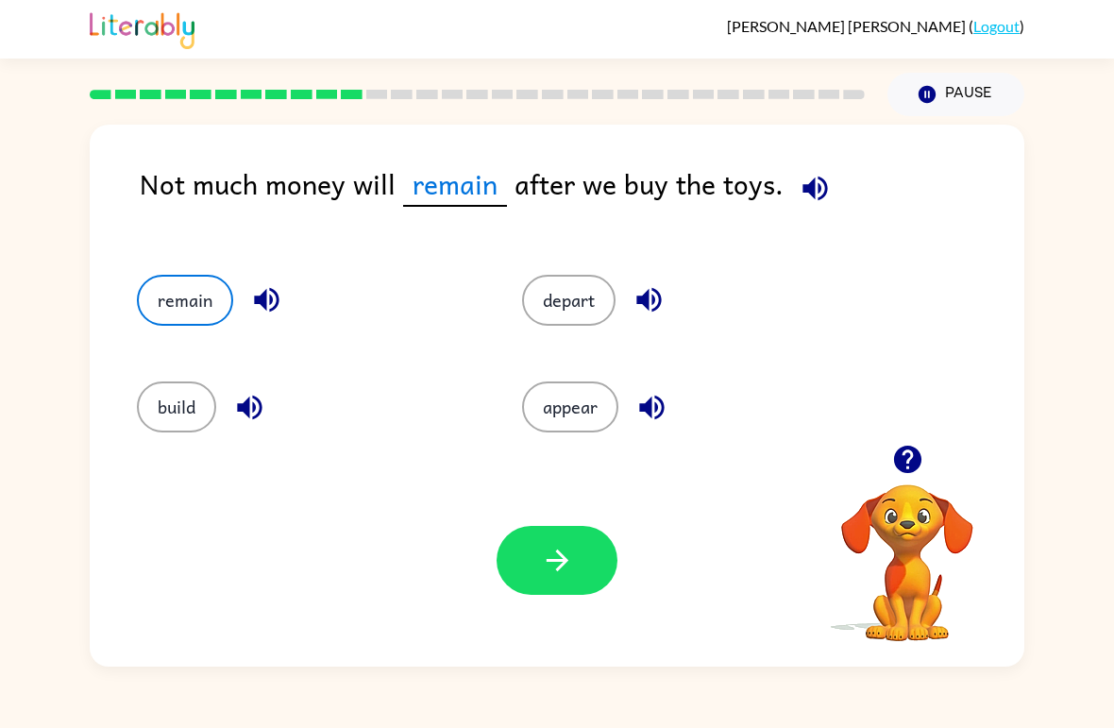
click at [262, 291] on icon "button" at bounding box center [266, 299] width 33 height 33
click at [585, 311] on button "depart" at bounding box center [568, 300] width 93 height 51
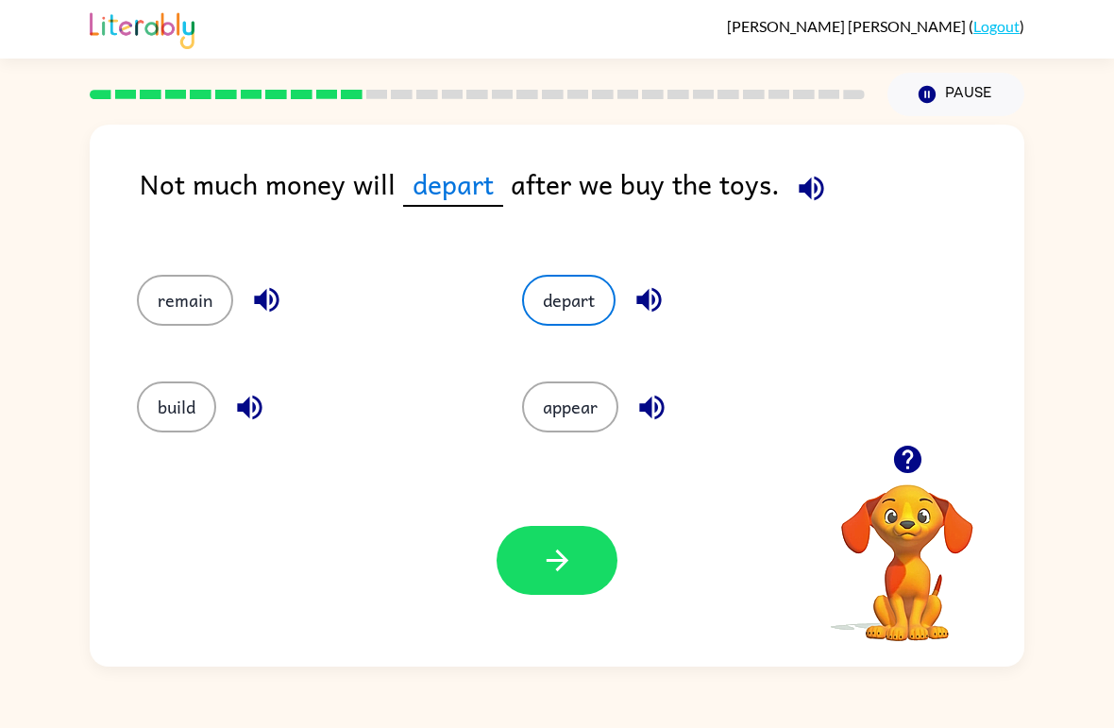
click at [645, 295] on icon "button" at bounding box center [649, 299] width 33 height 33
click at [635, 414] on button "button" at bounding box center [652, 407] width 48 height 48
click at [229, 414] on button "button" at bounding box center [250, 407] width 48 height 48
click at [256, 397] on icon "button" at bounding box center [249, 407] width 33 height 33
click at [171, 300] on button "remain" at bounding box center [185, 300] width 96 height 51
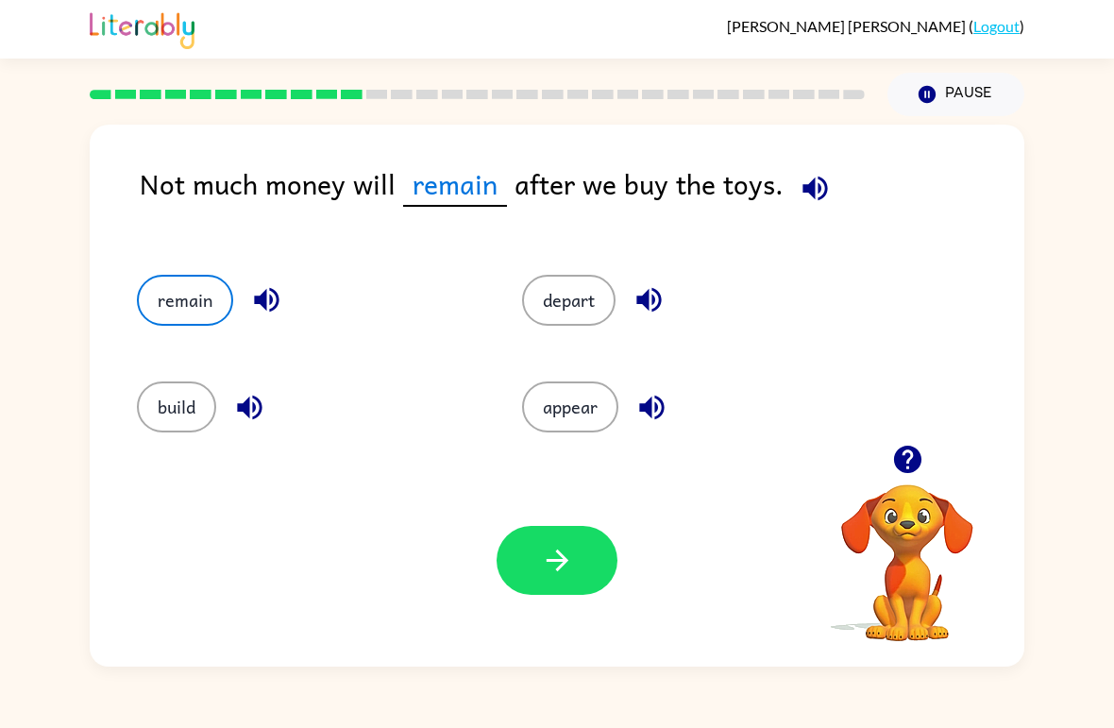
click at [656, 284] on icon "button" at bounding box center [649, 299] width 33 height 33
click at [567, 308] on button "depart" at bounding box center [568, 300] width 93 height 51
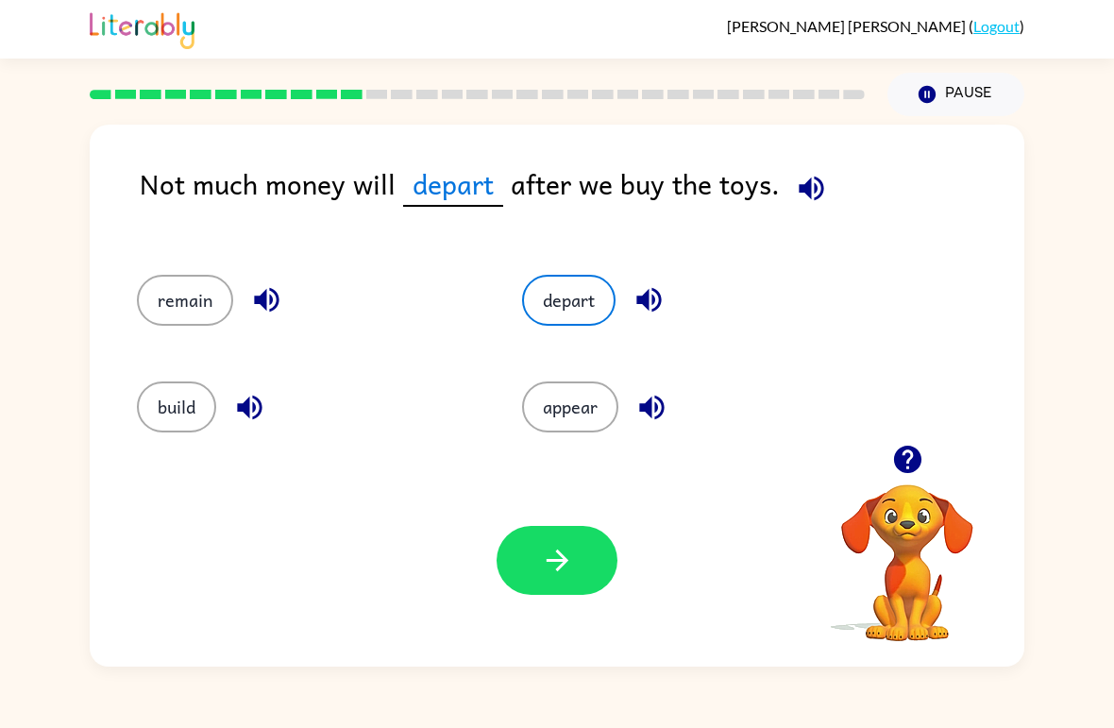
click at [165, 308] on button "remain" at bounding box center [185, 300] width 96 height 51
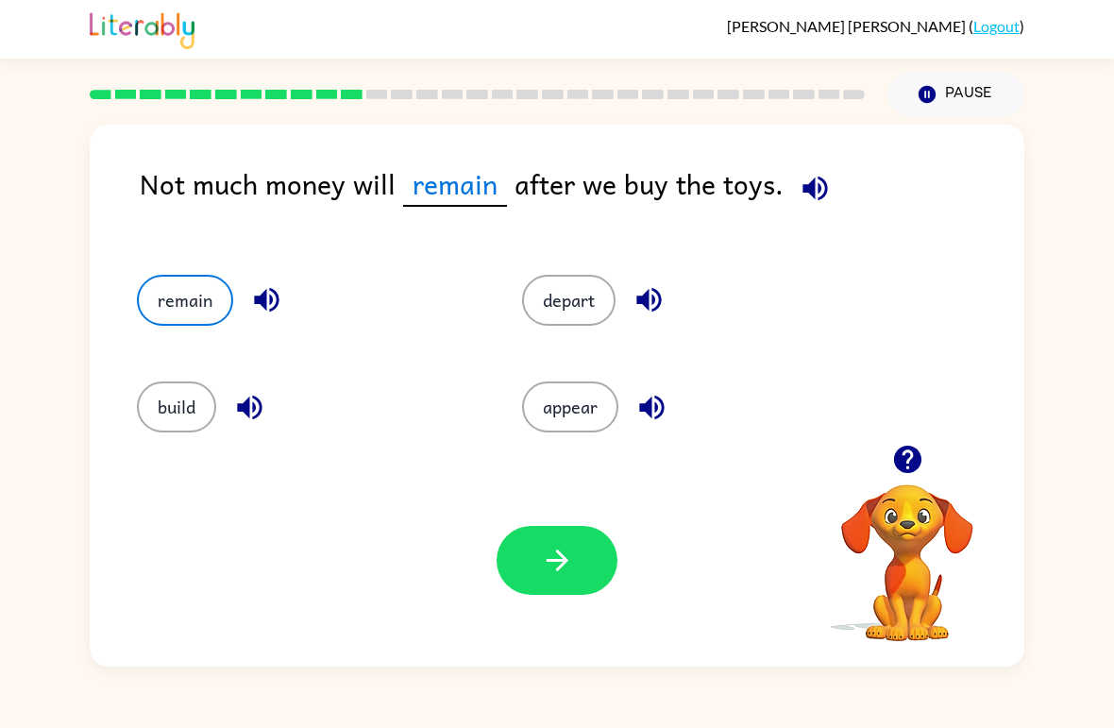
click at [576, 571] on button "button" at bounding box center [557, 560] width 121 height 69
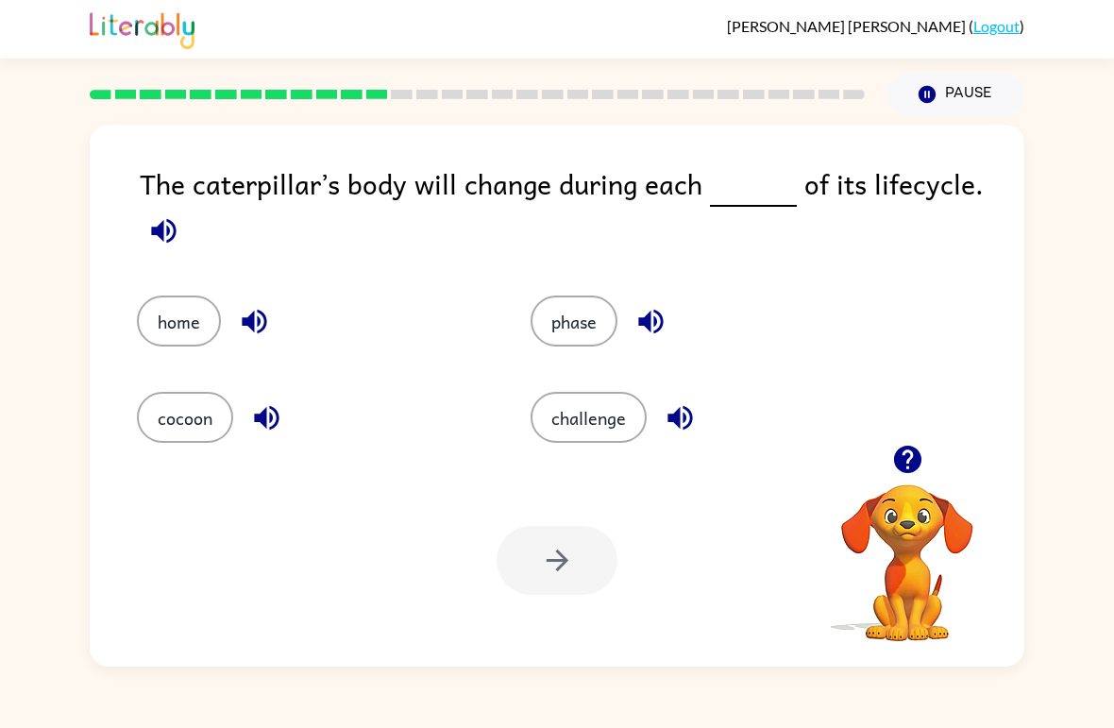
click at [586, 337] on button "phase" at bounding box center [574, 321] width 87 height 51
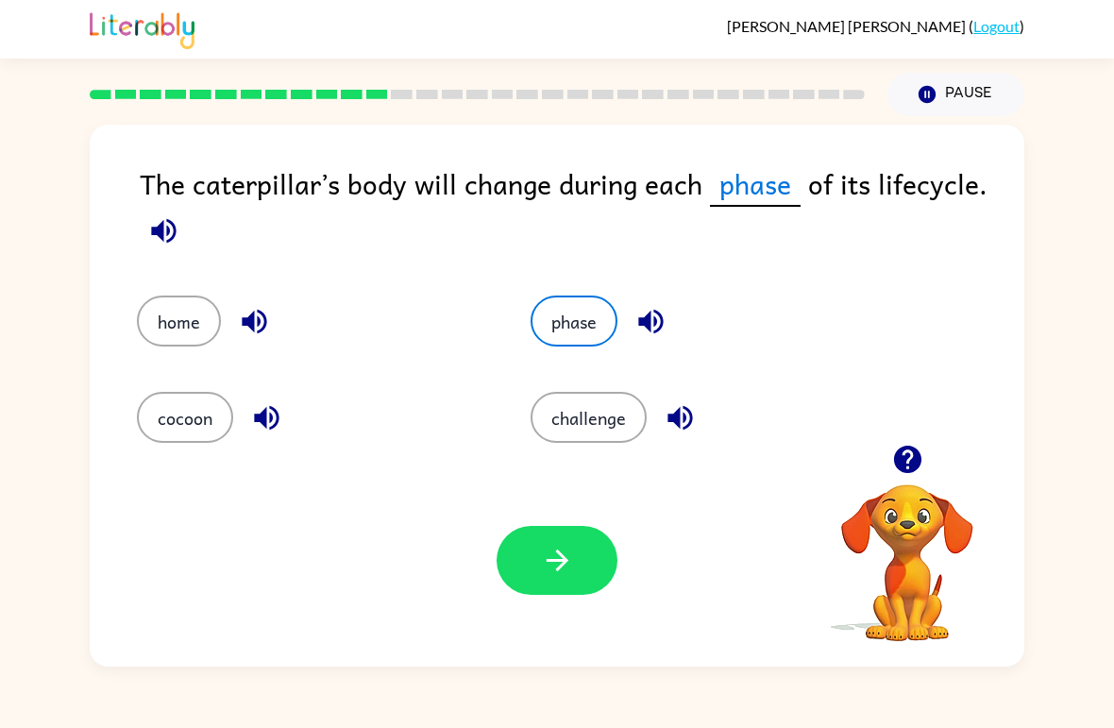
click at [534, 556] on button "button" at bounding box center [557, 560] width 121 height 69
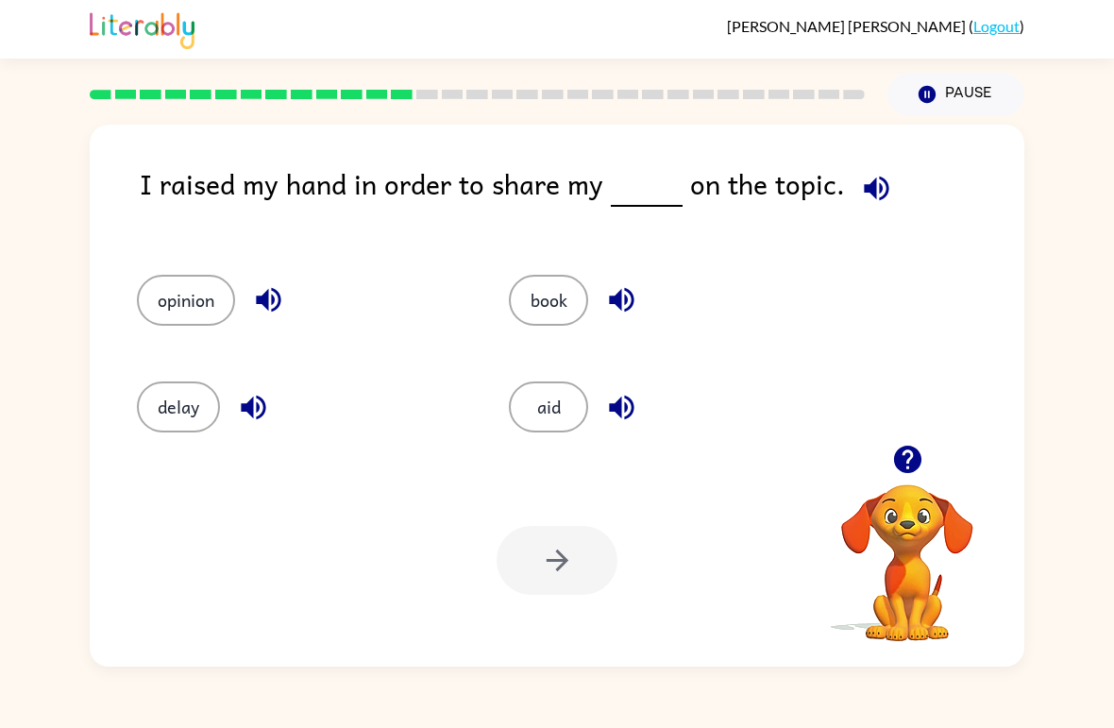
click at [166, 313] on button "opinion" at bounding box center [186, 300] width 98 height 51
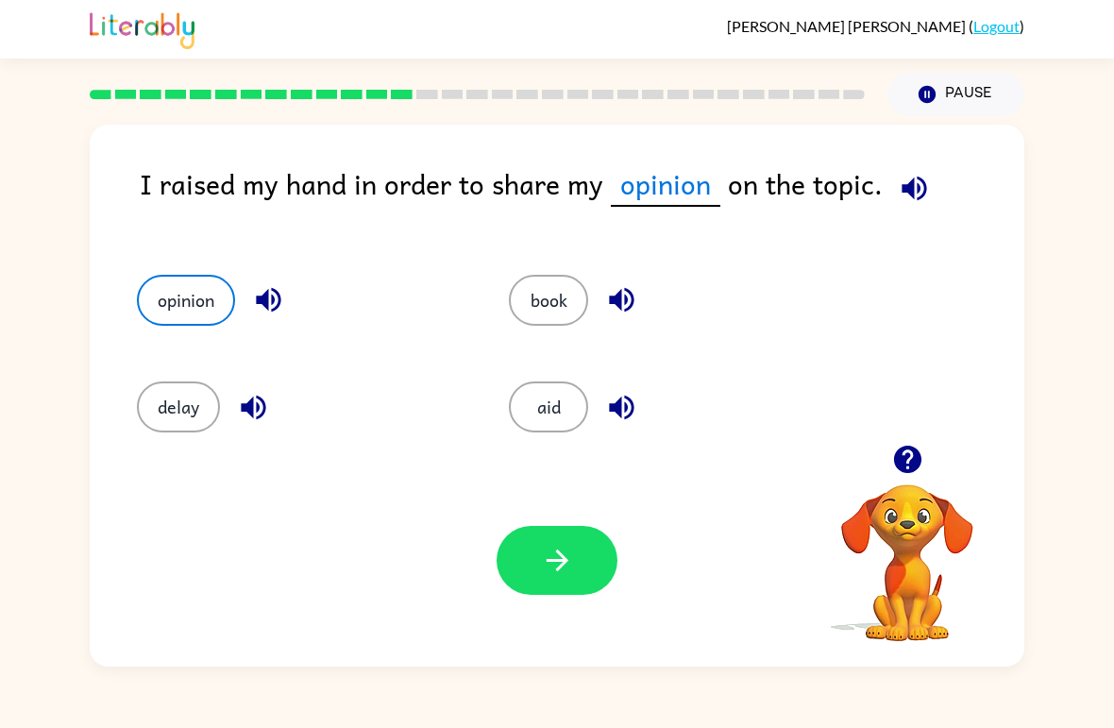
click at [549, 518] on div "Your browser must support playing .mp4 files to use Literably. Please try using…" at bounding box center [557, 560] width 935 height 212
click at [569, 552] on icon "button" at bounding box center [557, 560] width 33 height 33
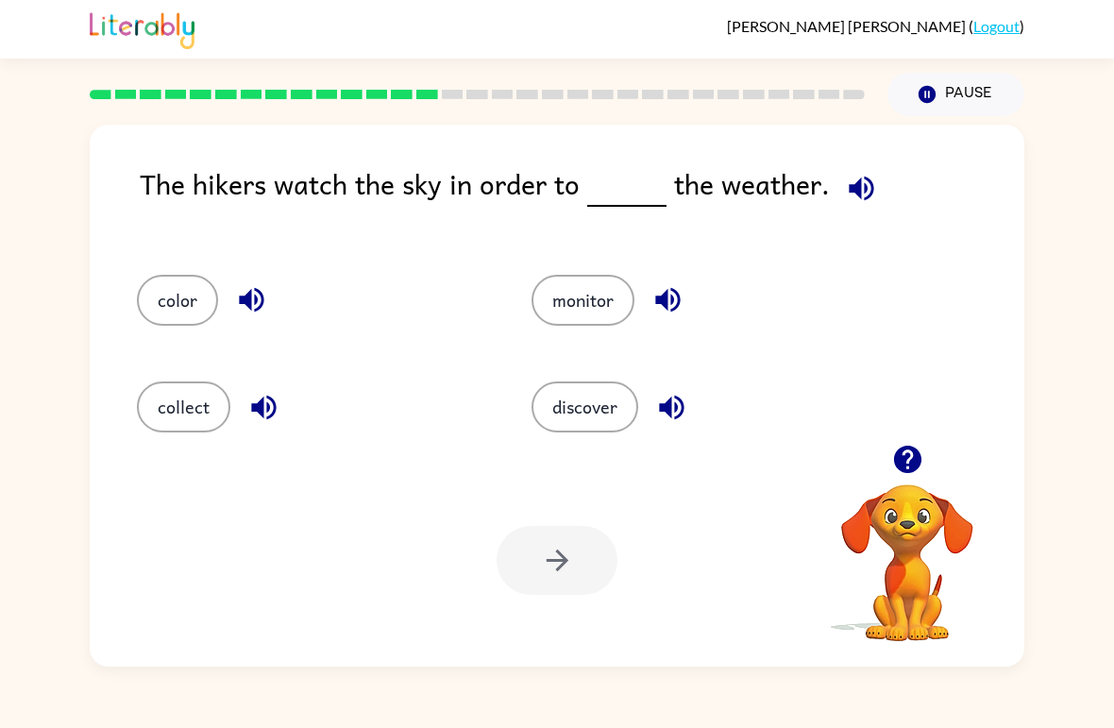
click at [165, 405] on button "collect" at bounding box center [183, 407] width 93 height 51
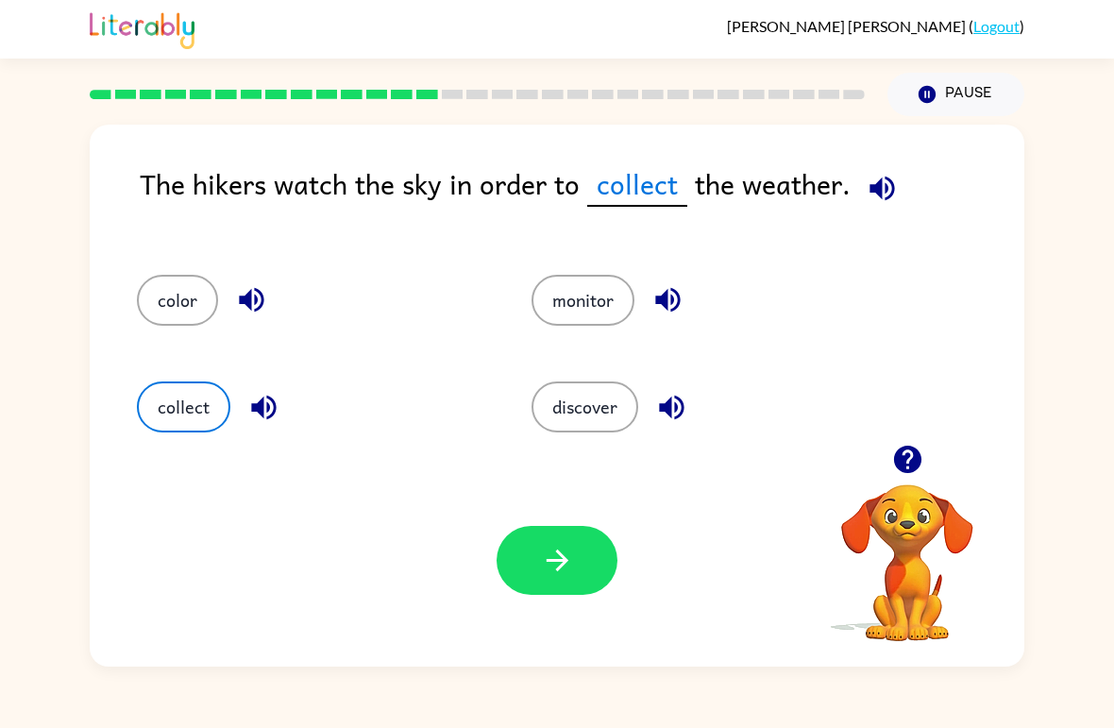
click at [177, 301] on button "color" at bounding box center [177, 300] width 81 height 51
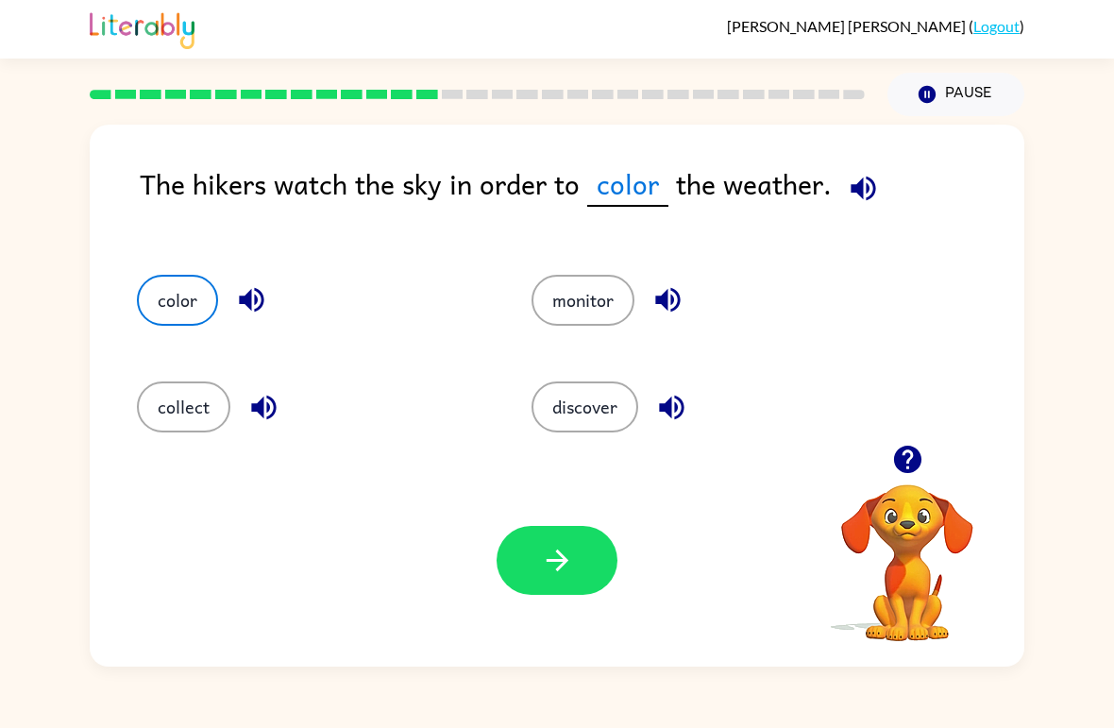
click at [669, 296] on icon "button" at bounding box center [668, 299] width 33 height 33
click at [663, 407] on icon "button" at bounding box center [671, 407] width 25 height 25
click at [605, 413] on button "discover" at bounding box center [585, 407] width 107 height 51
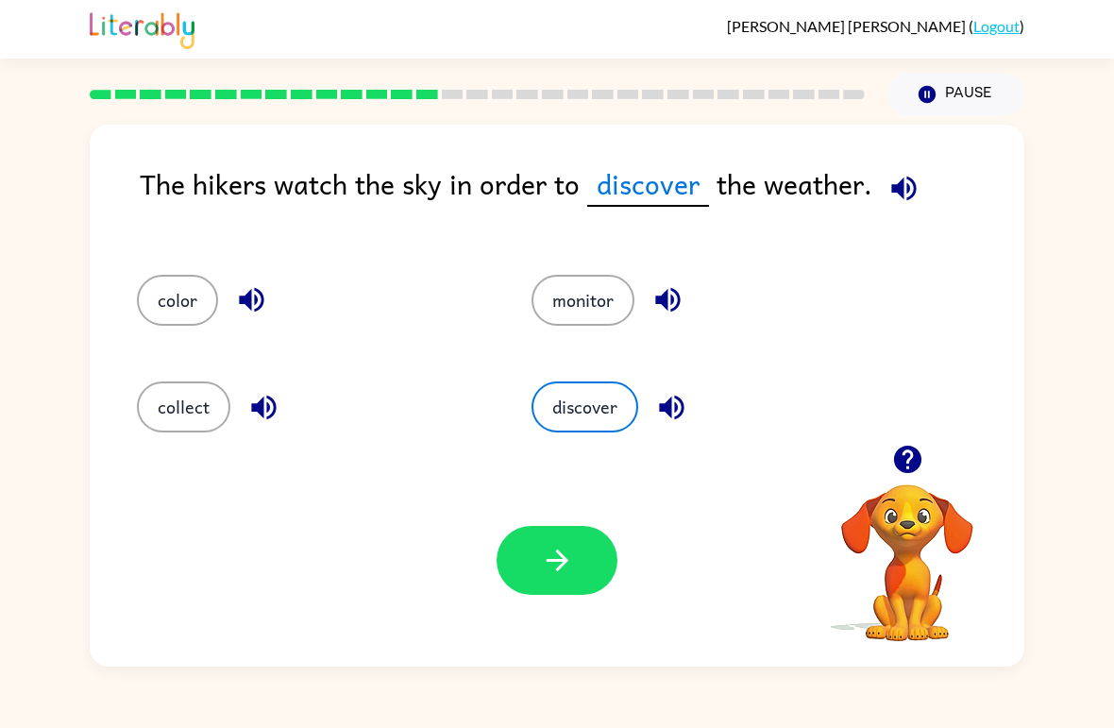
click at [575, 579] on button "button" at bounding box center [557, 560] width 121 height 69
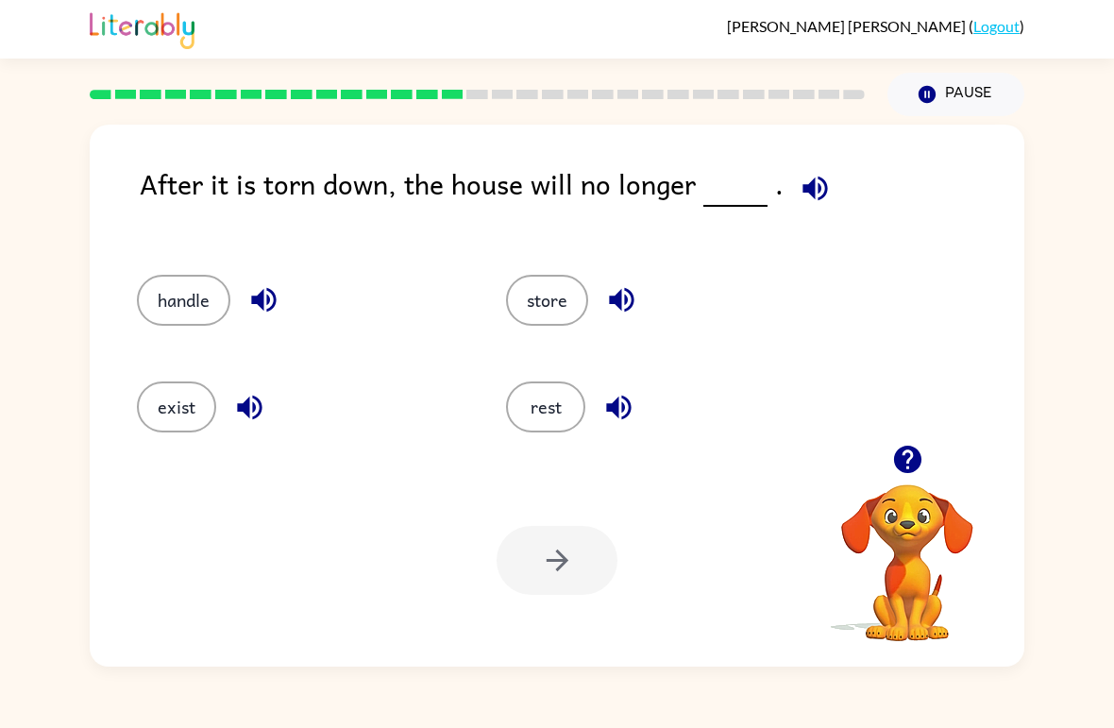
click at [260, 289] on icon "button" at bounding box center [263, 299] width 33 height 33
click at [177, 295] on button "handle" at bounding box center [183, 300] width 93 height 51
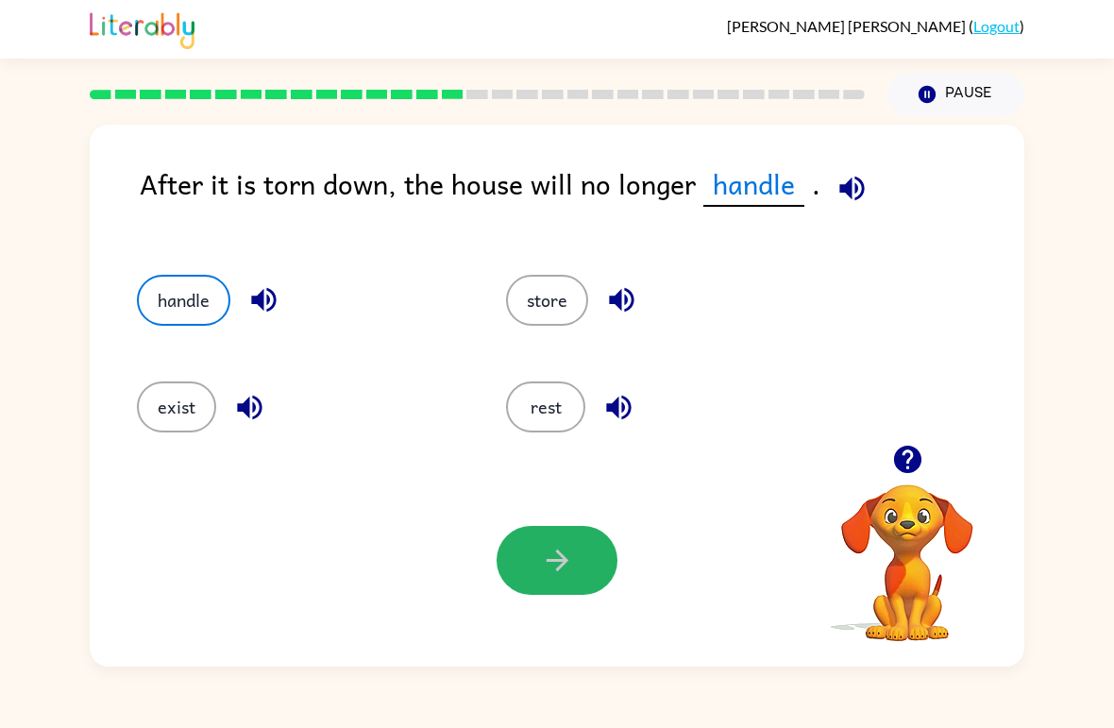
click at [569, 561] on icon "button" at bounding box center [557, 560] width 33 height 33
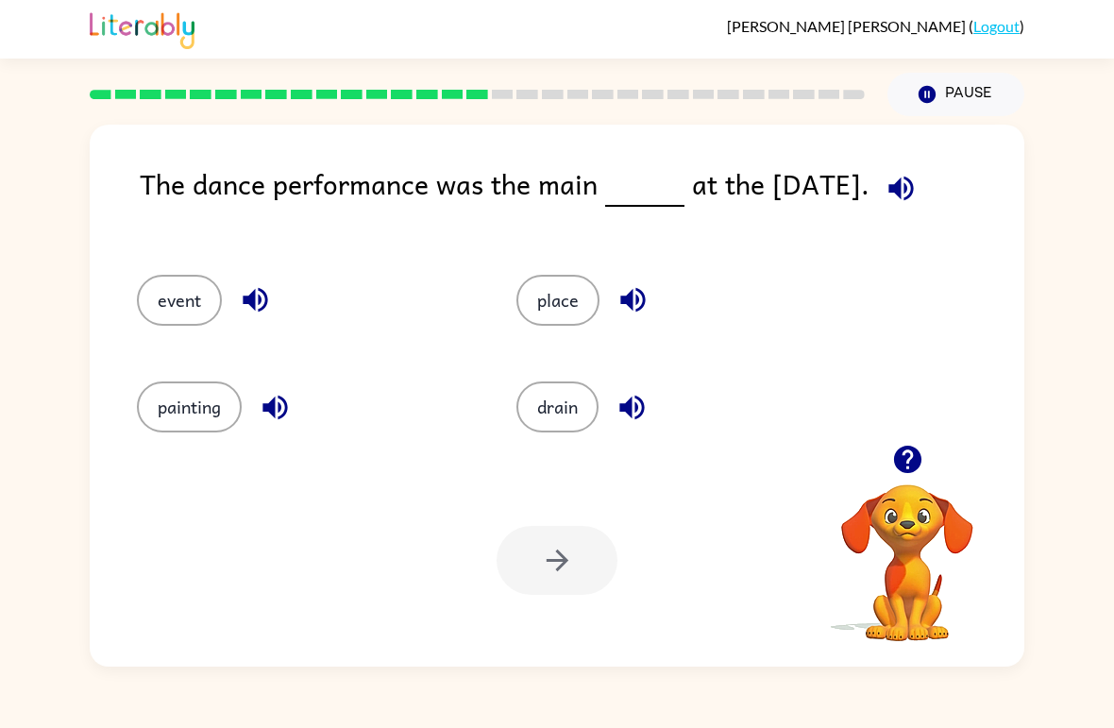
click at [175, 306] on button "event" at bounding box center [179, 300] width 85 height 51
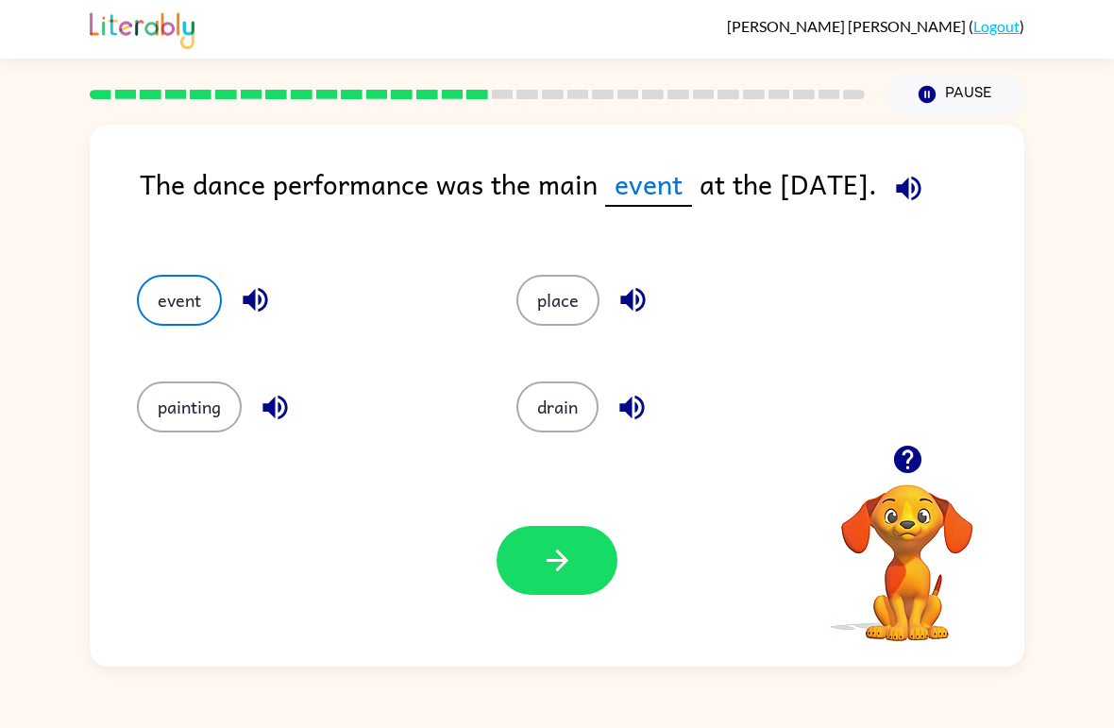
click at [538, 549] on button "button" at bounding box center [557, 560] width 121 height 69
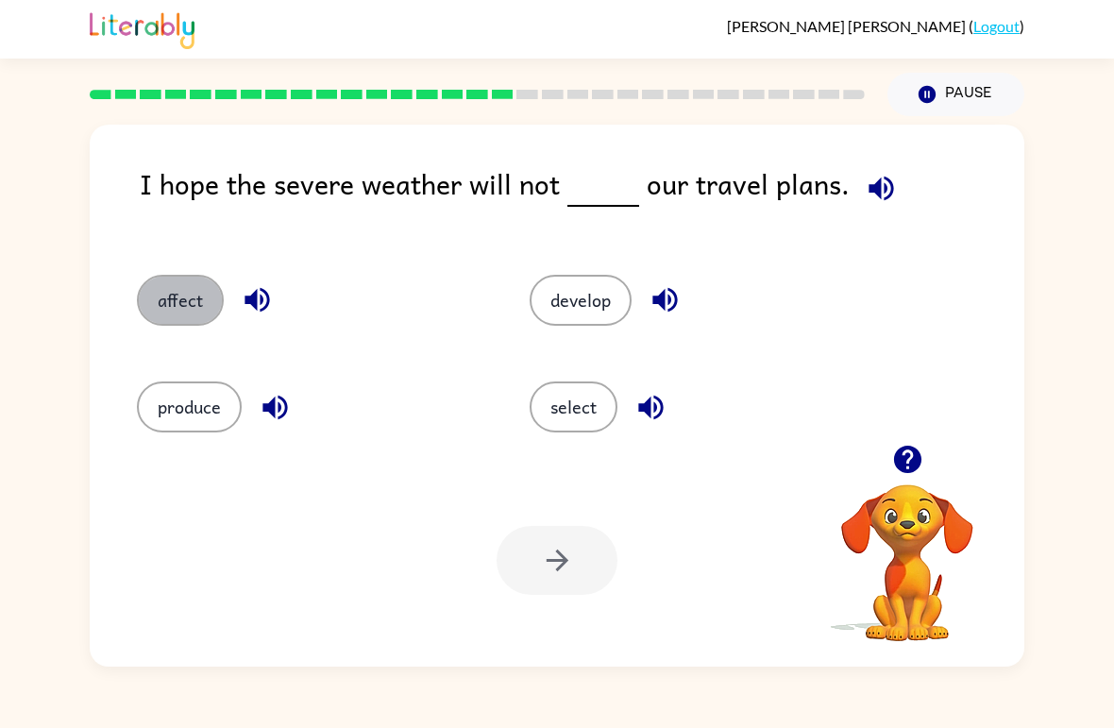
click at [176, 314] on button "affect" at bounding box center [180, 300] width 87 height 51
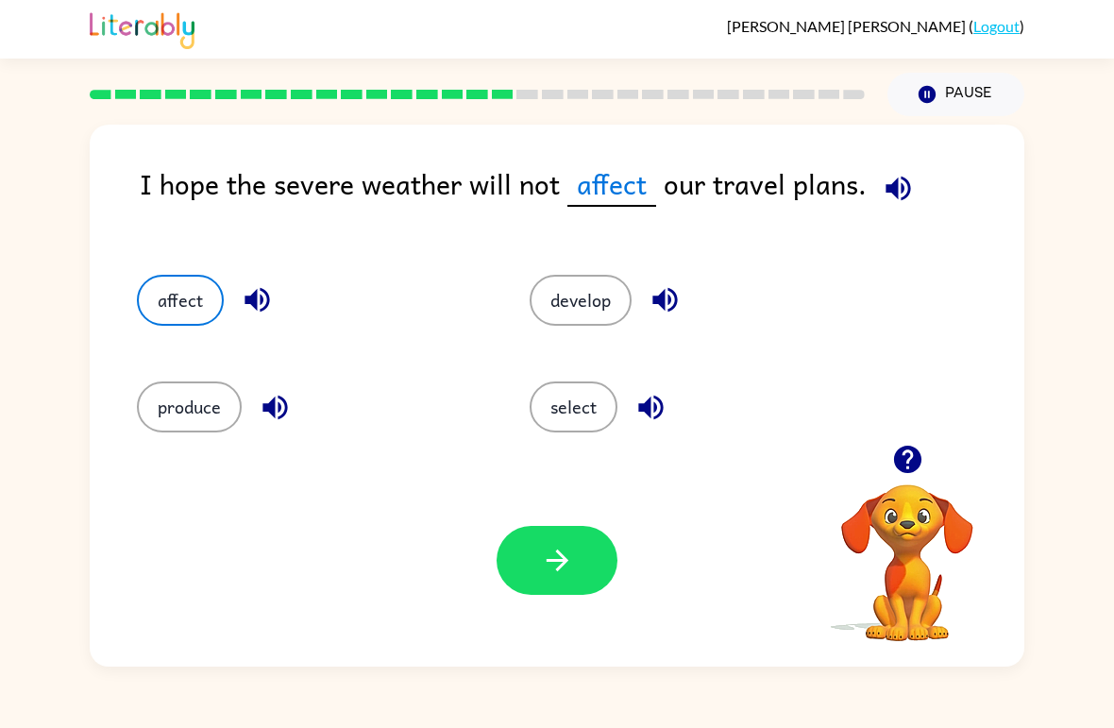
click at [548, 564] on icon "button" at bounding box center [557, 560] width 33 height 33
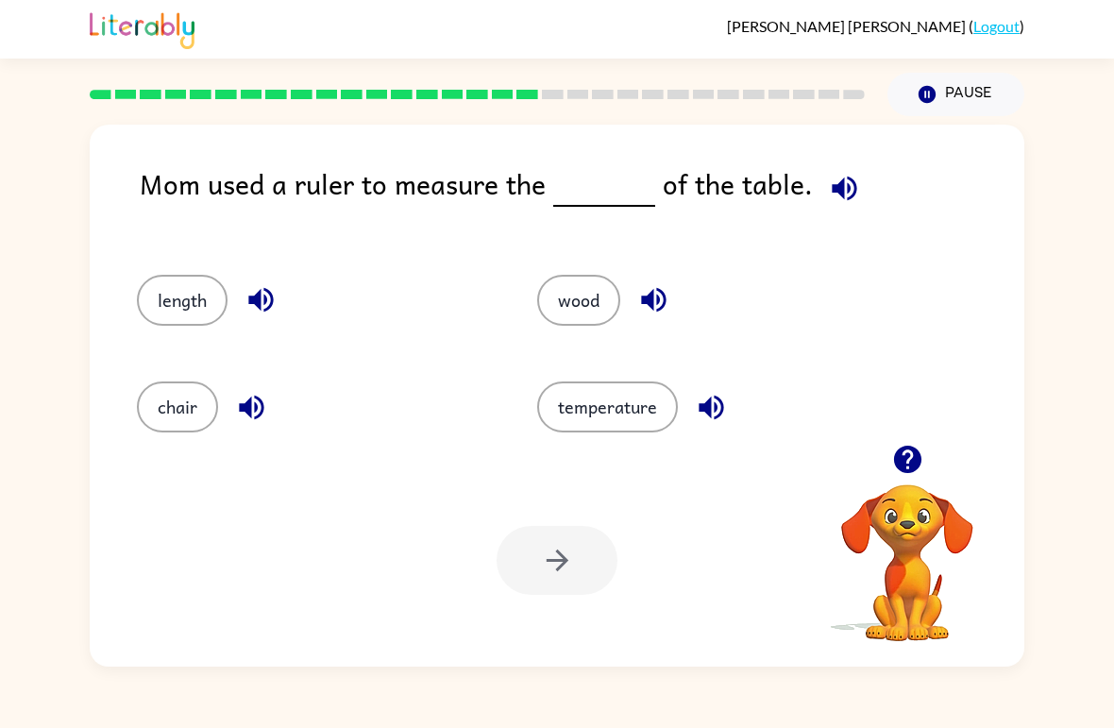
click at [169, 305] on button "length" at bounding box center [182, 300] width 91 height 51
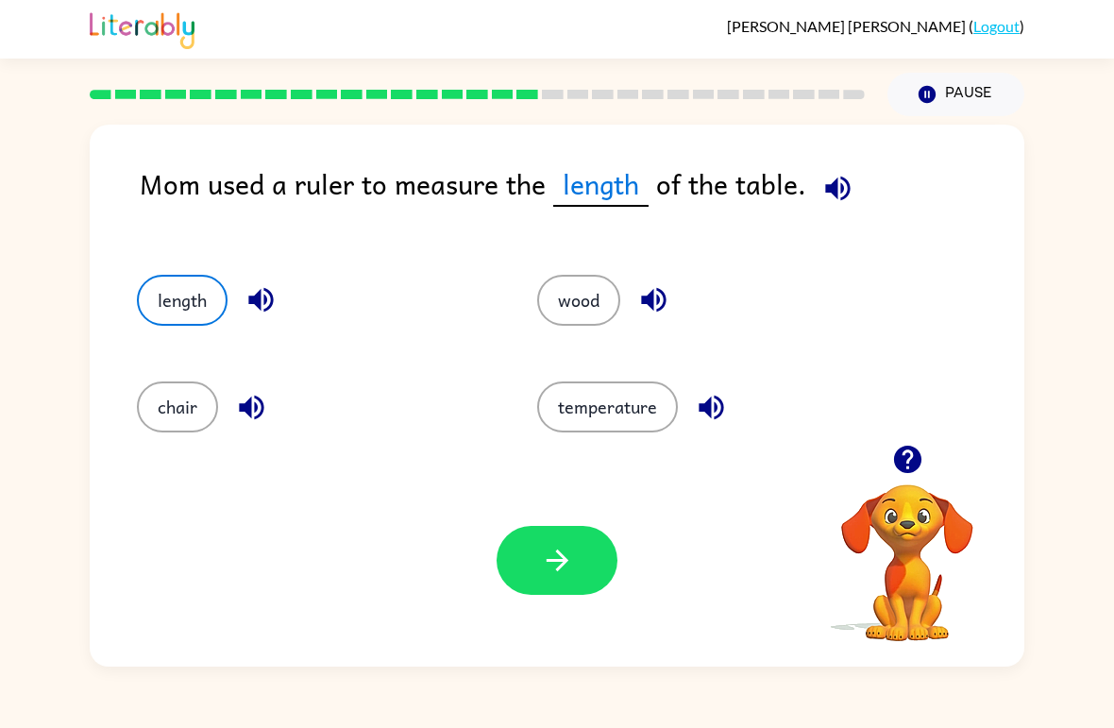
click at [512, 557] on button "button" at bounding box center [557, 560] width 121 height 69
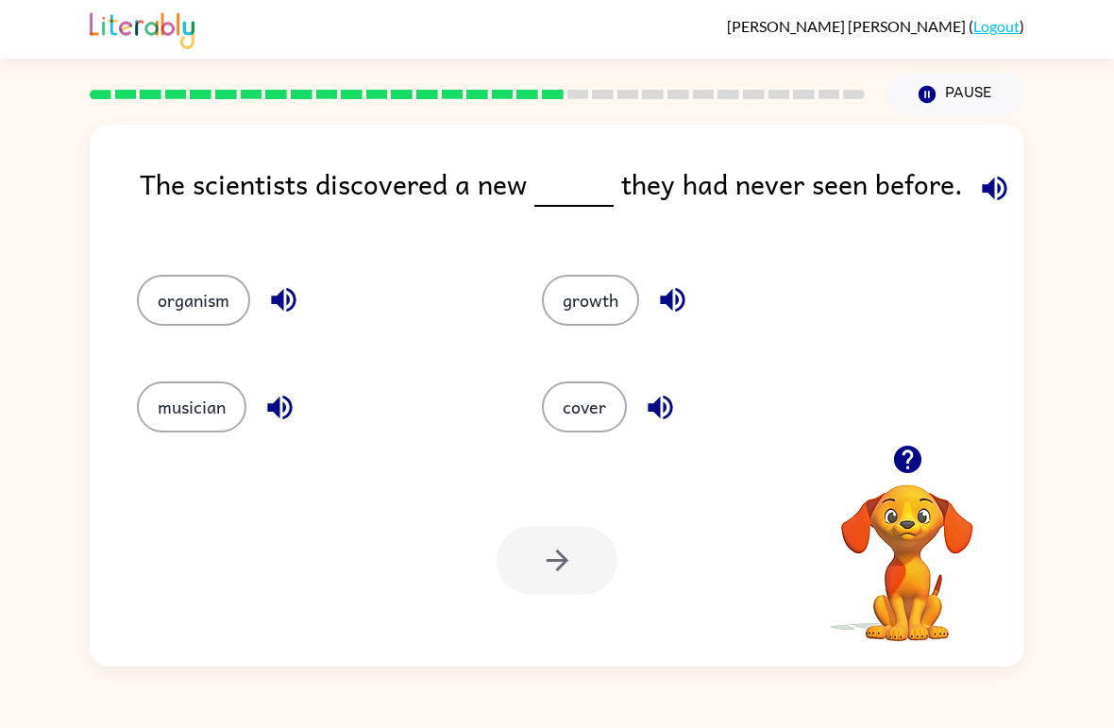
click at [156, 408] on button "musician" at bounding box center [192, 407] width 110 height 51
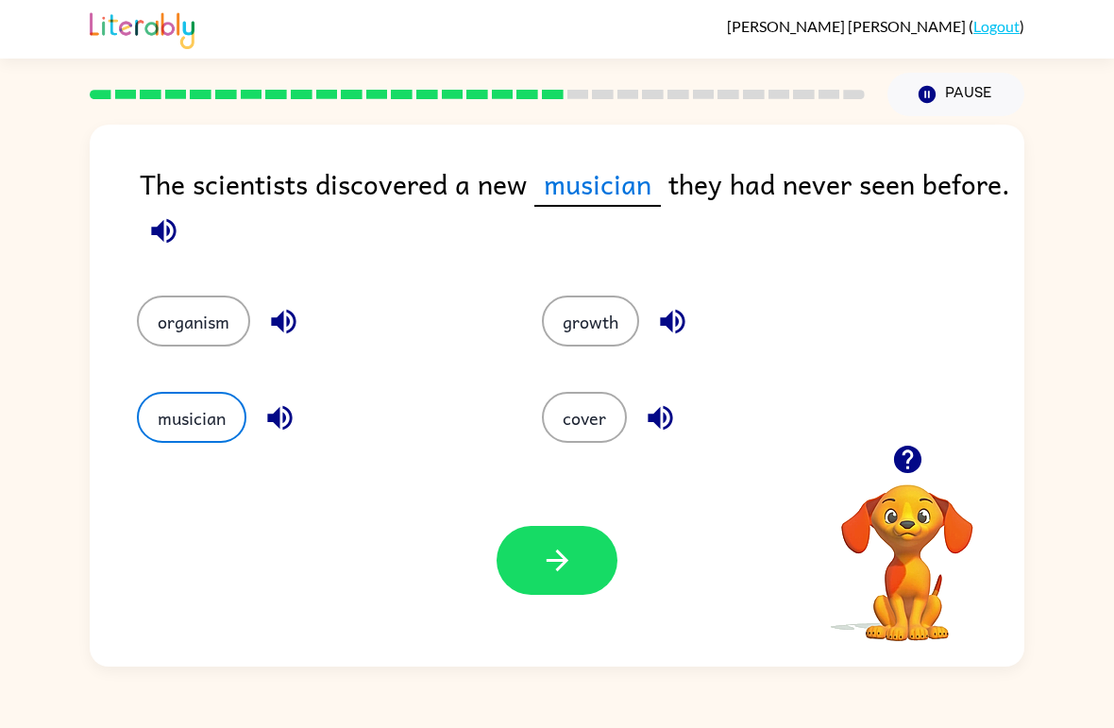
click at [518, 541] on button "button" at bounding box center [557, 560] width 121 height 69
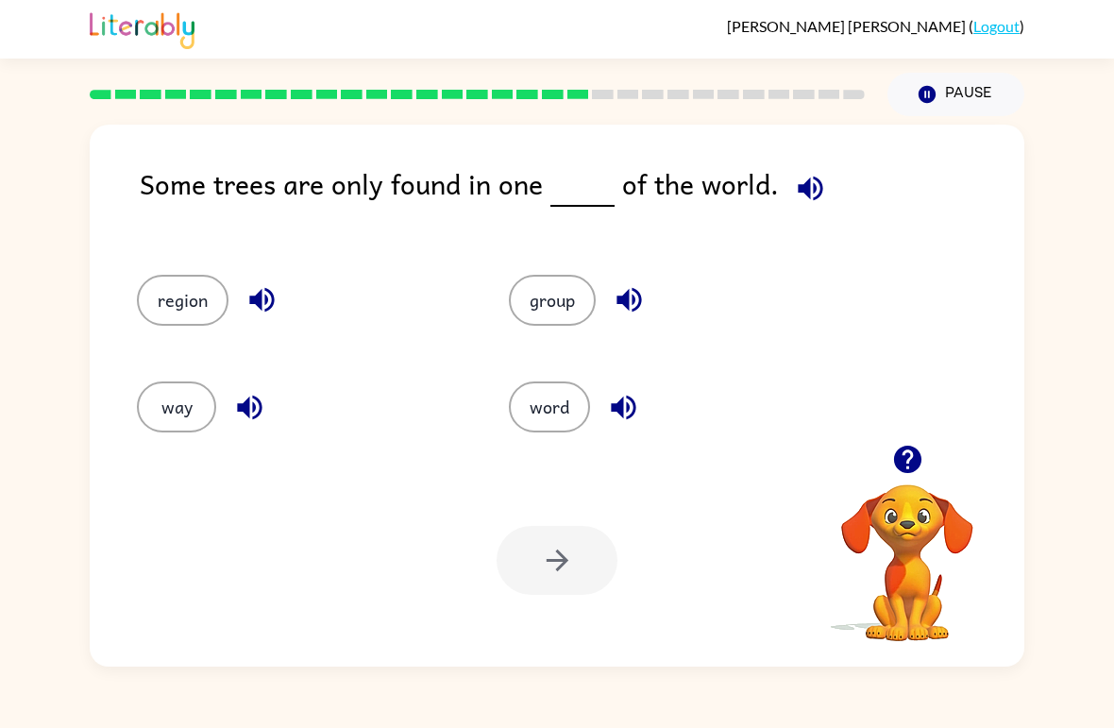
click at [178, 402] on button "way" at bounding box center [176, 407] width 79 height 51
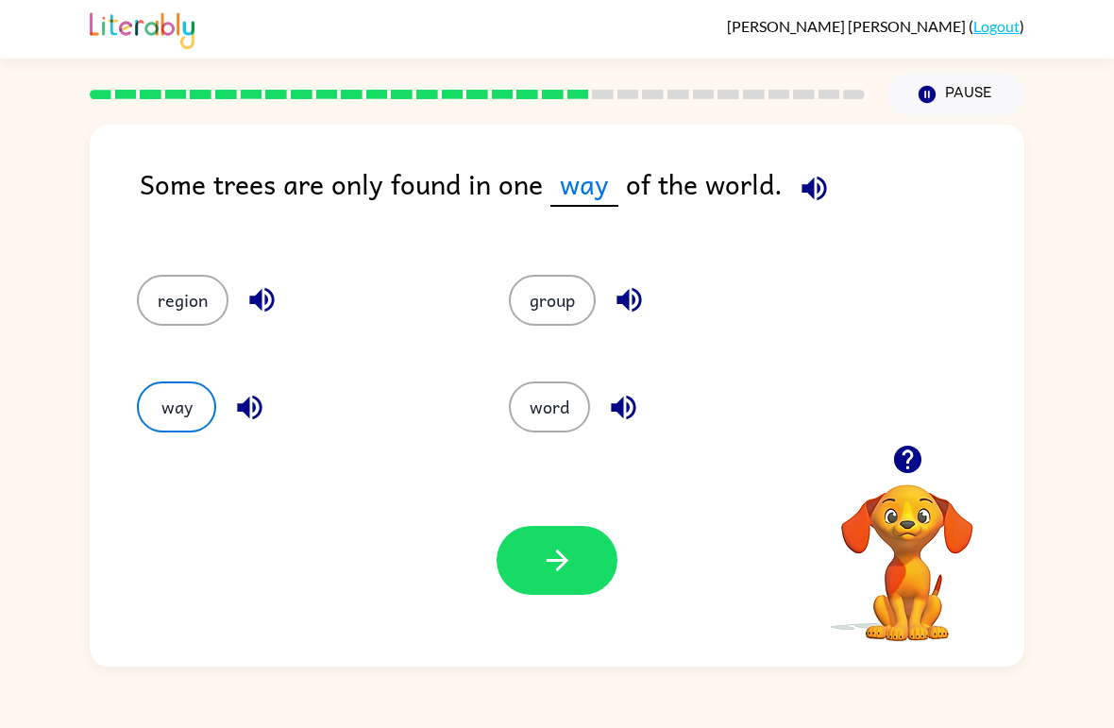
click at [528, 264] on div "group" at bounding box center [659, 292] width 372 height 107
click at [545, 297] on button "group" at bounding box center [552, 300] width 87 height 51
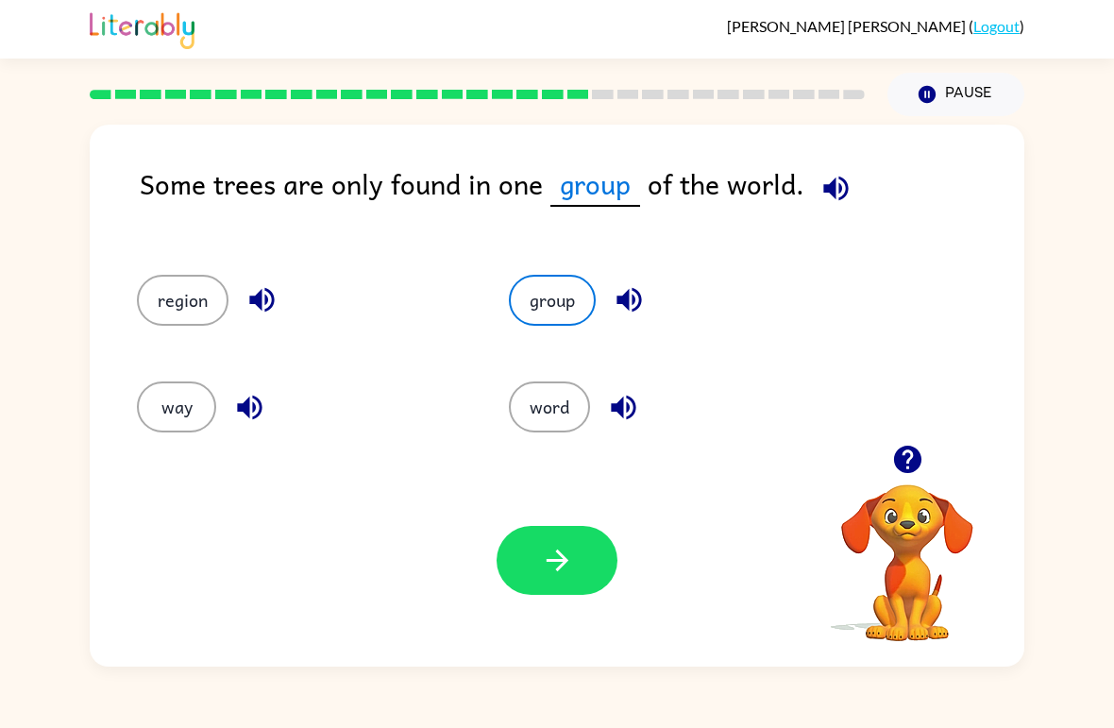
click at [546, 398] on button "word" at bounding box center [549, 407] width 81 height 51
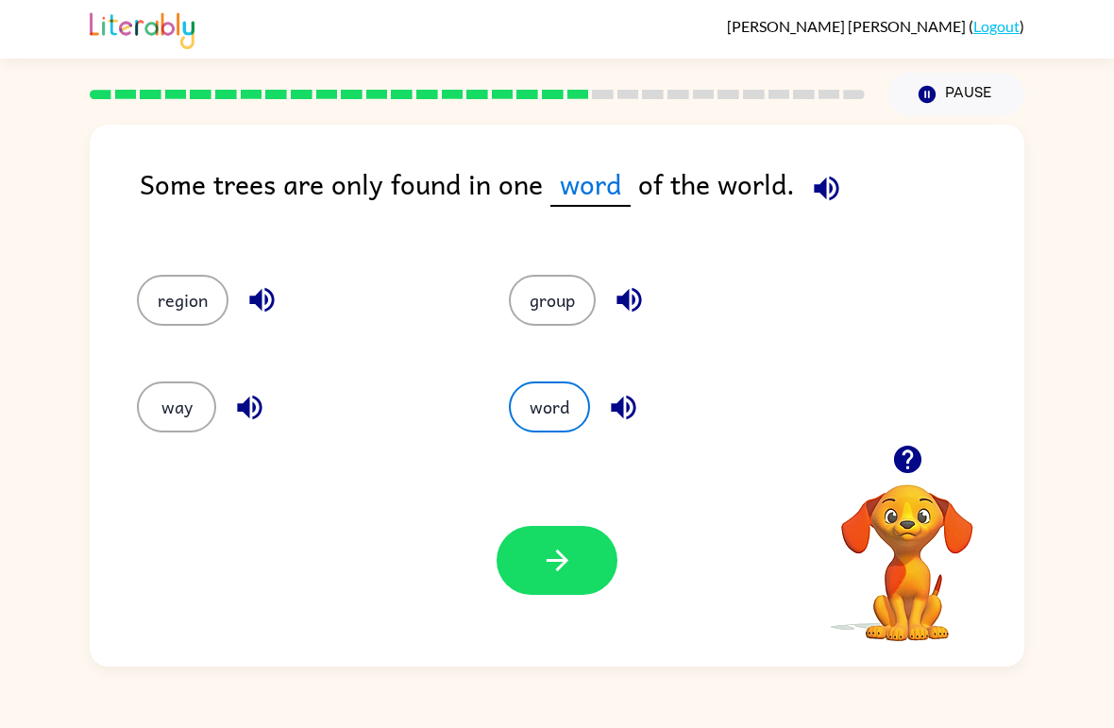
click at [543, 284] on button "group" at bounding box center [552, 300] width 87 height 51
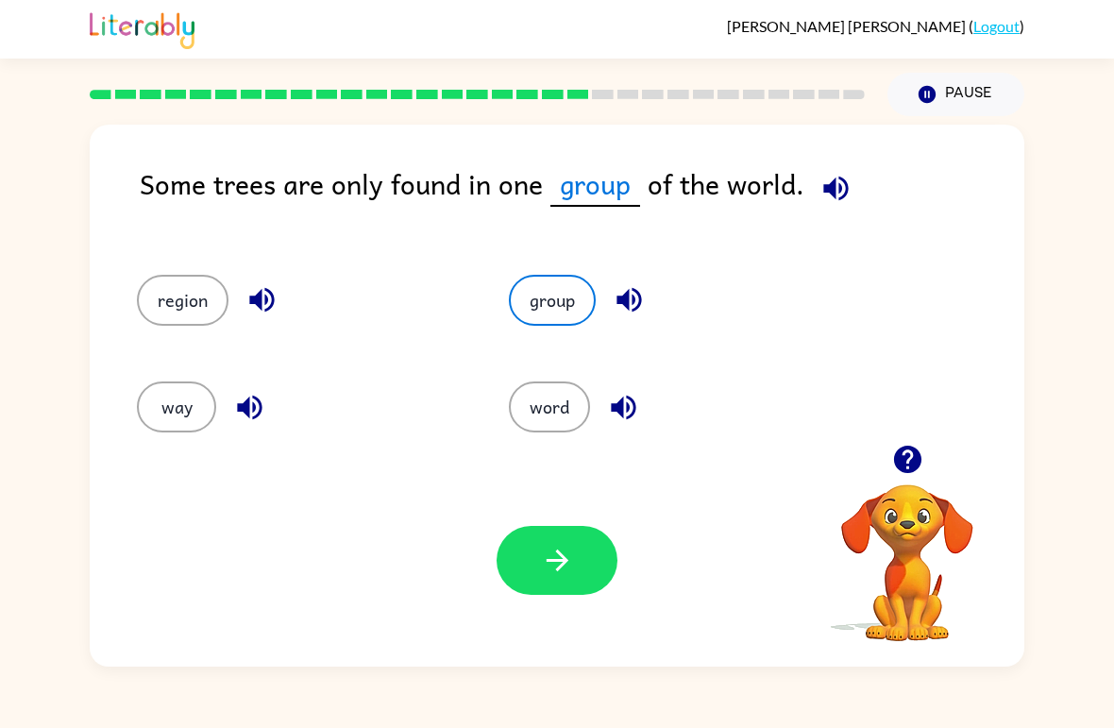
click at [547, 555] on icon "button" at bounding box center [557, 560] width 33 height 33
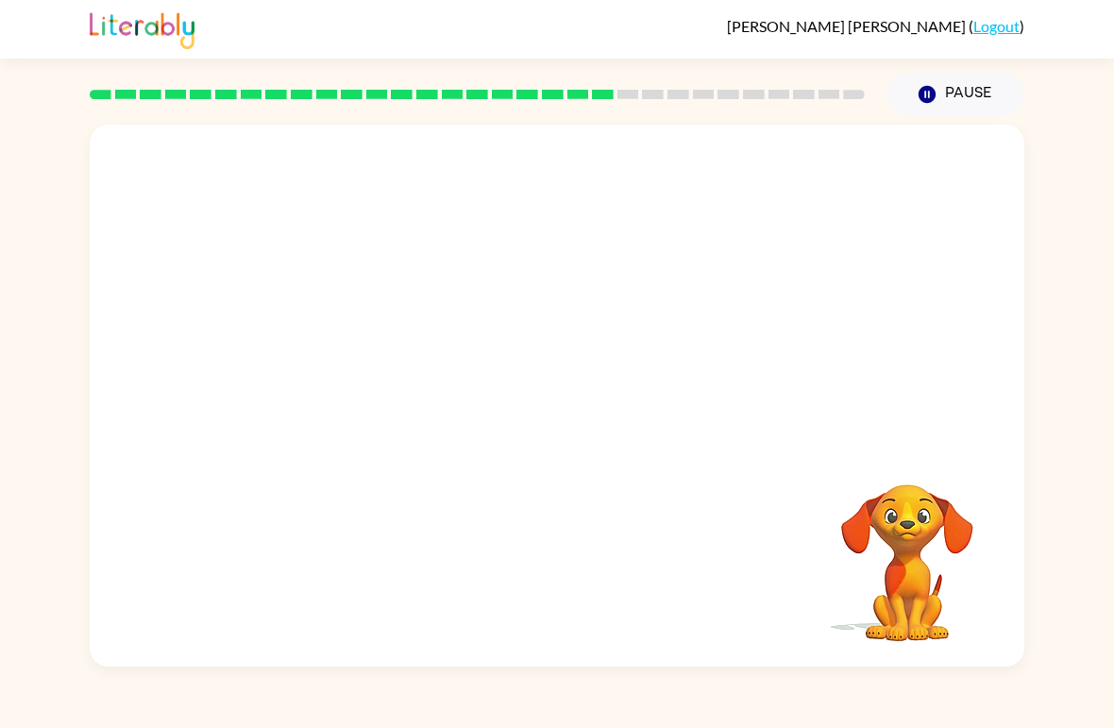
click at [912, 547] on video "Your browser must support playing .mp4 files to use Literably. Please try using…" at bounding box center [907, 549] width 189 height 189
click at [389, 158] on video "Your browser must support playing .mp4 files to use Literably. Please try using…" at bounding box center [557, 285] width 935 height 320
click at [525, 380] on div at bounding box center [557, 405] width 121 height 69
click at [537, 387] on div at bounding box center [557, 405] width 121 height 69
click at [540, 384] on div at bounding box center [557, 405] width 121 height 69
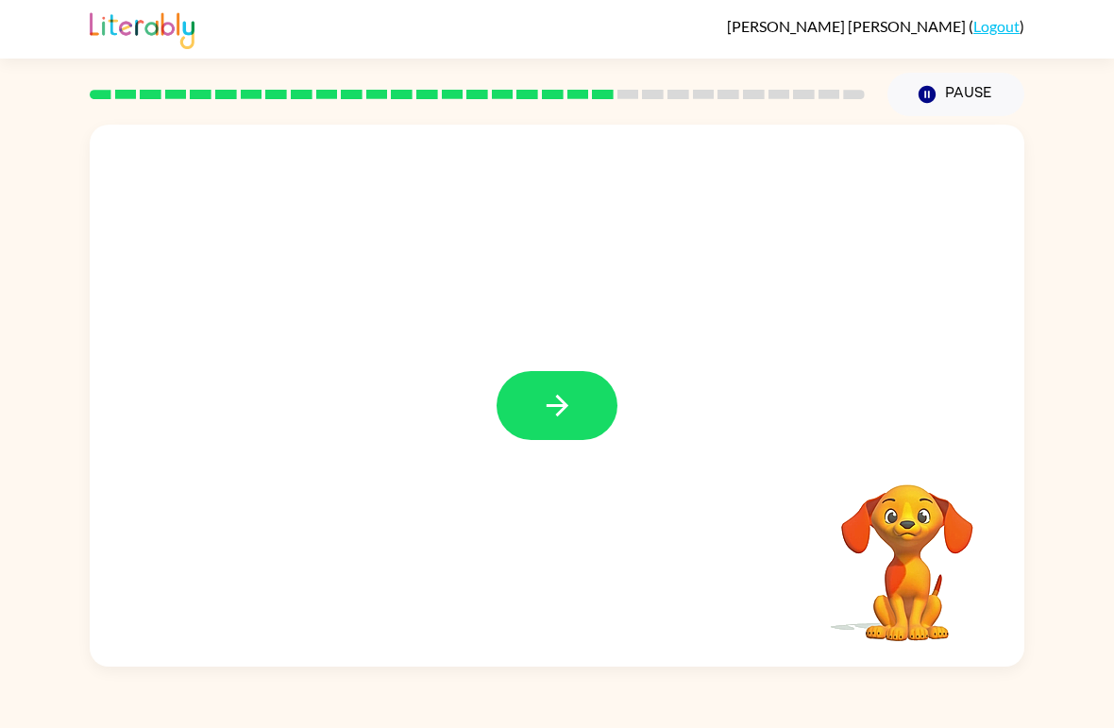
click at [558, 384] on button "button" at bounding box center [557, 405] width 121 height 69
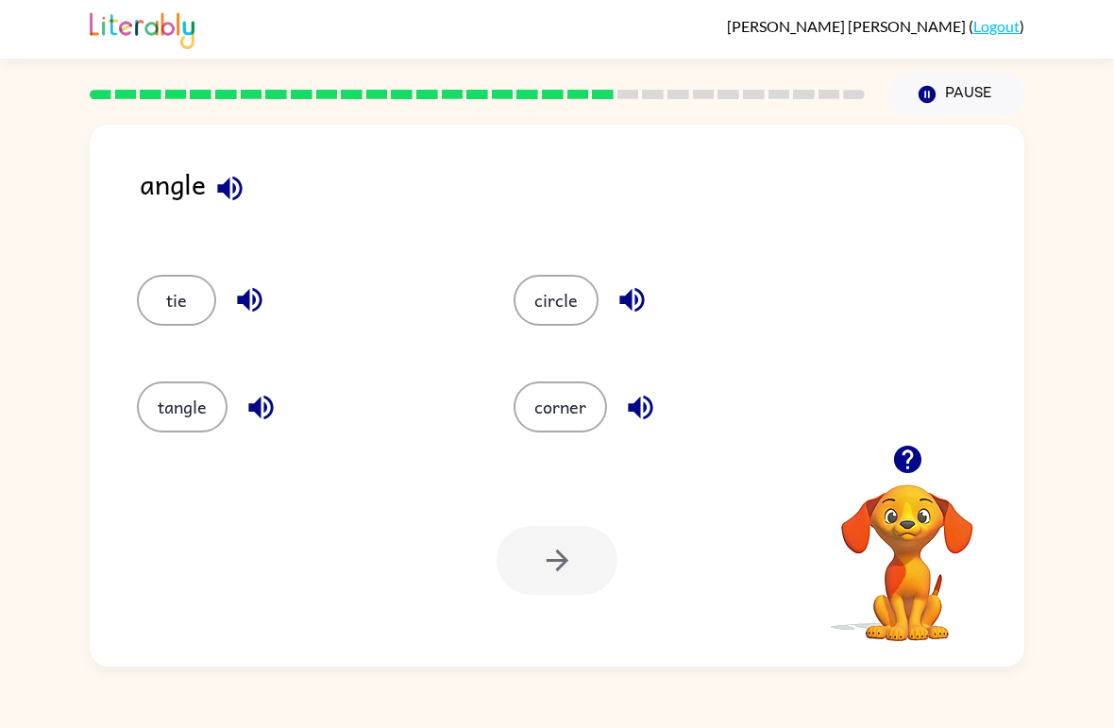
click at [241, 294] on icon "button" at bounding box center [249, 299] width 33 height 33
click at [279, 403] on button "button" at bounding box center [261, 407] width 48 height 48
click at [620, 304] on icon "button" at bounding box center [632, 300] width 25 height 25
click at [642, 403] on icon "button" at bounding box center [640, 407] width 33 height 33
click at [263, 427] on button "button" at bounding box center [261, 407] width 48 height 48
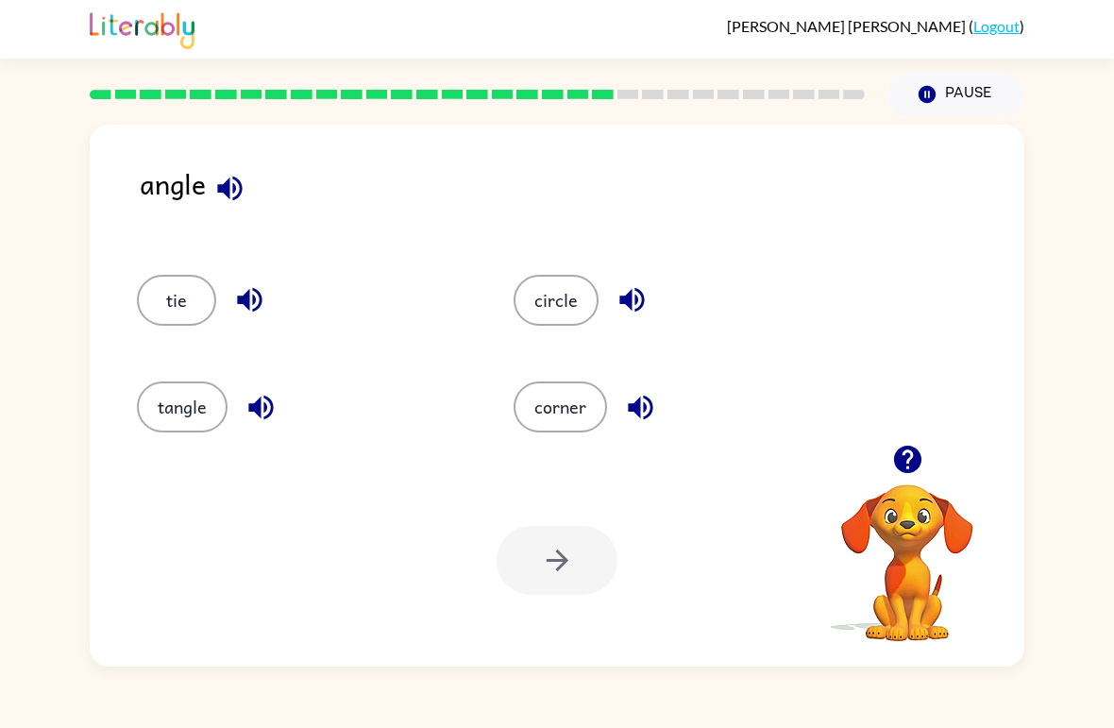
click at [164, 408] on button "tangle" at bounding box center [182, 407] width 91 height 51
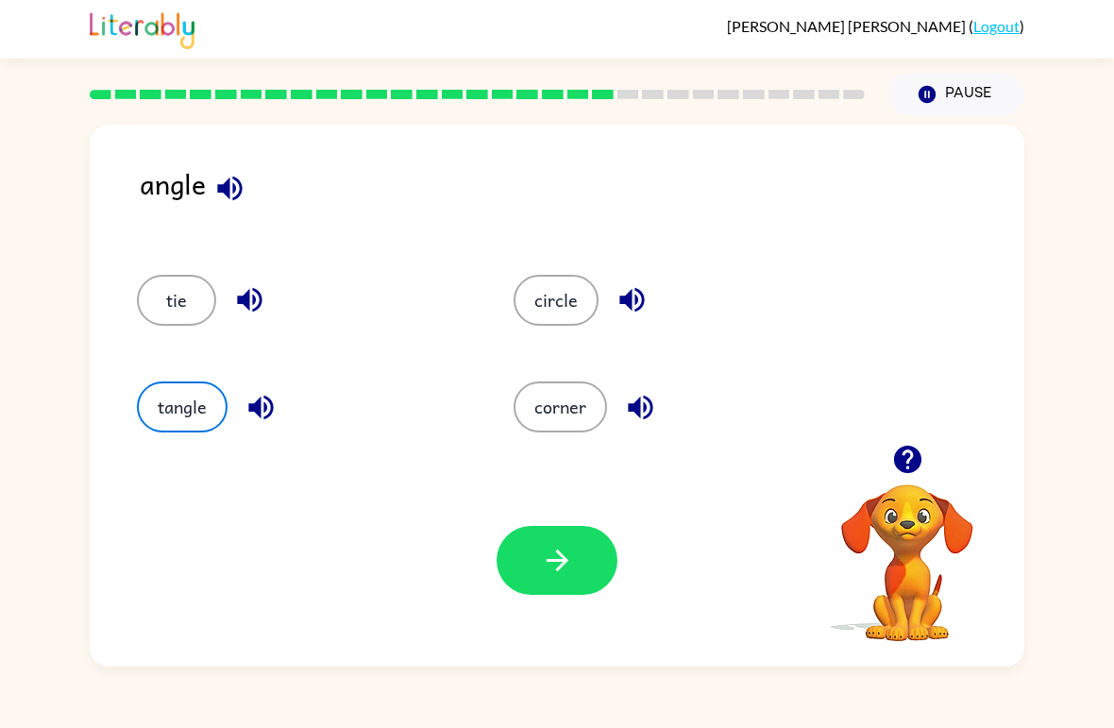
click at [159, 401] on button "tangle" at bounding box center [182, 407] width 91 height 51
click at [574, 409] on button "corner" at bounding box center [560, 407] width 93 height 51
click at [552, 569] on icon "button" at bounding box center [557, 560] width 33 height 33
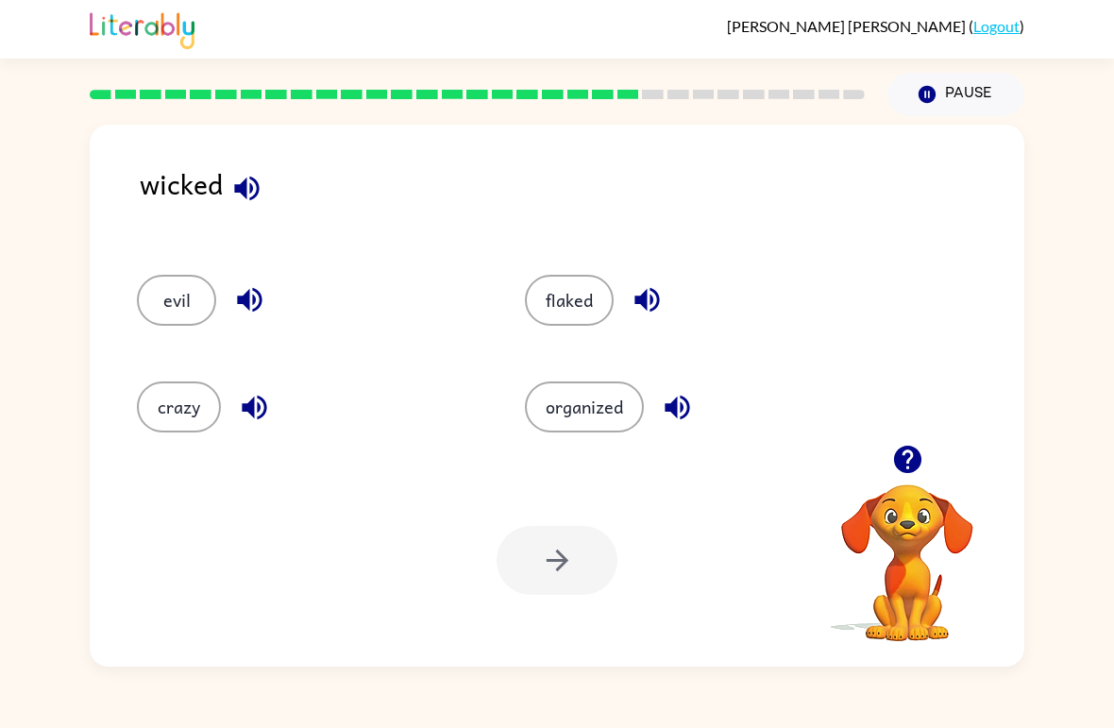
click at [161, 296] on button "evil" at bounding box center [176, 300] width 79 height 51
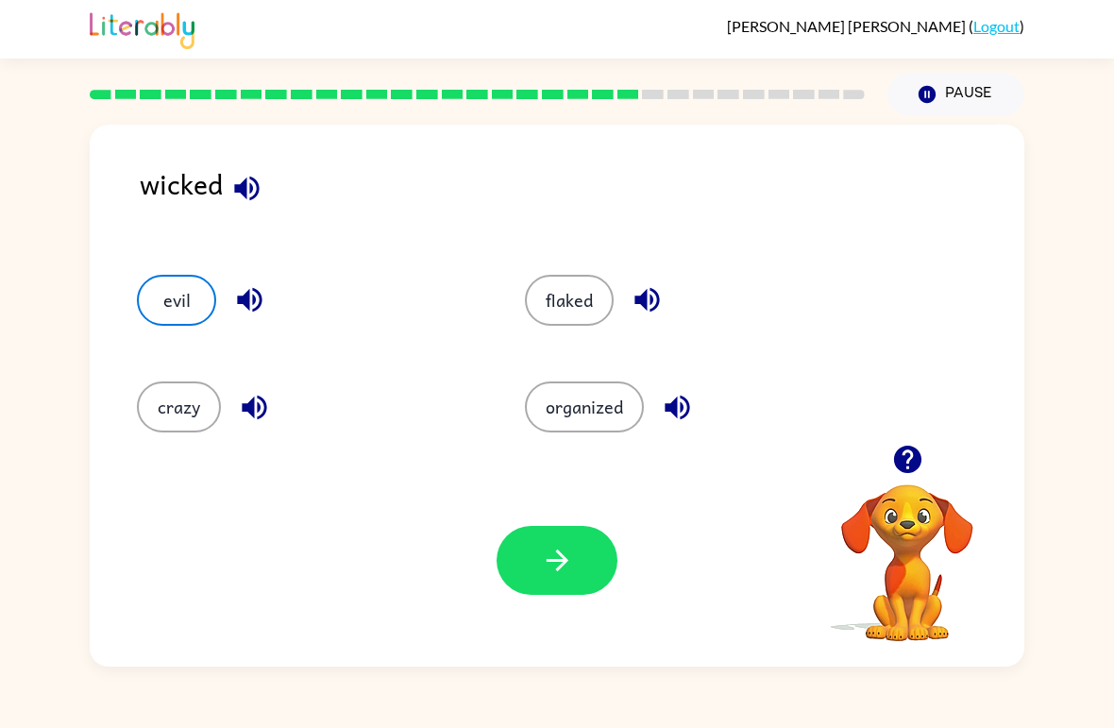
click at [250, 309] on icon "button" at bounding box center [249, 299] width 33 height 33
click at [251, 413] on icon "button" at bounding box center [254, 407] width 25 height 25
click at [665, 284] on button "button" at bounding box center [647, 300] width 48 height 48
click at [676, 403] on icon "button" at bounding box center [677, 407] width 25 height 25
click at [607, 283] on div "flaked" at bounding box center [697, 300] width 345 height 51
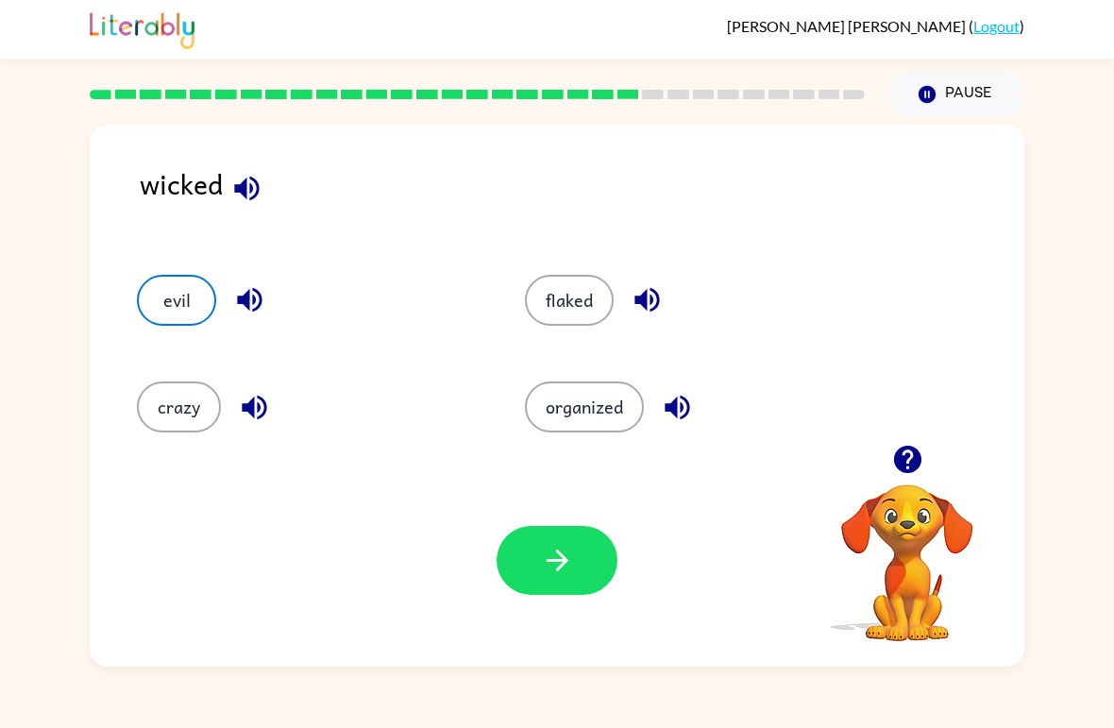
click at [554, 309] on button "flaked" at bounding box center [569, 300] width 89 height 51
click at [554, 548] on icon "button" at bounding box center [557, 560] width 33 height 33
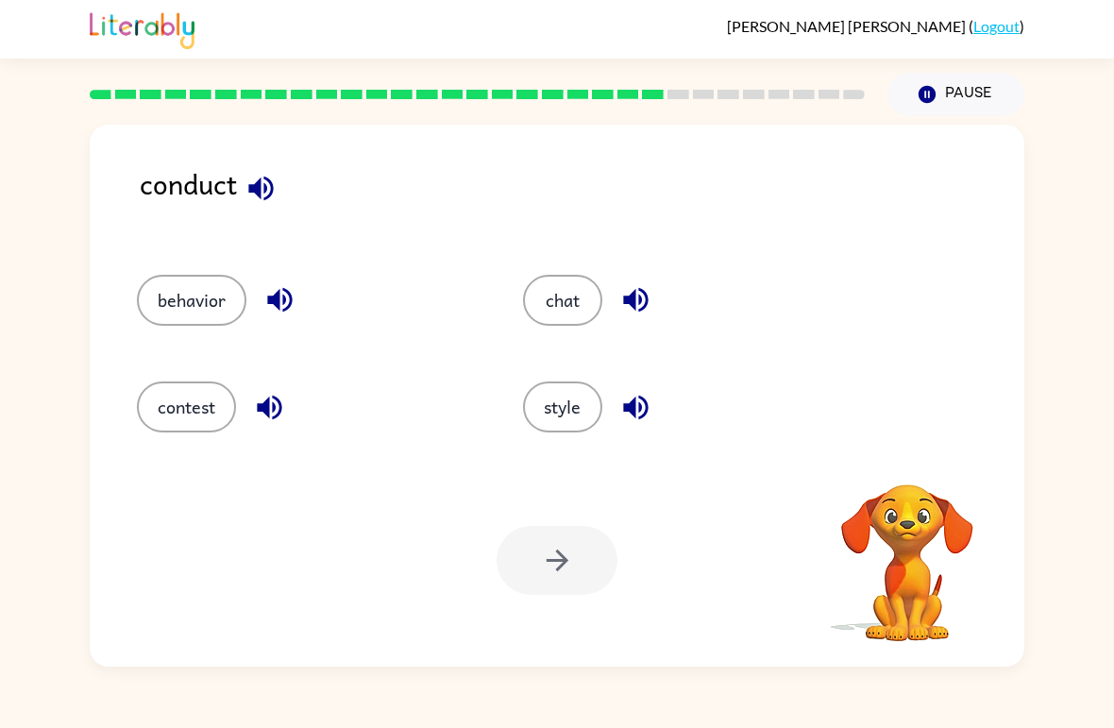
click at [586, 553] on div at bounding box center [557, 560] width 121 height 69
click at [193, 322] on button "behavior" at bounding box center [192, 300] width 110 height 51
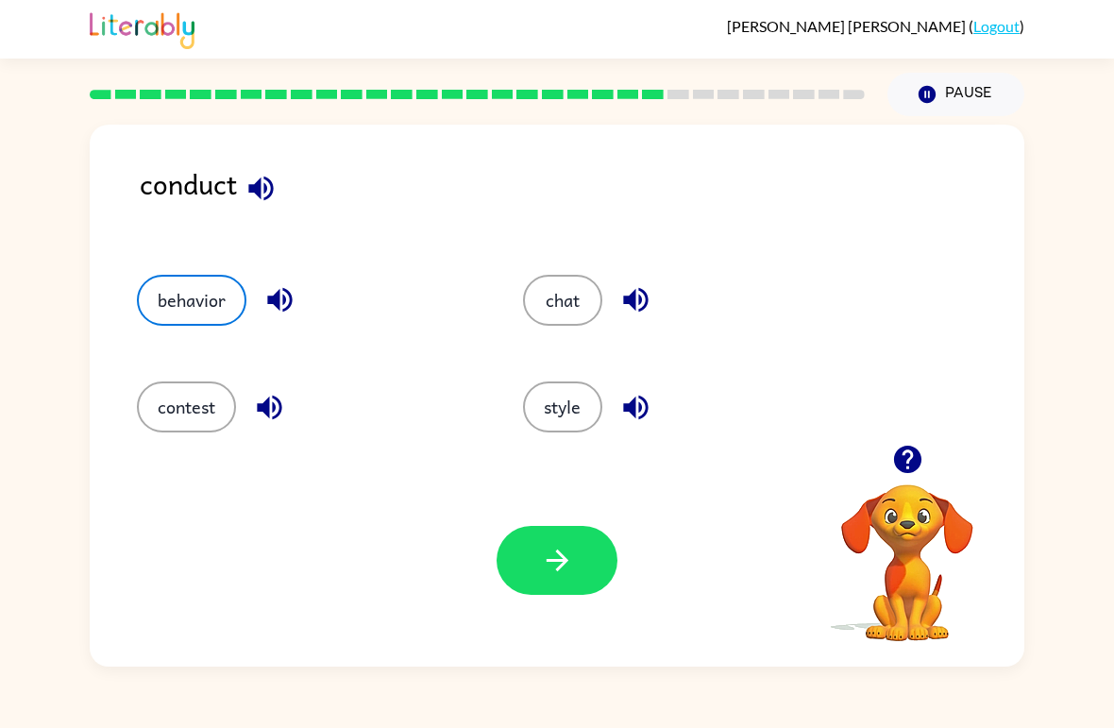
click at [572, 558] on icon "button" at bounding box center [557, 560] width 33 height 33
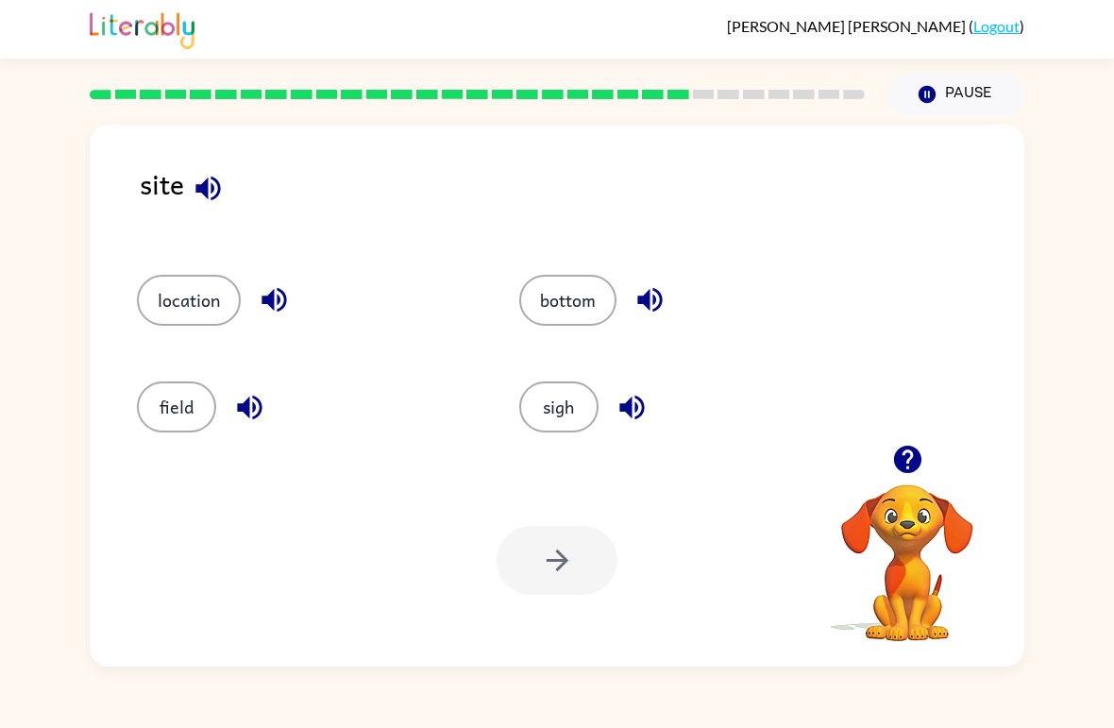
click at [946, 103] on button "Pause Pause" at bounding box center [956, 94] width 137 height 43
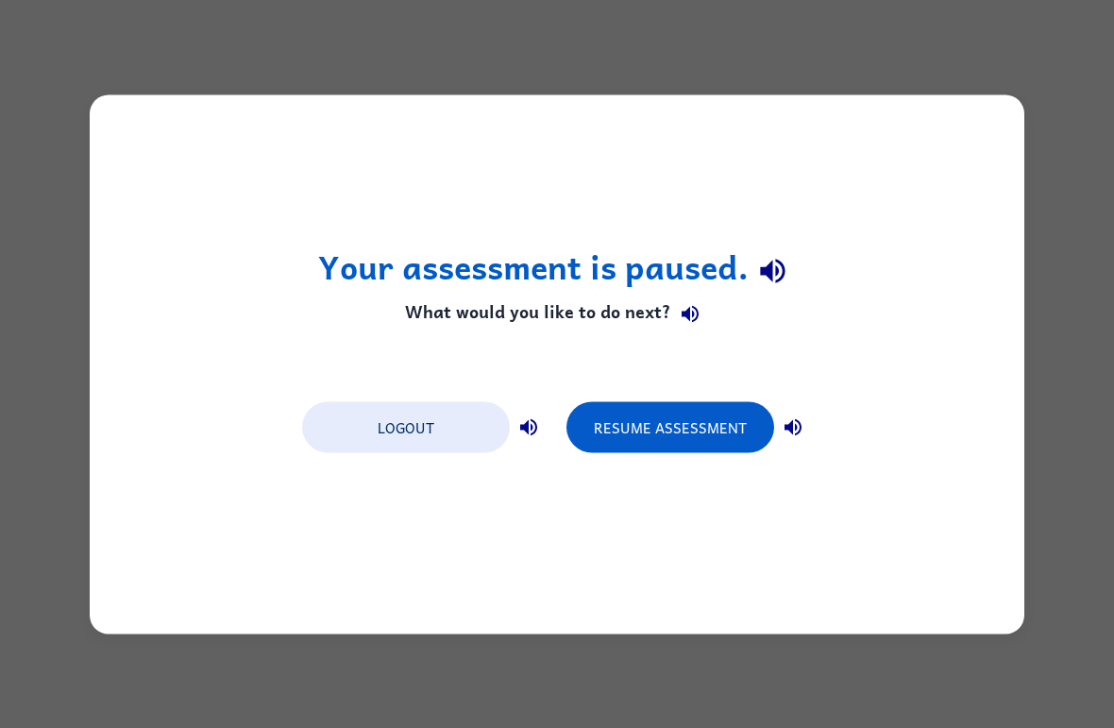
click at [655, 419] on button "Resume Assessment" at bounding box center [671, 426] width 208 height 51
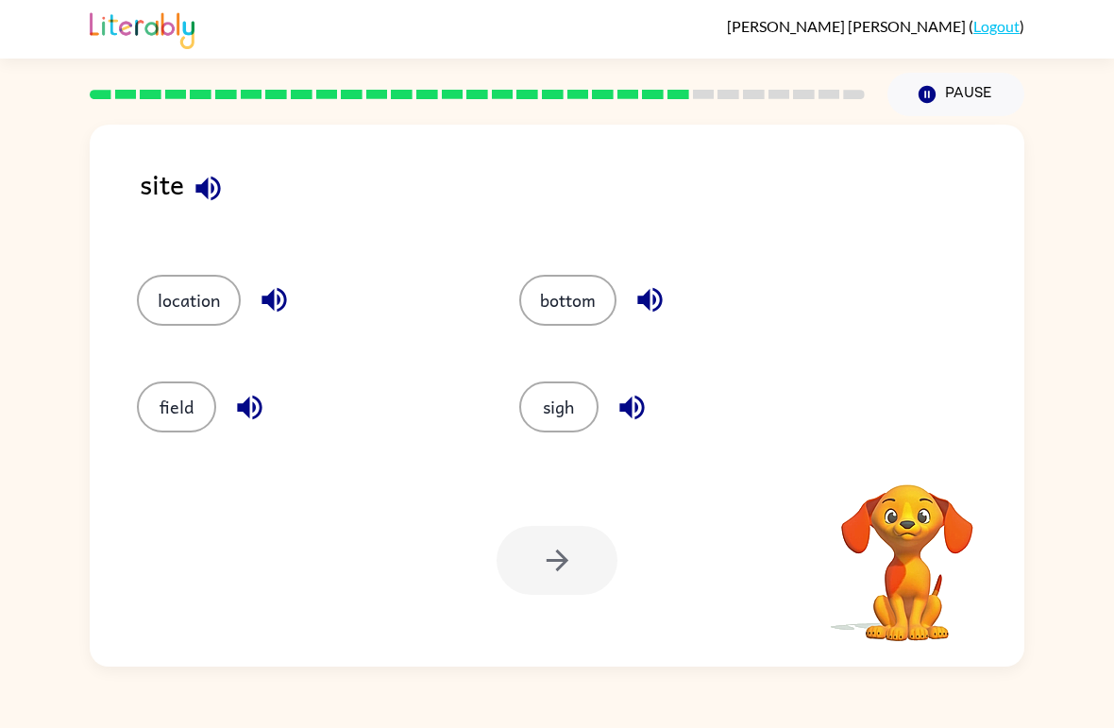
click at [152, 293] on button "location" at bounding box center [189, 300] width 104 height 51
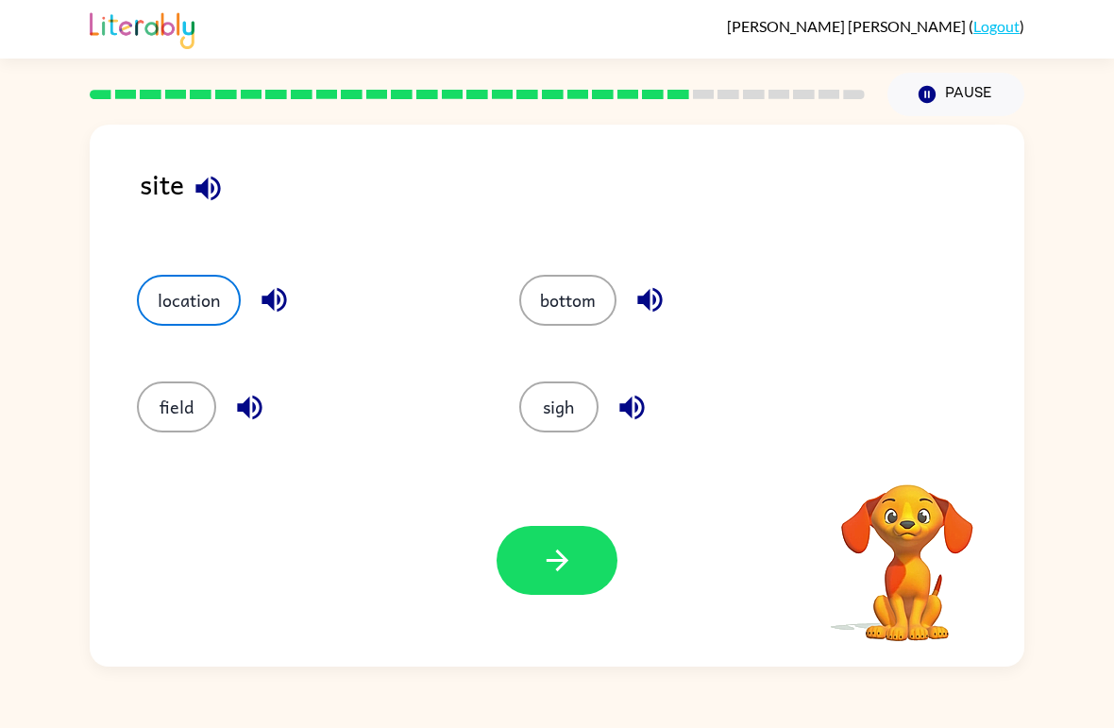
click at [548, 564] on icon "button" at bounding box center [557, 560] width 33 height 33
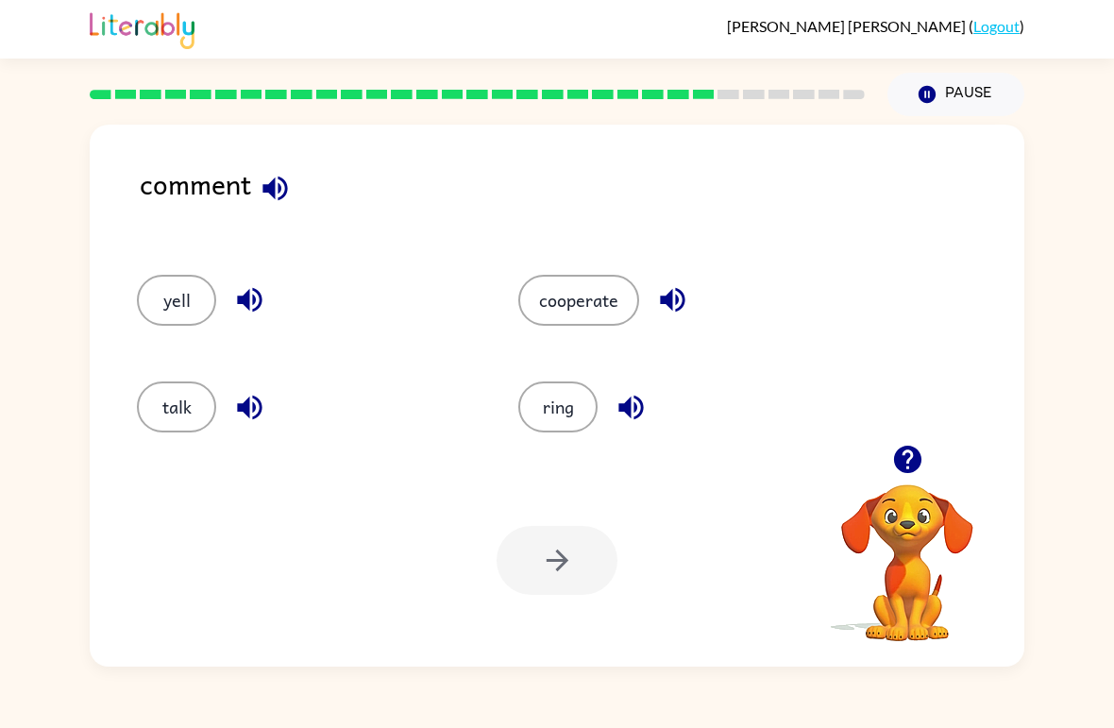
click at [171, 418] on button "talk" at bounding box center [176, 407] width 79 height 51
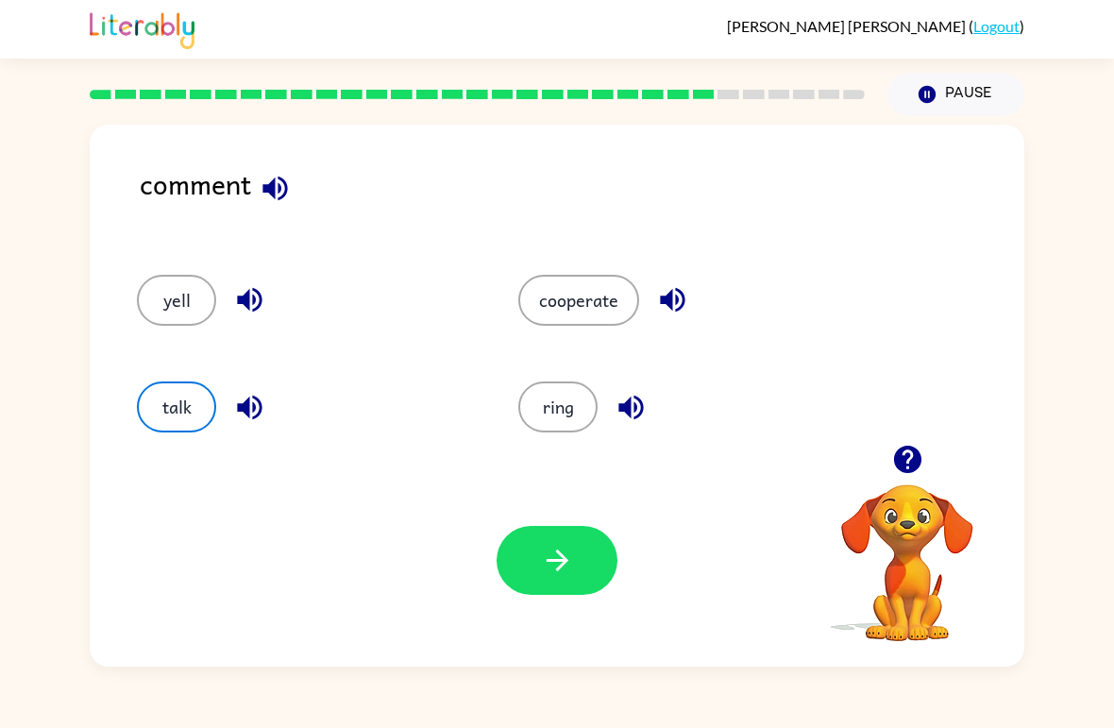
click at [532, 572] on button "button" at bounding box center [557, 560] width 121 height 69
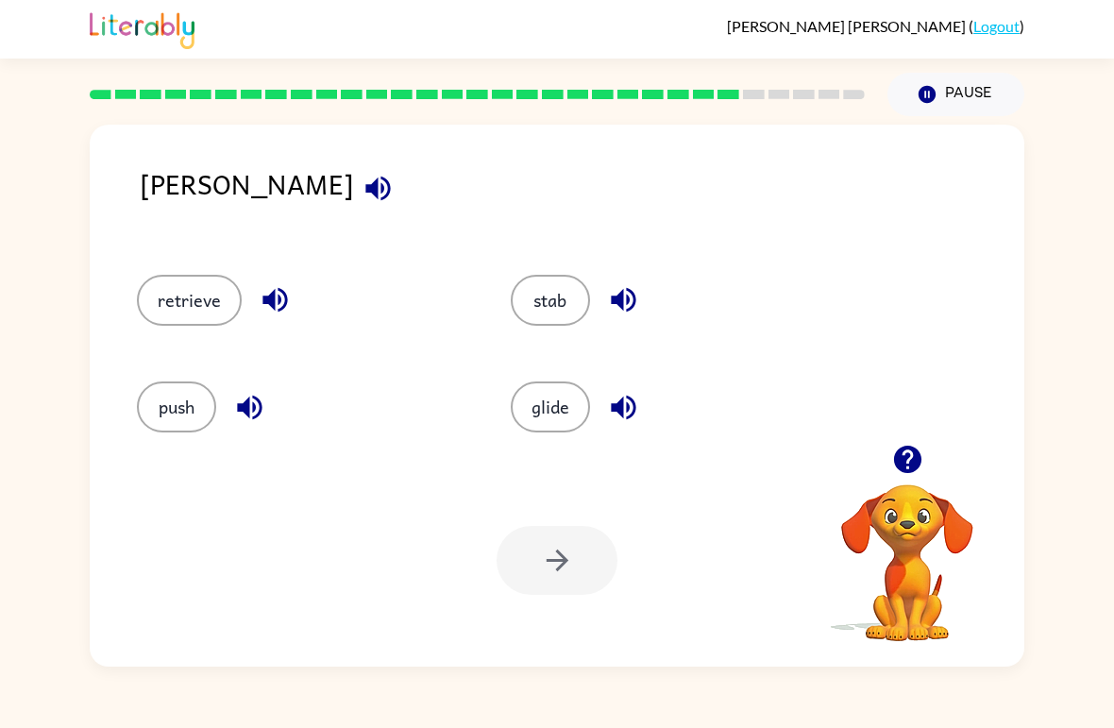
click at [362, 199] on icon "button" at bounding box center [378, 188] width 33 height 33
click at [265, 307] on icon "button" at bounding box center [275, 299] width 33 height 33
click at [235, 390] on button "button" at bounding box center [250, 407] width 48 height 48
click at [610, 305] on icon "button" at bounding box center [623, 299] width 33 height 33
click at [640, 401] on button "button" at bounding box center [624, 407] width 48 height 48
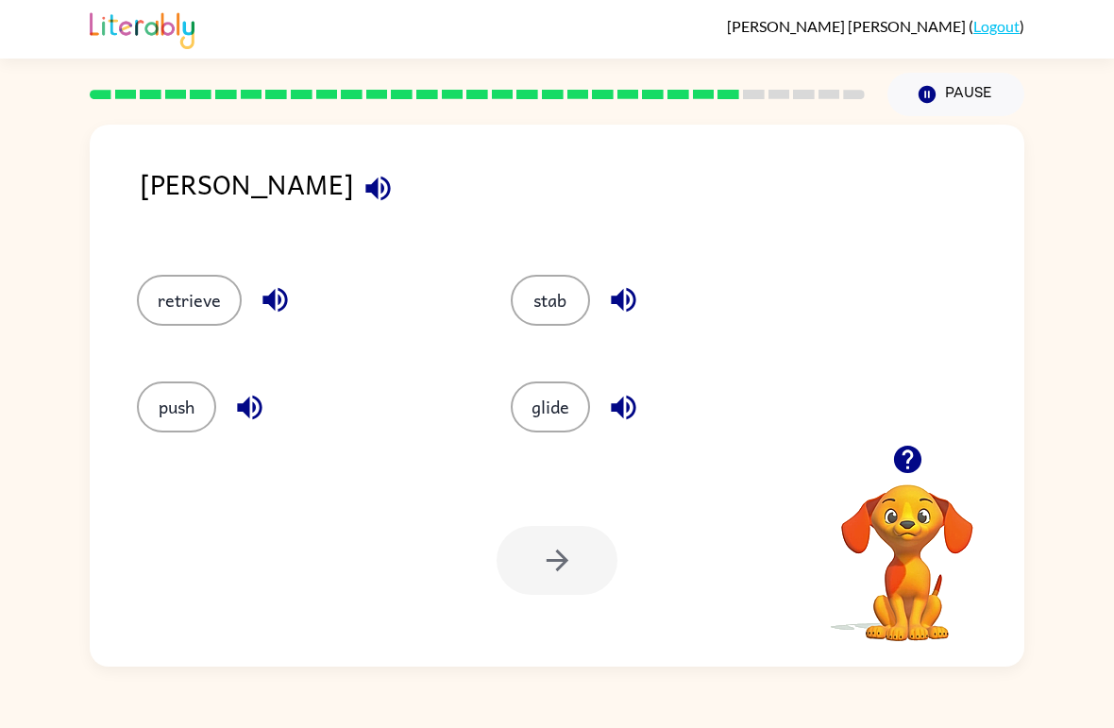
click at [563, 282] on button "stab" at bounding box center [550, 300] width 79 height 51
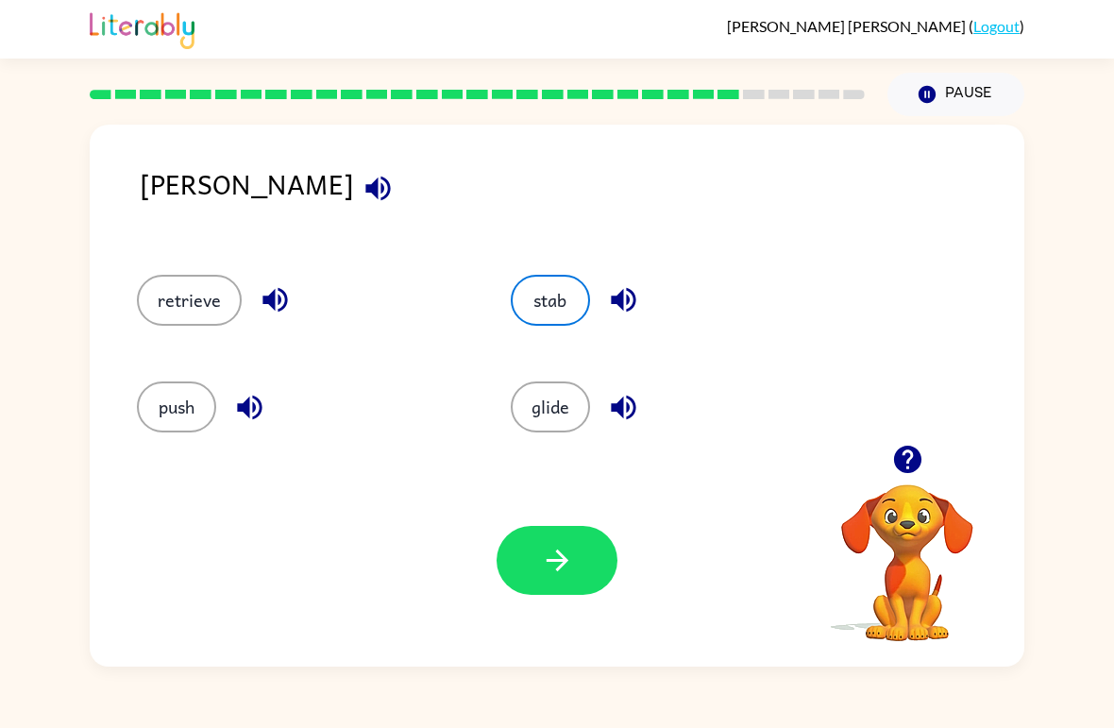
click at [586, 541] on button "button" at bounding box center [557, 560] width 121 height 69
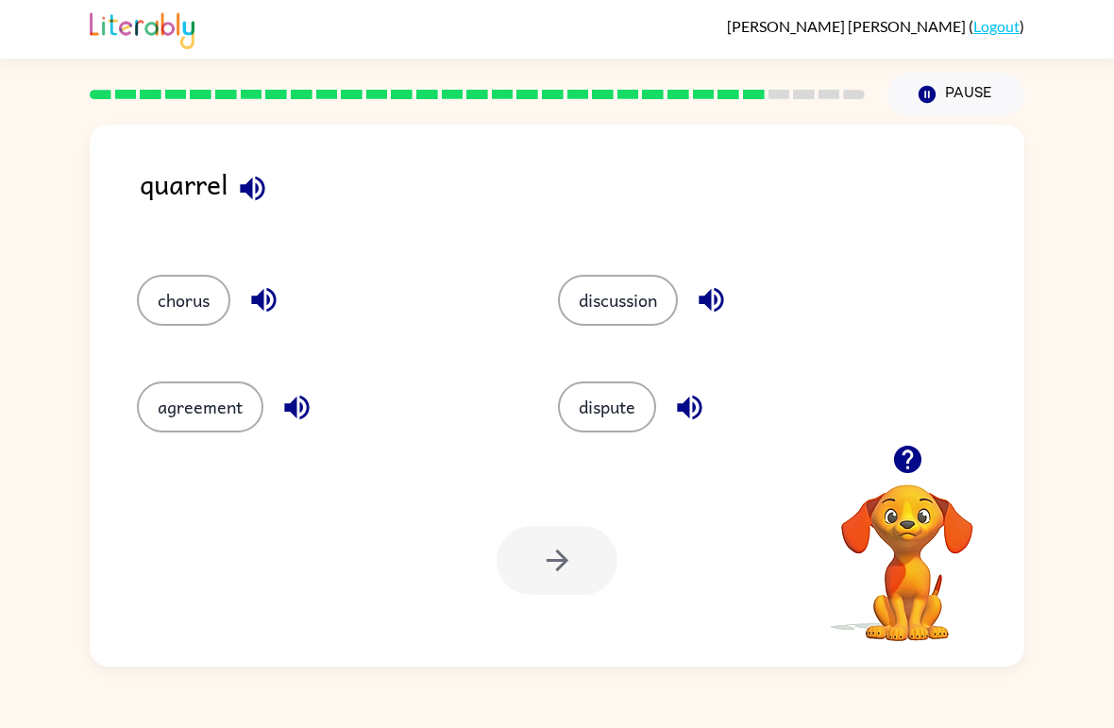
click at [214, 301] on button "chorus" at bounding box center [183, 300] width 93 height 51
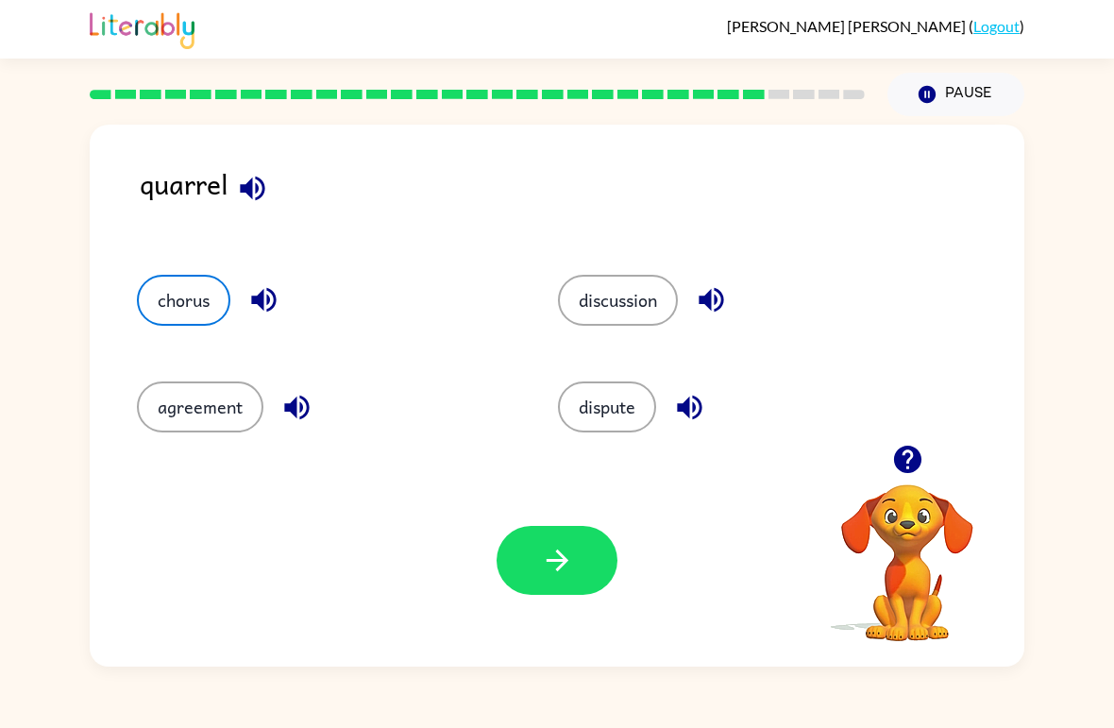
click at [567, 515] on div "Your browser must support playing .mp4 files to use Literably. Please try using…" at bounding box center [557, 560] width 935 height 212
click at [601, 547] on button "button" at bounding box center [557, 560] width 121 height 69
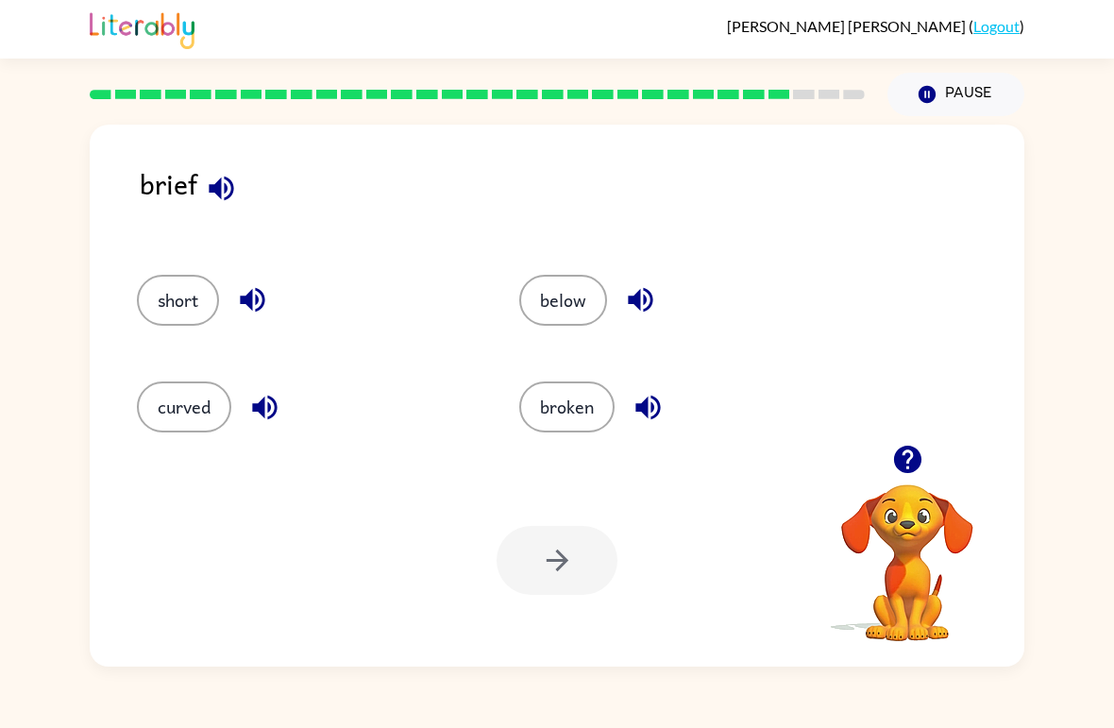
click at [921, 445] on icon "button" at bounding box center [908, 459] width 33 height 33
click at [263, 307] on icon "button" at bounding box center [252, 300] width 25 height 25
click at [274, 414] on icon "button" at bounding box center [264, 407] width 25 height 25
click at [624, 298] on icon "button" at bounding box center [640, 299] width 33 height 33
click at [649, 410] on icon "button" at bounding box center [648, 407] width 33 height 33
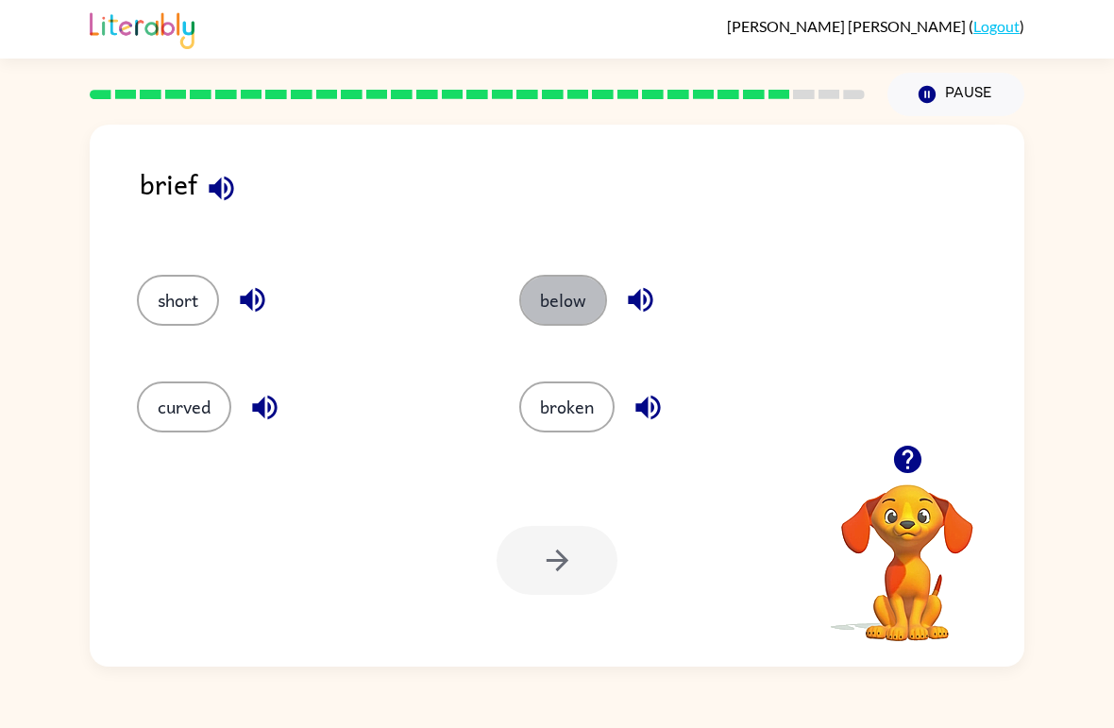
click at [591, 300] on button "below" at bounding box center [563, 300] width 88 height 51
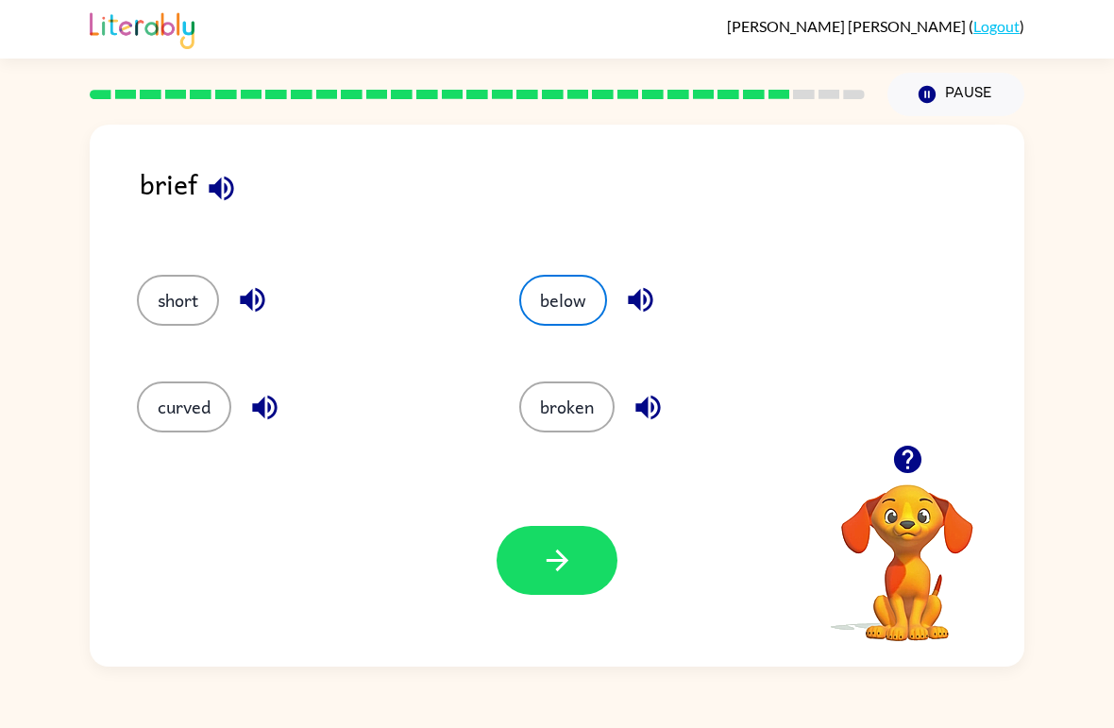
click at [534, 555] on button "button" at bounding box center [557, 560] width 121 height 69
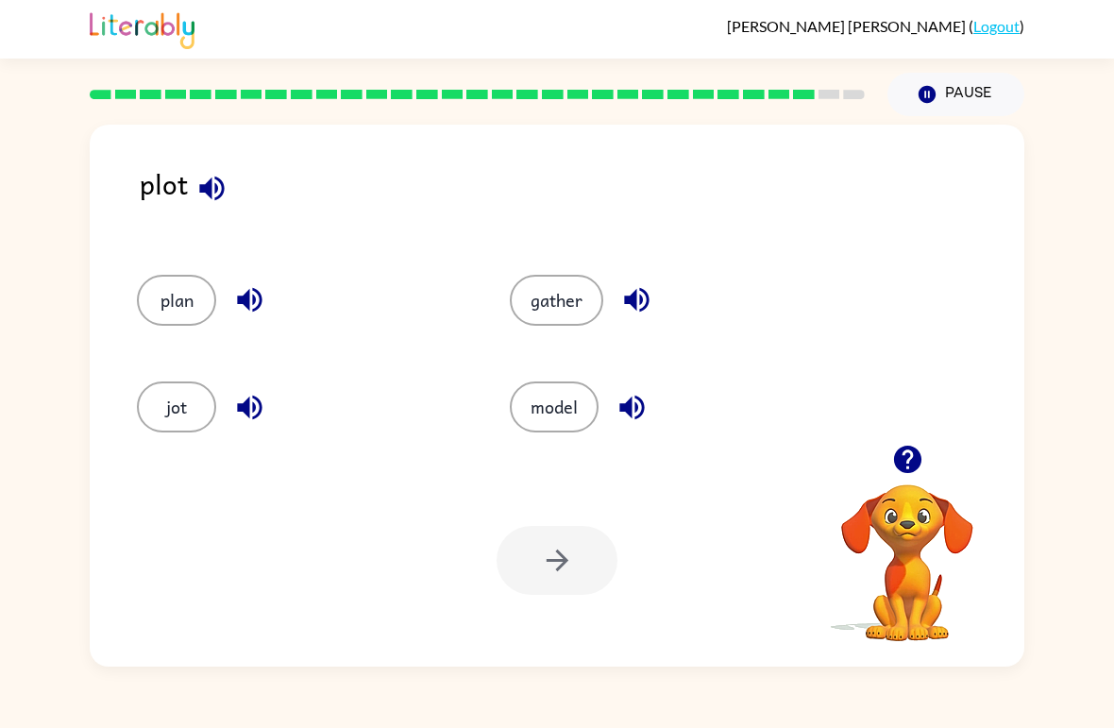
click at [178, 291] on button "plan" at bounding box center [176, 300] width 79 height 51
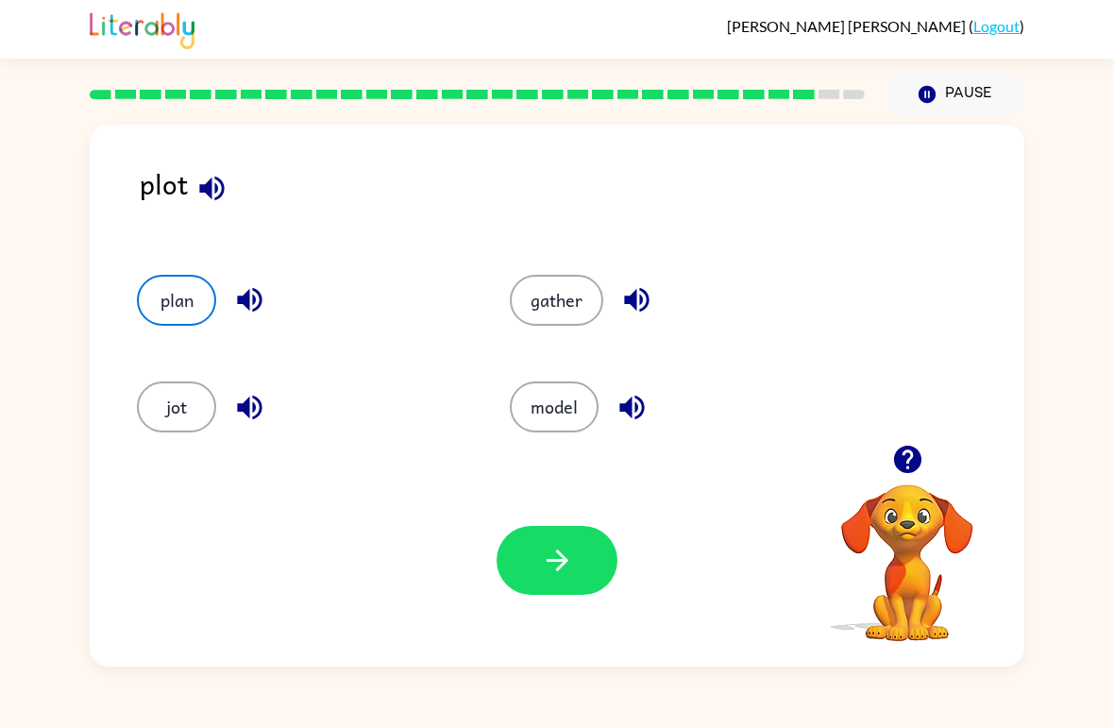
click at [531, 558] on button "button" at bounding box center [557, 560] width 121 height 69
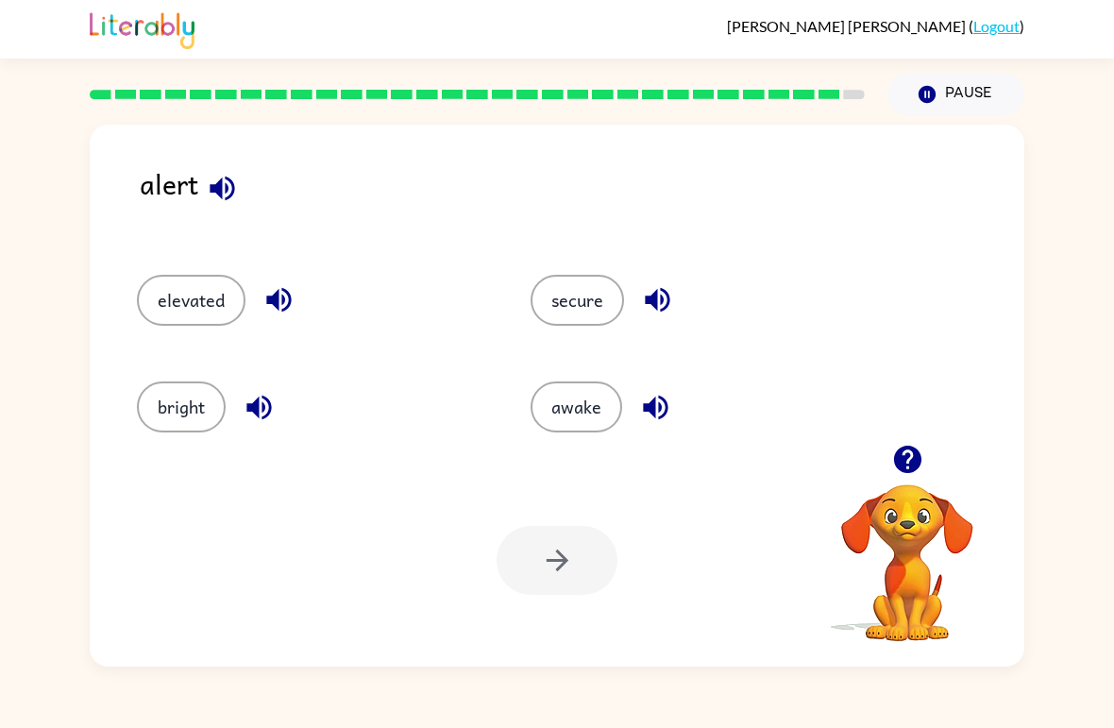
click at [239, 187] on button "button" at bounding box center [222, 188] width 48 height 48
click at [234, 178] on icon "button" at bounding box center [222, 188] width 33 height 33
click at [234, 176] on icon "button" at bounding box center [222, 188] width 33 height 33
click at [220, 183] on icon "button" at bounding box center [222, 188] width 25 height 25
click at [231, 176] on icon "button" at bounding box center [222, 188] width 33 height 33
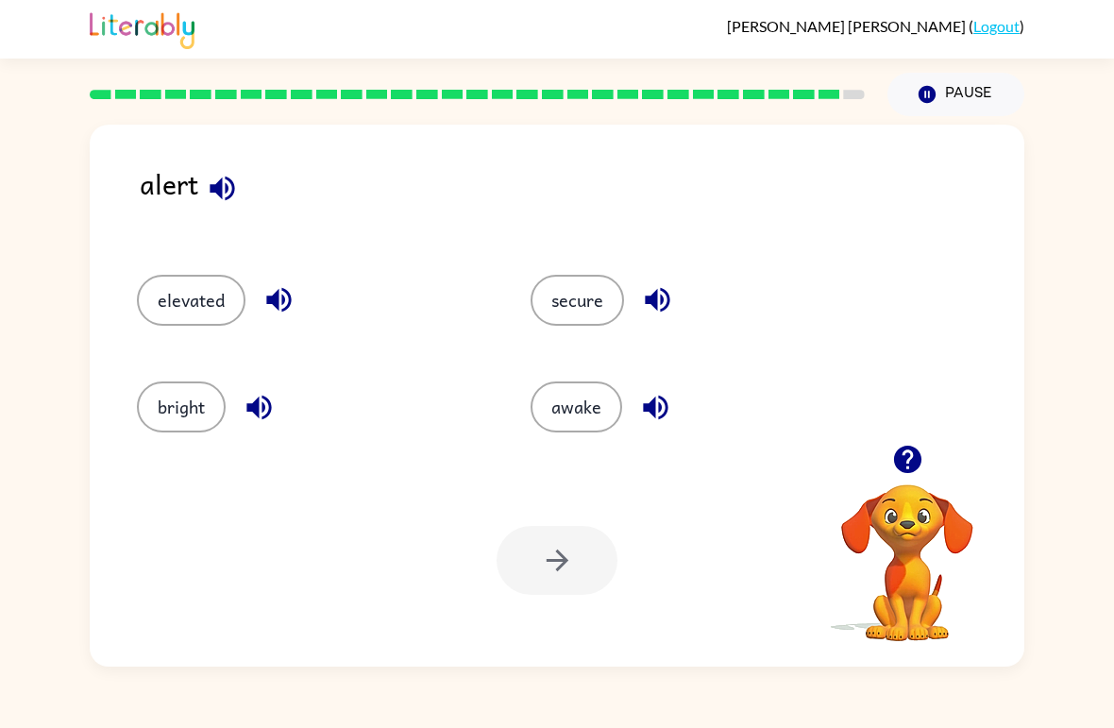
click at [223, 203] on icon "button" at bounding box center [222, 188] width 33 height 33
click at [224, 186] on icon "button" at bounding box center [222, 188] width 33 height 33
click at [222, 187] on icon "button" at bounding box center [222, 188] width 25 height 25
click at [230, 202] on icon "button" at bounding box center [222, 188] width 33 height 33
click at [209, 315] on button "elevated" at bounding box center [191, 300] width 109 height 51
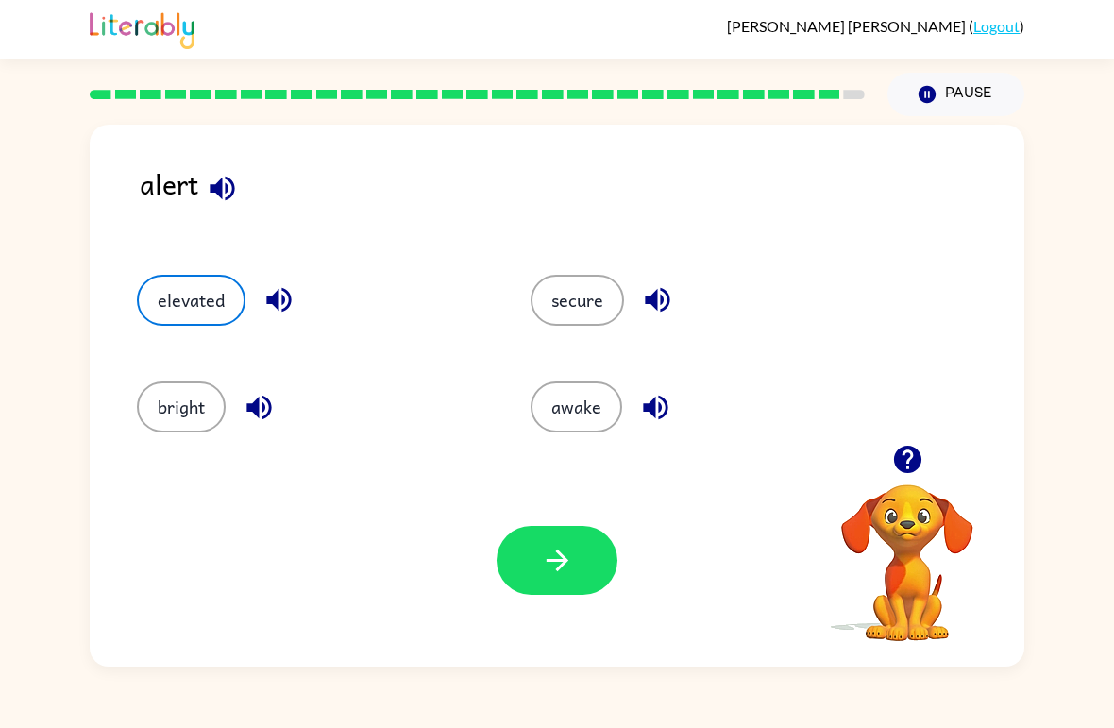
click at [161, 416] on button "bright" at bounding box center [181, 407] width 89 height 51
click at [291, 287] on icon "button" at bounding box center [279, 299] width 33 height 33
click at [543, 311] on button "secure" at bounding box center [577, 300] width 93 height 51
click at [573, 557] on icon "button" at bounding box center [557, 560] width 33 height 33
